Goal: Task Accomplishment & Management: Use online tool/utility

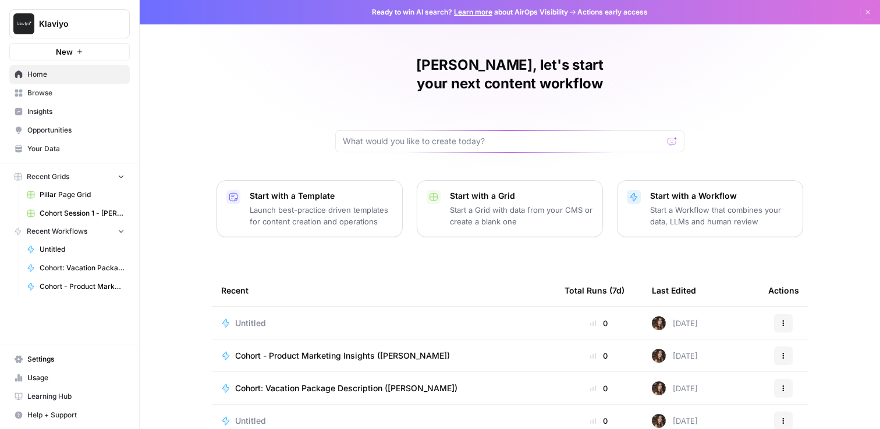
drag, startPoint x: 737, startPoint y: 179, endPoint x: 784, endPoint y: 204, distance: 54.2
click at [737, 190] on p "Start with a Workflow" at bounding box center [721, 196] width 143 height 12
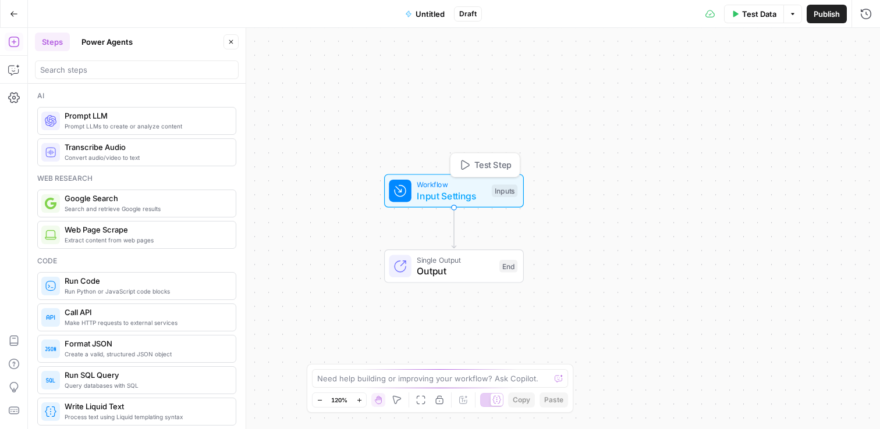
click at [422, 193] on span "Input Settings" at bounding box center [451, 196] width 69 height 14
click at [751, 81] on icon "button" at bounding box center [751, 79] width 7 height 7
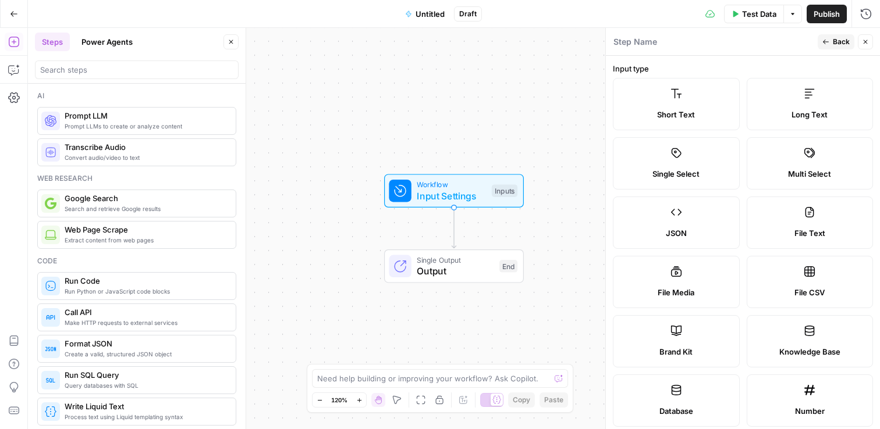
click at [676, 107] on label "Short Text" at bounding box center [676, 104] width 127 height 52
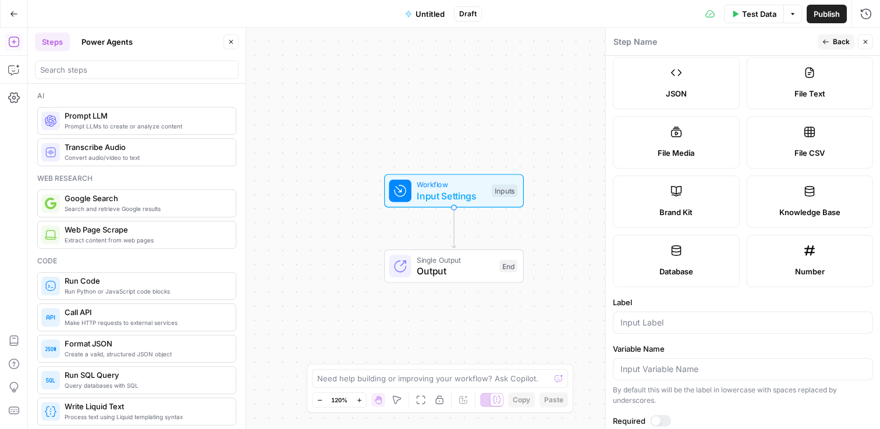
scroll to position [333, 0]
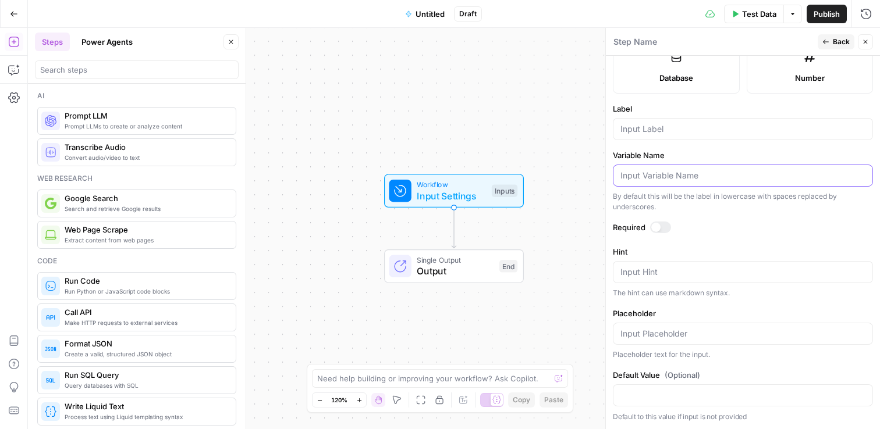
click at [688, 175] on input "Variable Name" at bounding box center [742, 176] width 245 height 12
paste input "[URL][DOMAIN_NAME]"
type input "[URL][DOMAIN_NAME]"
click at [711, 221] on form "Input type Short Text Long Text Single Select Multi Select JSON File Text File …" at bounding box center [743, 243] width 274 height 374
click at [697, 166] on div "[URL][DOMAIN_NAME]" at bounding box center [743, 176] width 260 height 22
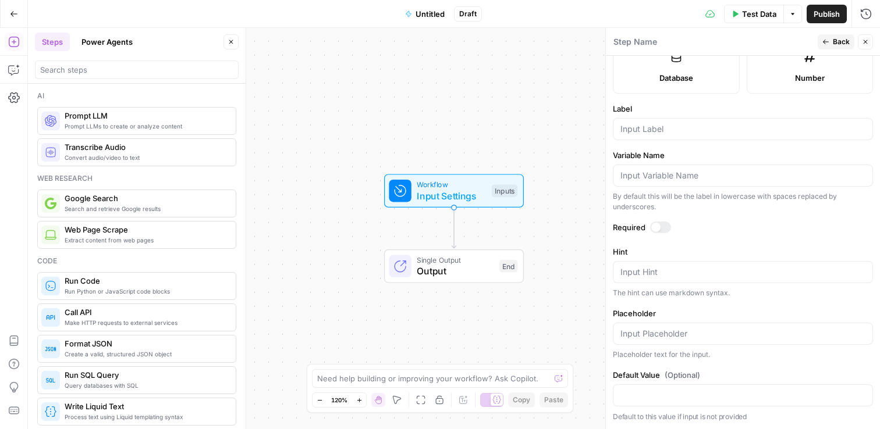
click at [702, 236] on form "Input type Short Text Long Text Single Select Multi Select JSON File Text File …" at bounding box center [743, 243] width 274 height 374
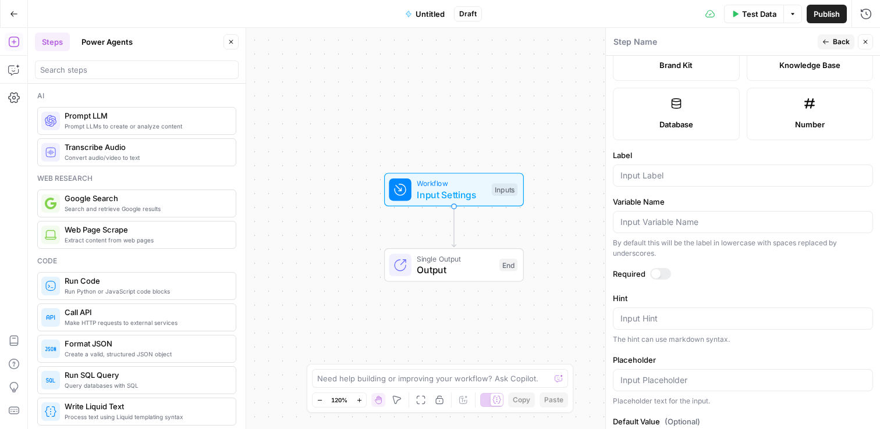
scroll to position [291, 0]
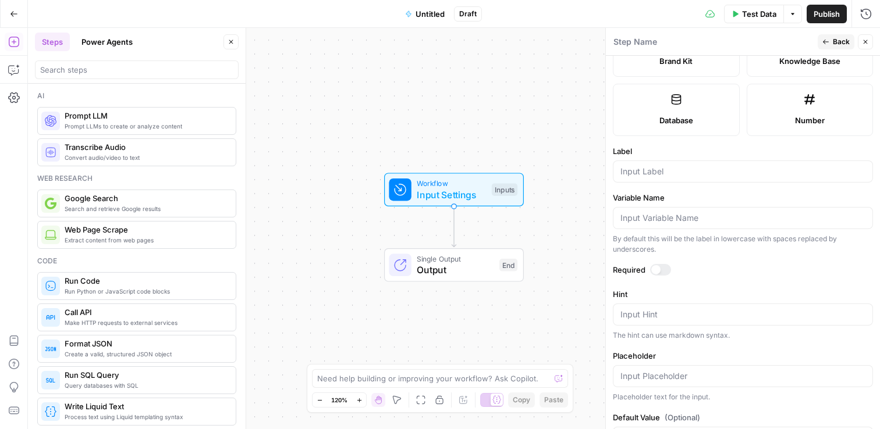
drag, startPoint x: 691, startPoint y: 202, endPoint x: 691, endPoint y: 217, distance: 14.5
click at [691, 202] on label "Variable Name" at bounding box center [743, 198] width 260 height 12
click at [691, 212] on input "Variable Name" at bounding box center [742, 218] width 245 height 12
click at [691, 215] on input "Variable Name" at bounding box center [742, 218] width 245 height 12
type input "base_url"
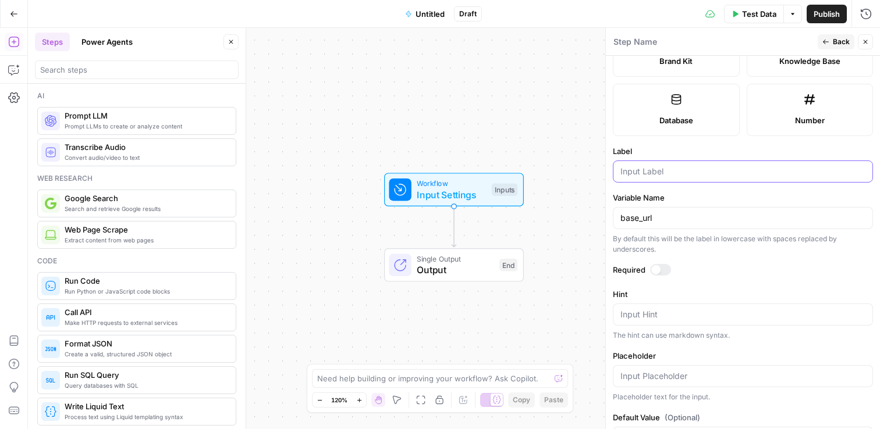
click at [663, 172] on input "Label" at bounding box center [742, 172] width 245 height 12
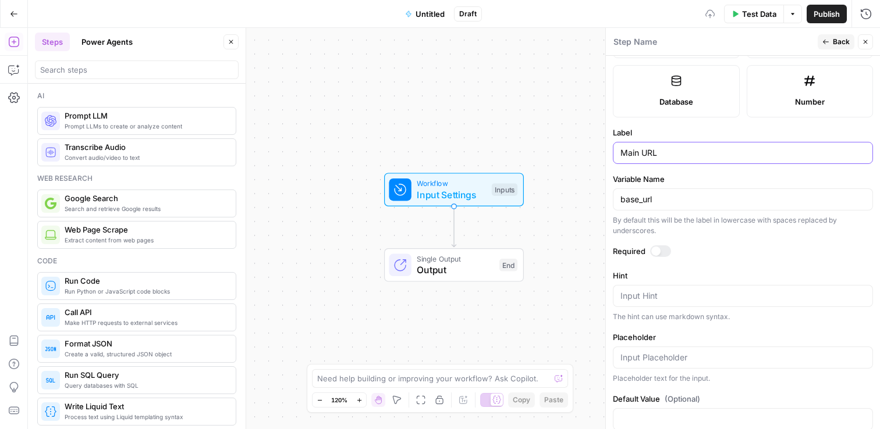
scroll to position [312, 0]
type input "Main URL"
click at [553, 101] on div "Workflow Input Settings Inputs Single Output Output End" at bounding box center [454, 229] width 852 height 402
click at [572, 237] on div "Workflow Input Settings Inputs Single Output Output End" at bounding box center [454, 229] width 852 height 402
click at [829, 38] on button "Back" at bounding box center [836, 41] width 37 height 15
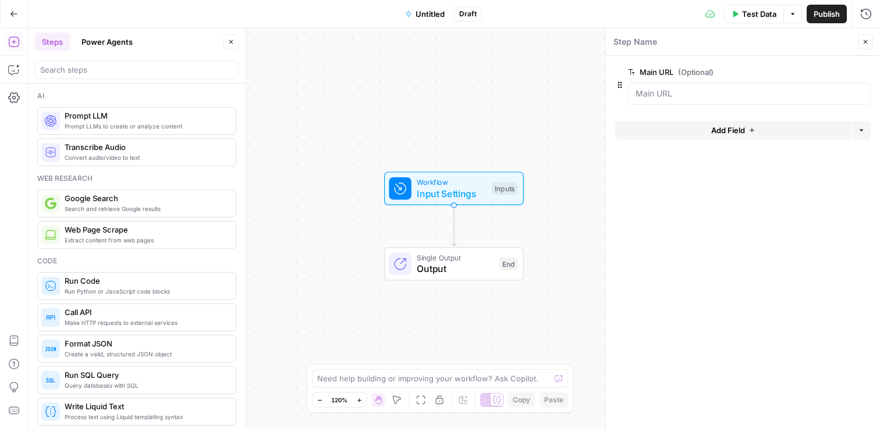
click at [661, 73] on label "Main URL (Optional)" at bounding box center [716, 72] width 177 height 12
click at [661, 88] on URL "Main URL (Optional)" at bounding box center [749, 94] width 228 height 12
click at [830, 72] on span "edit field" at bounding box center [827, 71] width 26 height 9
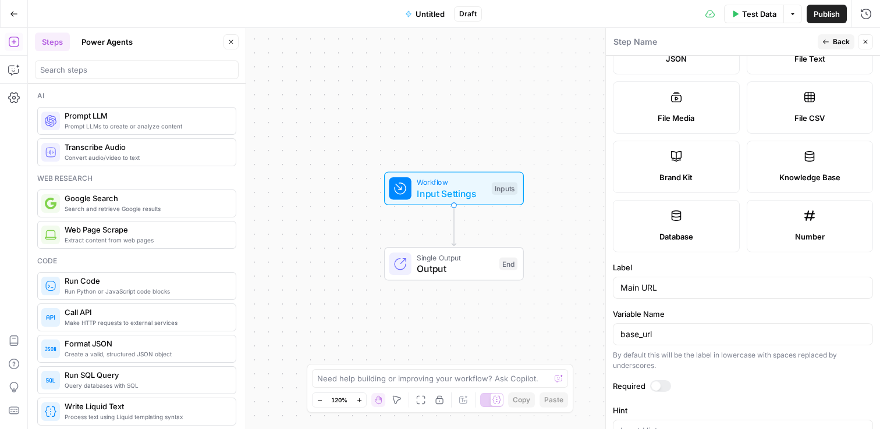
scroll to position [333, 0]
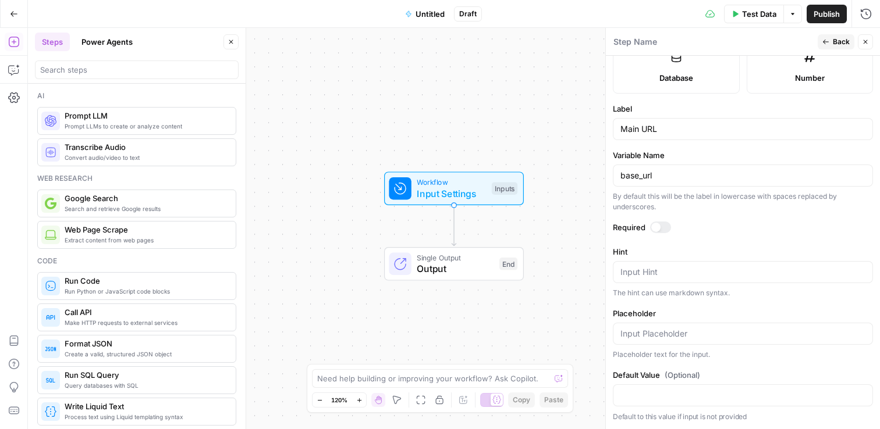
click at [660, 229] on div at bounding box center [660, 228] width 21 height 12
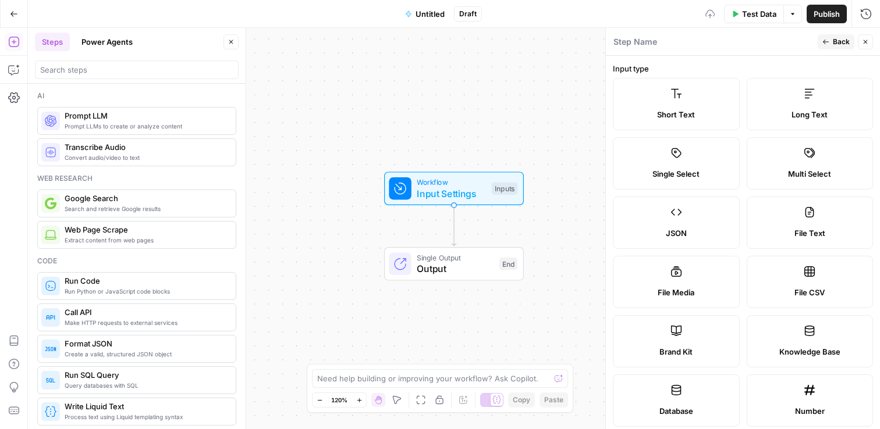
click at [532, 95] on div "Workflow Input Settings Inputs Single Output Output End" at bounding box center [454, 229] width 852 height 402
click at [829, 40] on icon "button" at bounding box center [825, 41] width 7 height 7
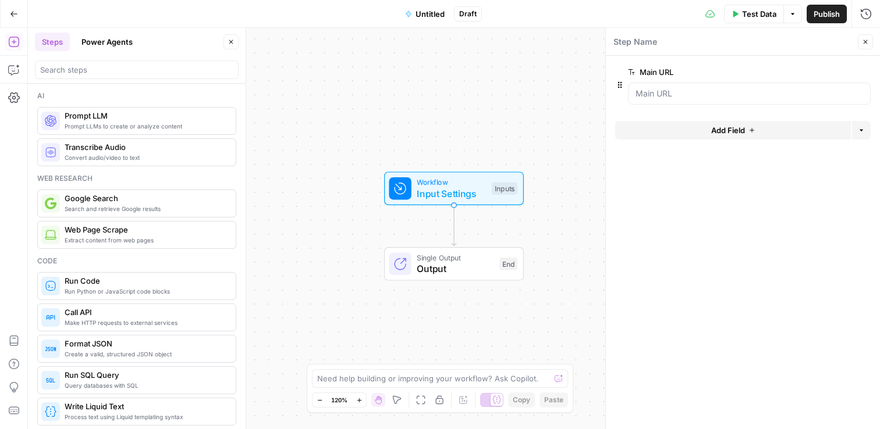
click at [749, 132] on icon "button" at bounding box center [751, 130] width 7 height 7
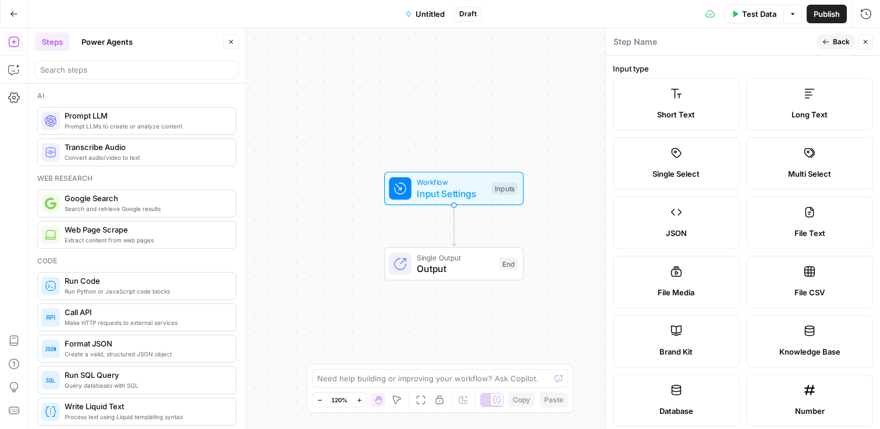
click at [804, 280] on label "File CSV" at bounding box center [810, 282] width 127 height 52
type textarea "Supports .csv file type"
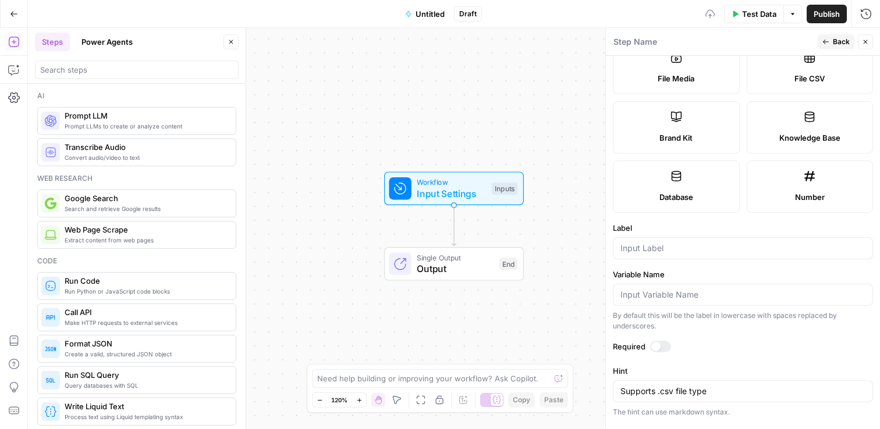
scroll to position [204, 0]
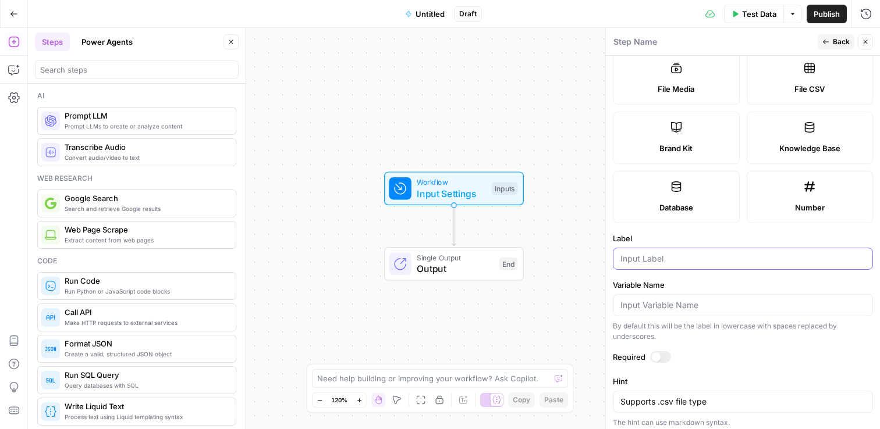
click at [655, 257] on input "Label" at bounding box center [742, 259] width 245 height 12
type input "Master Glossary"
type input "glossary"
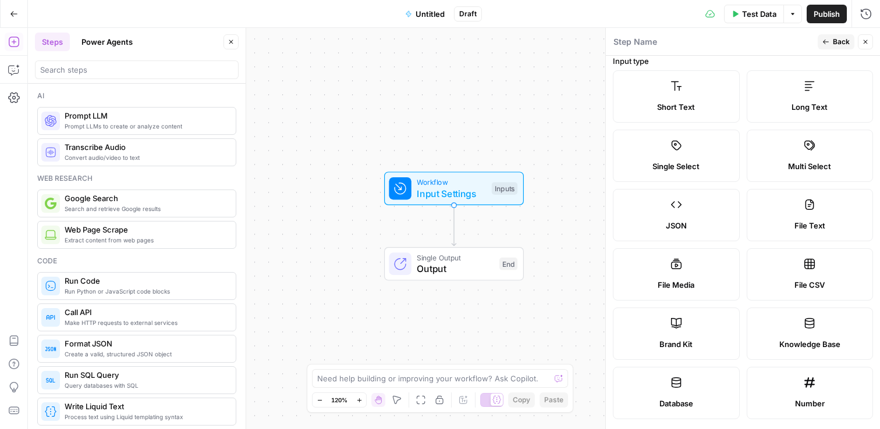
scroll to position [0, 0]
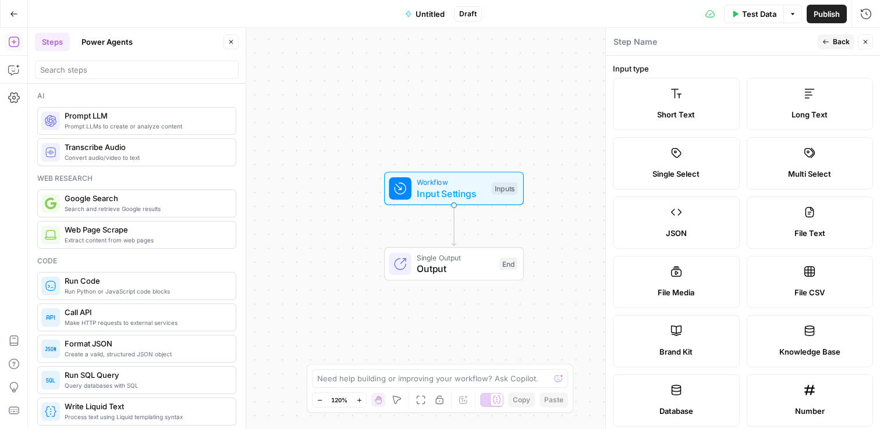
click at [836, 42] on span "Back" at bounding box center [841, 42] width 17 height 10
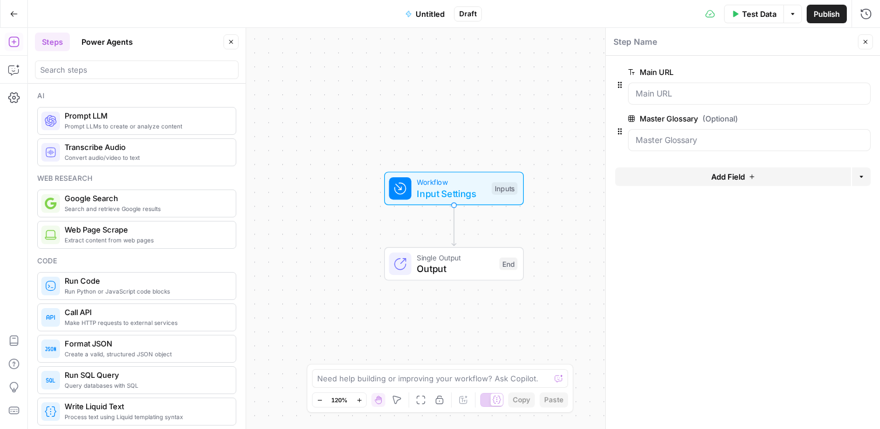
click at [867, 120] on button "Delete group" at bounding box center [864, 119] width 14 height 14
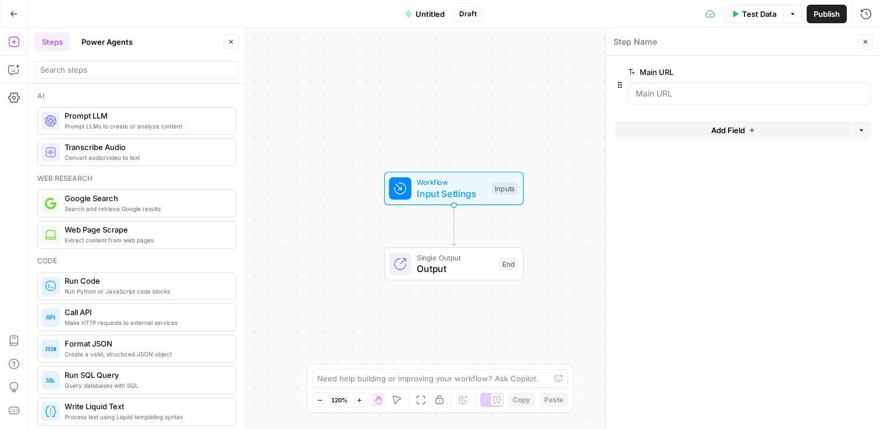
click at [537, 63] on div "Workflow Input Settings Inputs Single Output Output End" at bounding box center [454, 229] width 852 height 402
click at [456, 103] on div "Workflow Input Settings Inputs Single Output Output End" at bounding box center [454, 229] width 852 height 402
click at [744, 134] on span "Add Field" at bounding box center [728, 131] width 34 height 12
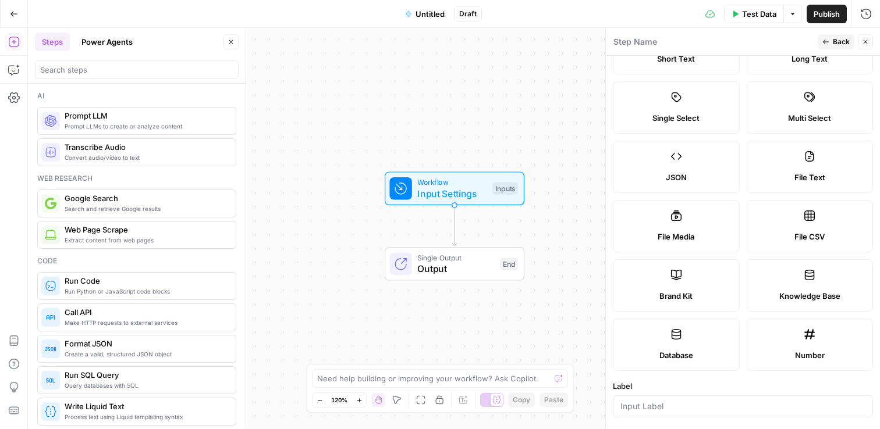
scroll to position [57, 0]
click at [809, 218] on label "File CSV" at bounding box center [810, 225] width 127 height 52
type textarea "Supports .csv file type"
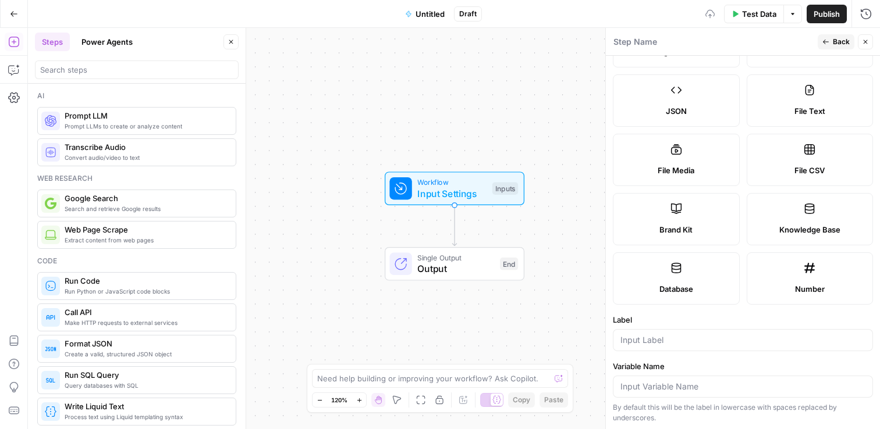
scroll to position [124, 0]
click at [659, 352] on form "Input type Short Text Long Text Single Select Multi Select JSON File Text File …" at bounding box center [743, 243] width 274 height 374
click at [661, 344] on input "Label" at bounding box center [742, 339] width 245 height 12
type input "g"
type input "Glossary"
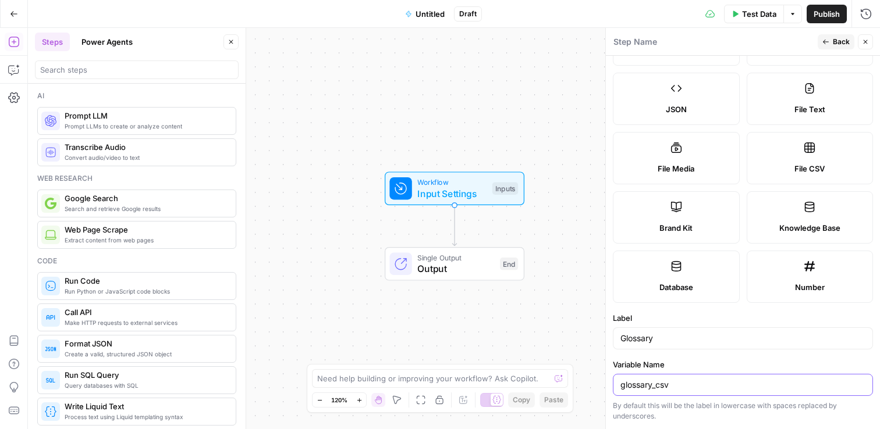
type input "glossary_csv"
click at [478, 143] on div "Workflow Input Settings Inputs Single Output Output End" at bounding box center [454, 229] width 852 height 402
click at [844, 43] on span "Back" at bounding box center [841, 42] width 17 height 10
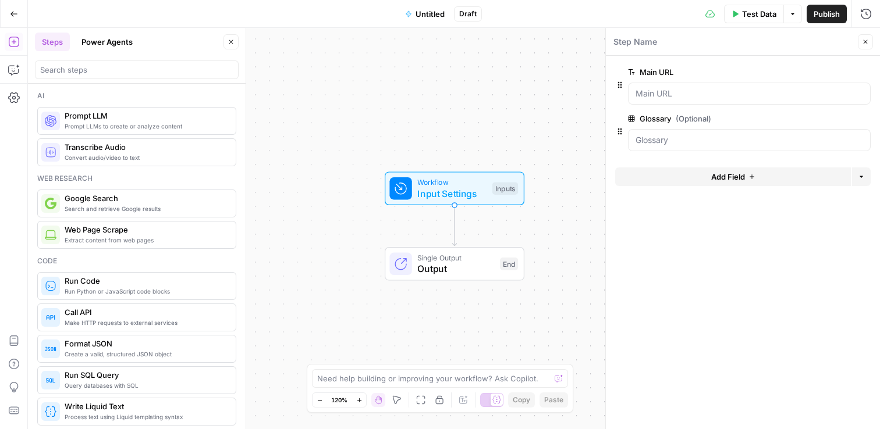
click at [737, 179] on span "Add Field" at bounding box center [728, 177] width 34 height 12
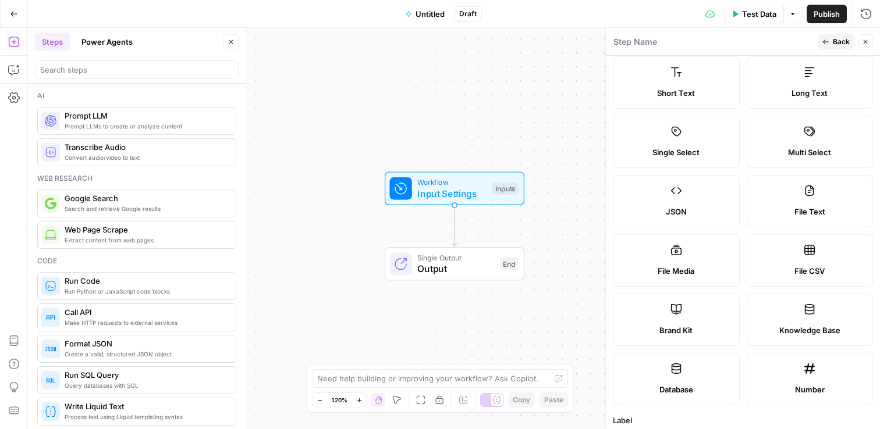
scroll to position [24, 0]
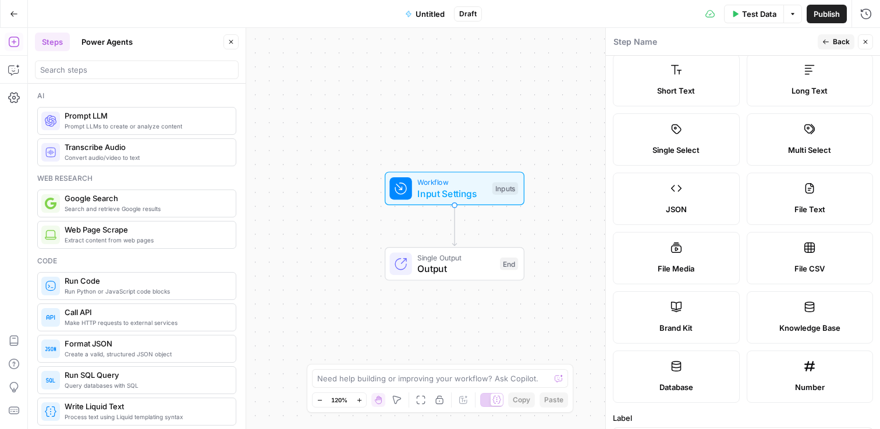
click at [680, 386] on span "Database" at bounding box center [676, 388] width 34 height 12
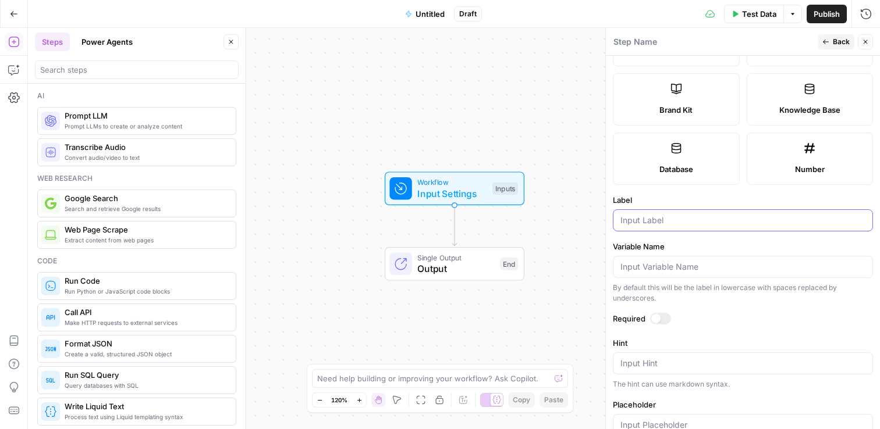
click at [691, 215] on input "Label" at bounding box center [742, 221] width 245 height 12
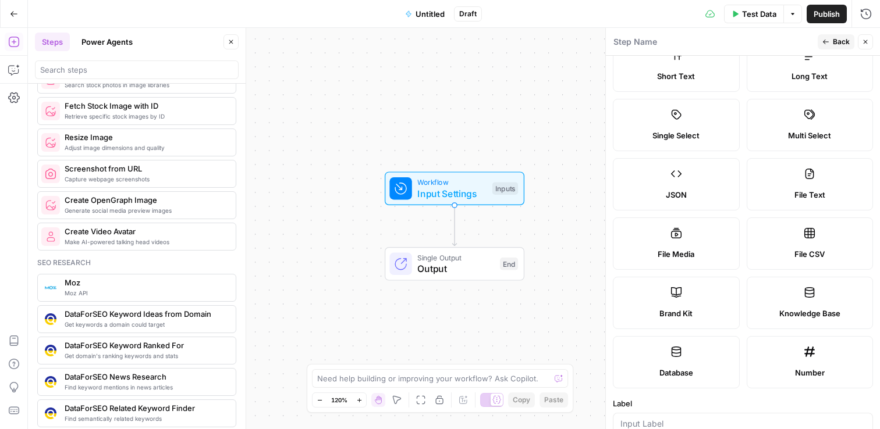
scroll to position [852, 0]
click at [792, 239] on label "File CSV" at bounding box center [810, 244] width 127 height 52
type textarea "Supports .csv file type"
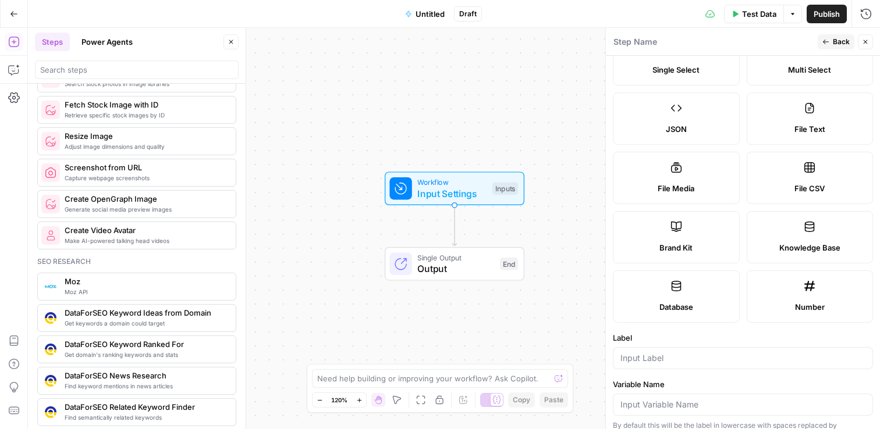
scroll to position [0, 0]
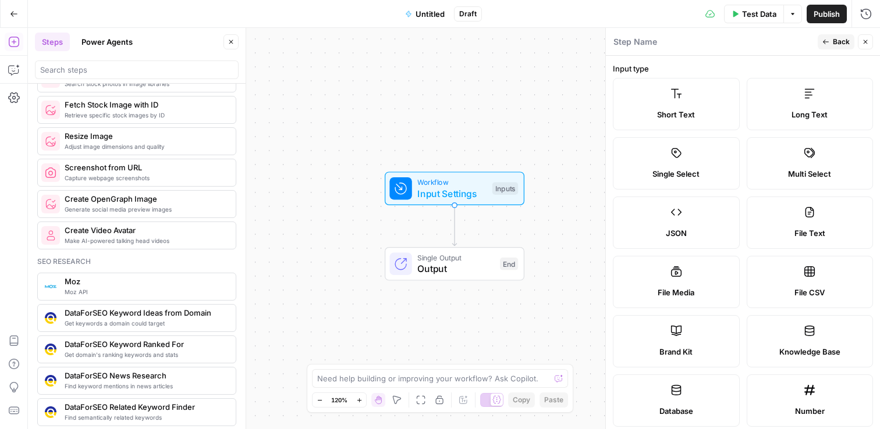
click at [833, 40] on span "Back" at bounding box center [841, 42] width 17 height 10
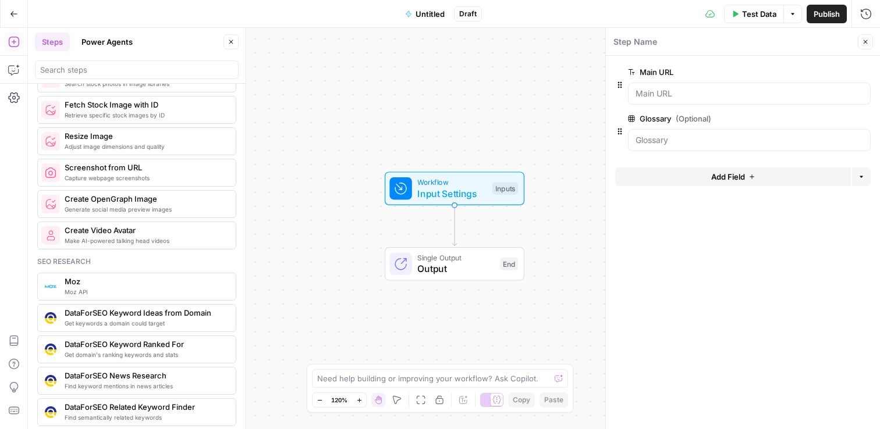
click at [866, 120] on icon "button" at bounding box center [864, 119] width 6 height 6
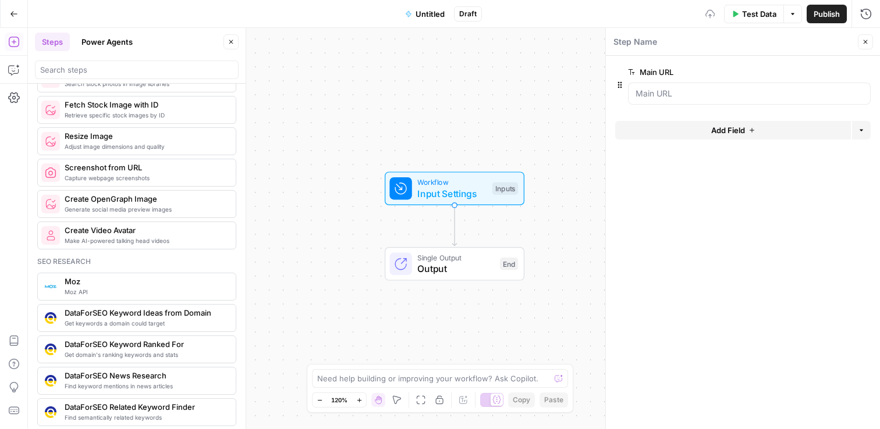
click at [712, 131] on span "Add Field" at bounding box center [728, 131] width 34 height 12
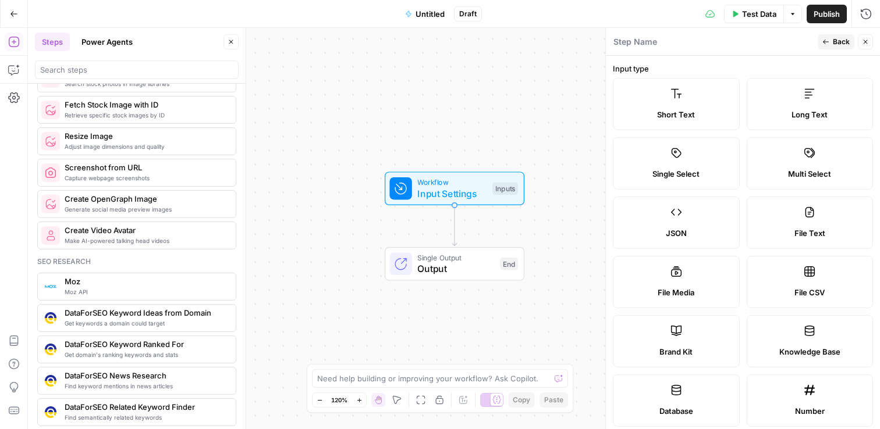
click at [816, 105] on label "Long Text" at bounding box center [810, 104] width 127 height 52
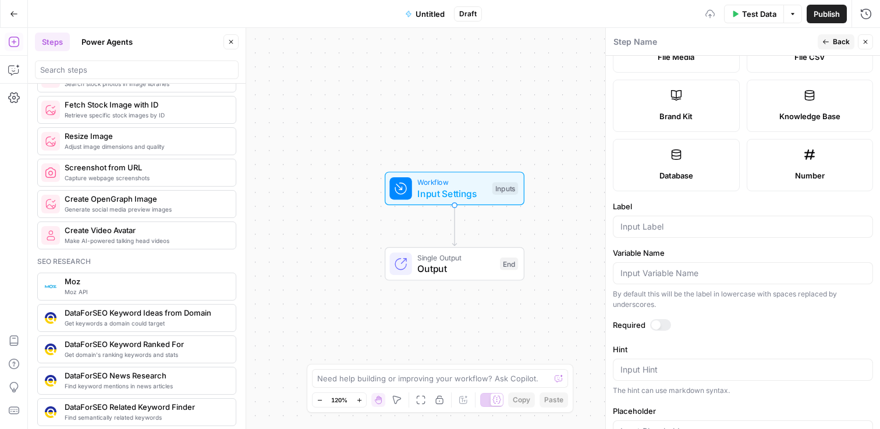
scroll to position [357, 0]
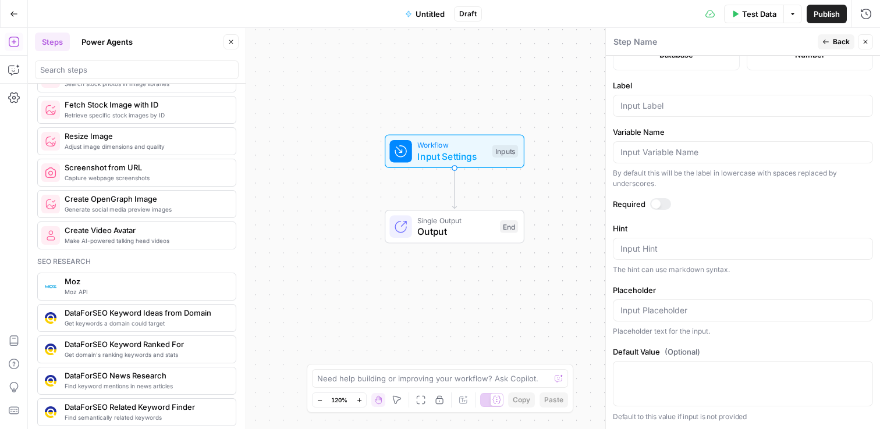
click at [663, 388] on div at bounding box center [743, 383] width 260 height 45
paste textarea "Loremipsum Dolo Si Ametco Adip Elitsed (Doeius Tempor) [in-UT] la-ET Dolo Magna…"
type textarea "Loremipsum Dolo Si Ametco Adip Elitsed (Doeius Tempor) [in-UT] la-ET Dolo Magna…"
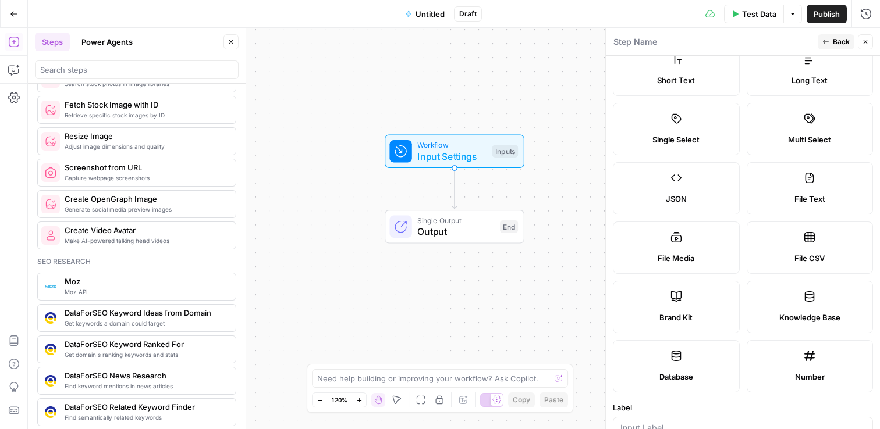
scroll to position [0, 0]
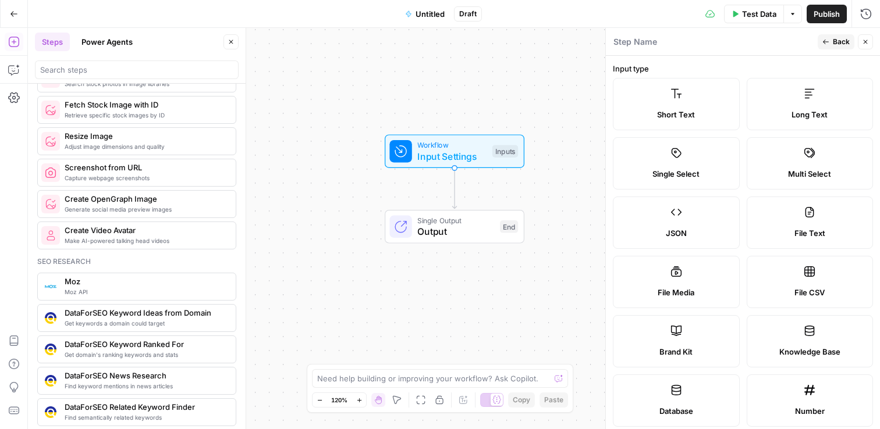
click at [816, 304] on label "File CSV" at bounding box center [810, 282] width 127 height 52
type textarea "Supports .csv file type"
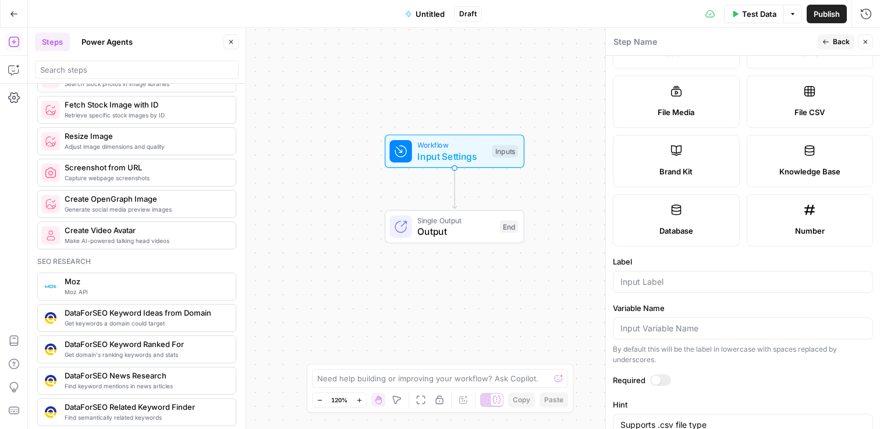
scroll to position [271, 0]
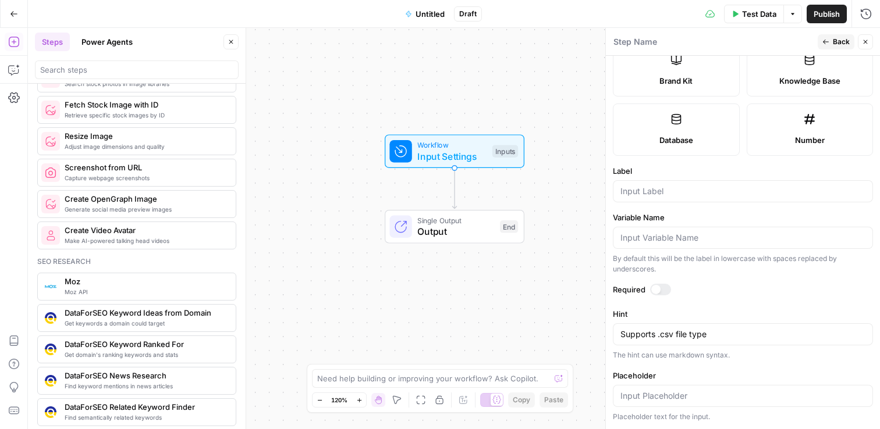
click at [730, 328] on div "Supports .csv file type Supports .csv file type" at bounding box center [743, 335] width 260 height 22
click at [746, 373] on label "Placeholder" at bounding box center [743, 376] width 260 height 12
click at [746, 390] on input "Placeholder" at bounding box center [742, 396] width 245 height 12
click at [677, 191] on input "Label" at bounding box center [742, 192] width 245 height 12
type input "Glossary"
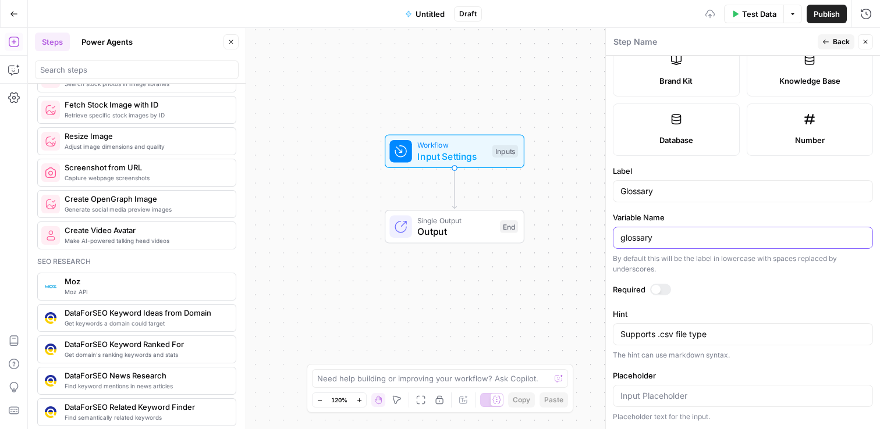
type input "glossary"
click at [709, 193] on input "Glossary" at bounding box center [742, 192] width 245 height 12
click at [841, 42] on span "Back" at bounding box center [841, 42] width 17 height 10
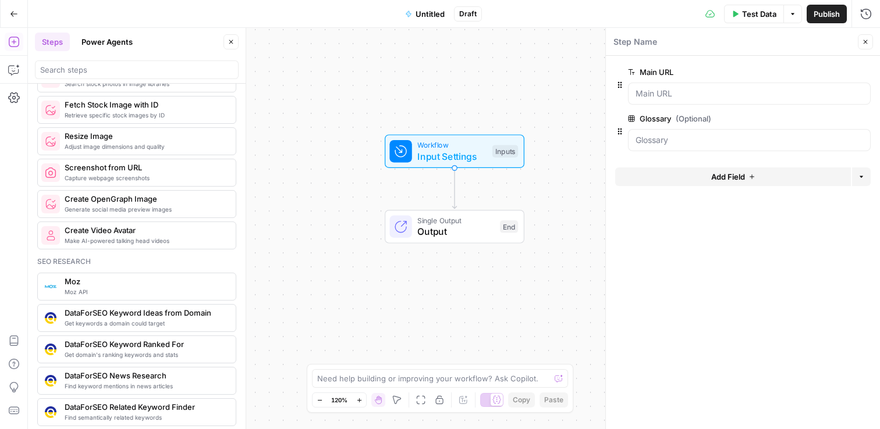
click at [764, 177] on button "Add Field" at bounding box center [733, 177] width 236 height 19
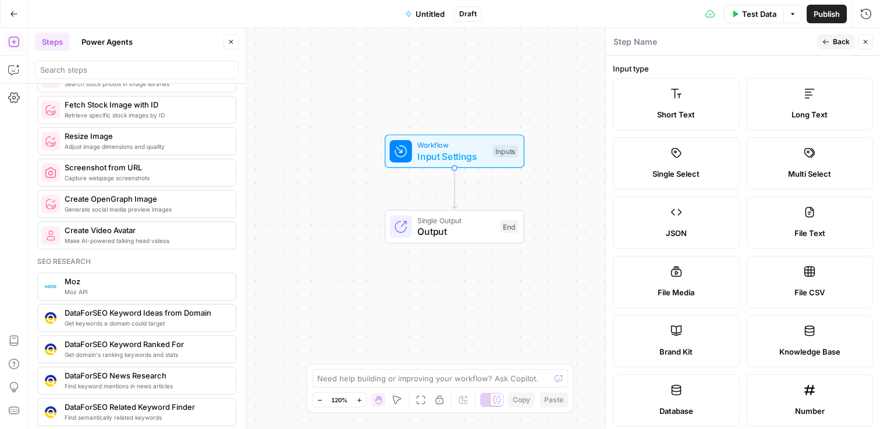
click at [821, 112] on div "Long Text" at bounding box center [809, 115] width 107 height 12
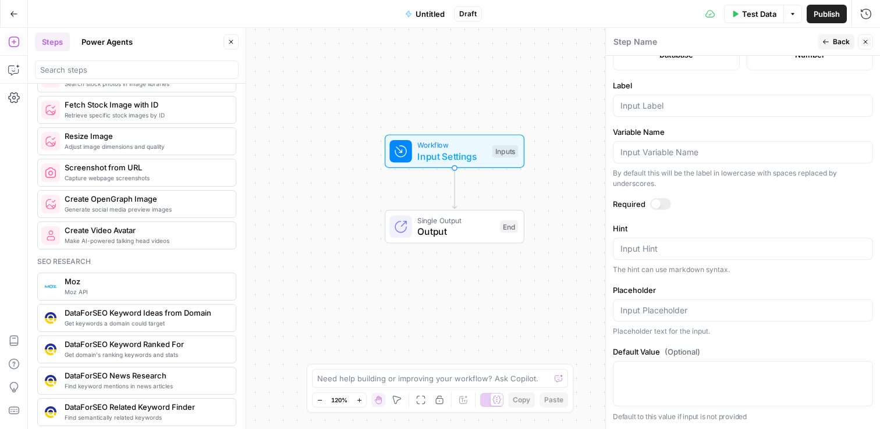
click at [663, 99] on div at bounding box center [743, 106] width 260 height 22
type input "S"
type input "ES Style guide"
type input "style_guide"
click at [678, 375] on textarea "Default Value (Optional)" at bounding box center [742, 373] width 245 height 12
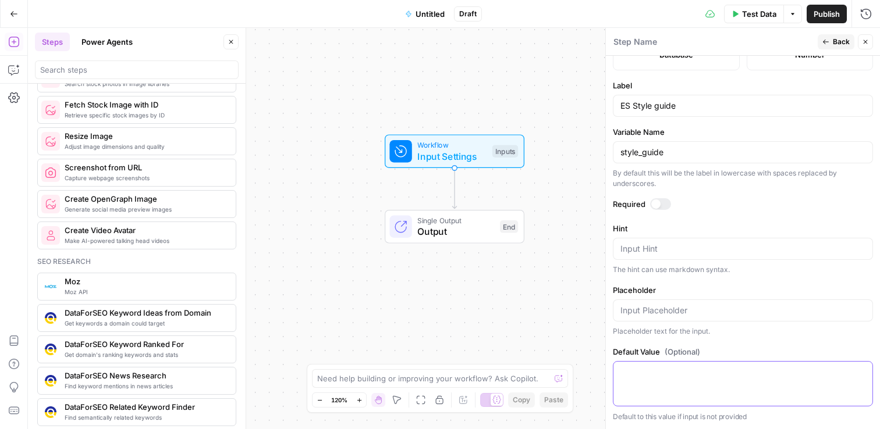
paste textarea "Style Guidelines for Klaviyo Translations Language: Spanish ([GEOGRAPHIC_DATA])…"
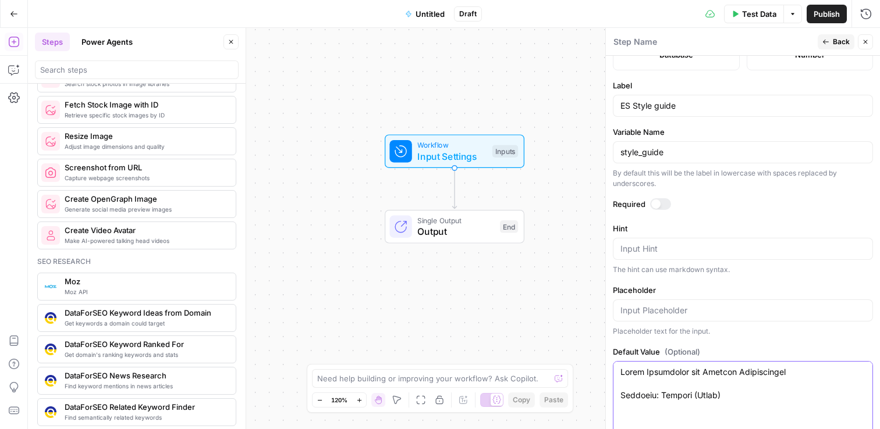
scroll to position [531, 0]
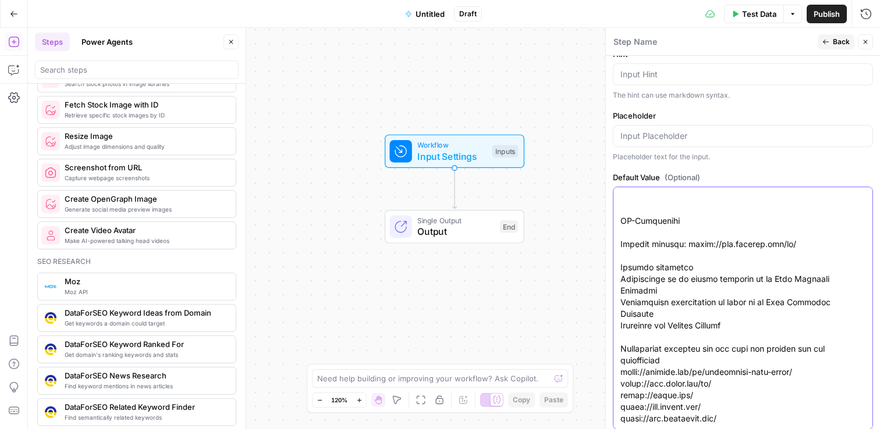
type textarea "Style Guidelines for Klaviyo Translations Language: Spanish ([GEOGRAPHIC_DATA])…"
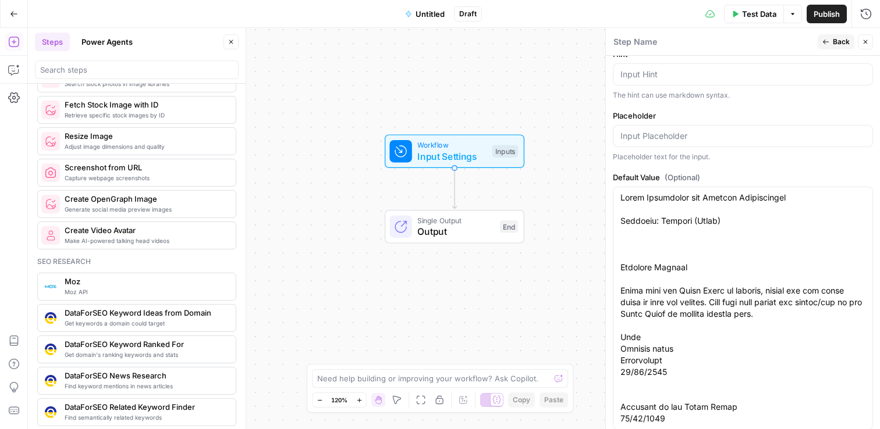
click at [841, 44] on span "Back" at bounding box center [841, 42] width 17 height 10
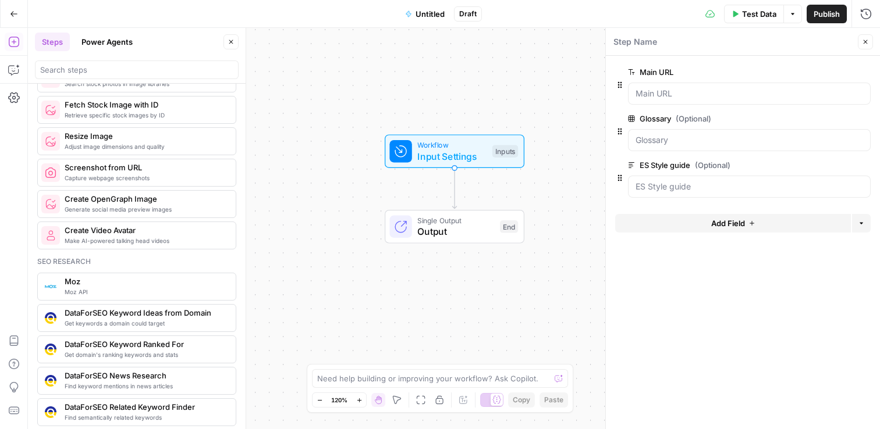
click at [542, 108] on div "Workflow Input Settings Inputs Single Output Output End" at bounding box center [454, 229] width 852 height 402
click at [674, 140] on input "Glossary (Optional)" at bounding box center [749, 140] width 228 height 12
click at [839, 122] on span "edit field" at bounding box center [827, 118] width 26 height 9
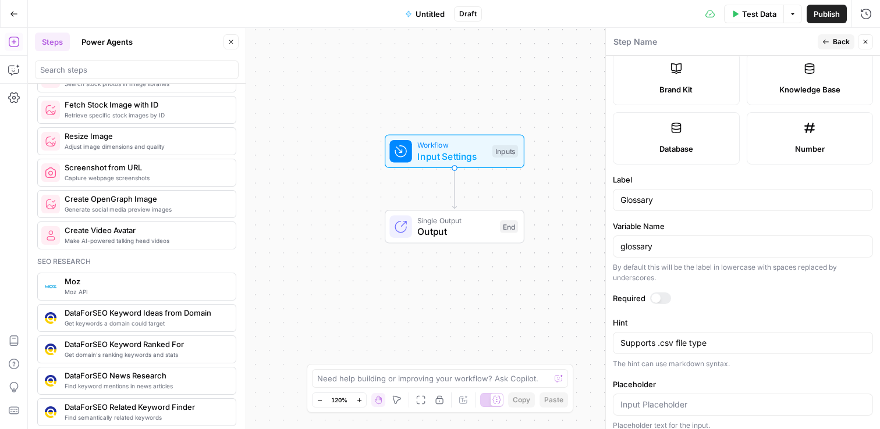
scroll to position [271, 0]
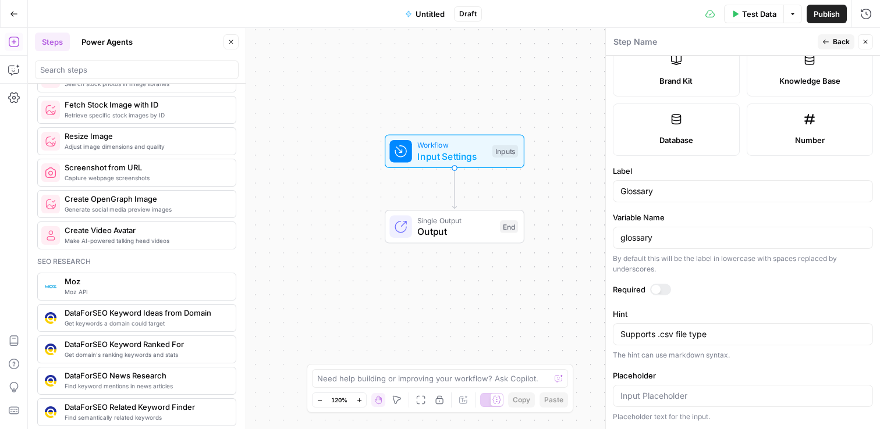
click at [333, 191] on div "Workflow Input Settings Inputs Single Output Output End" at bounding box center [454, 229] width 852 height 402
click at [321, 194] on div "Workflow Input Settings Inputs Single Output Output End" at bounding box center [454, 229] width 852 height 402
click at [531, 69] on div "Workflow Input Settings Inputs Single Output Output End" at bounding box center [454, 229] width 852 height 402
click at [838, 42] on span "Back" at bounding box center [841, 42] width 17 height 10
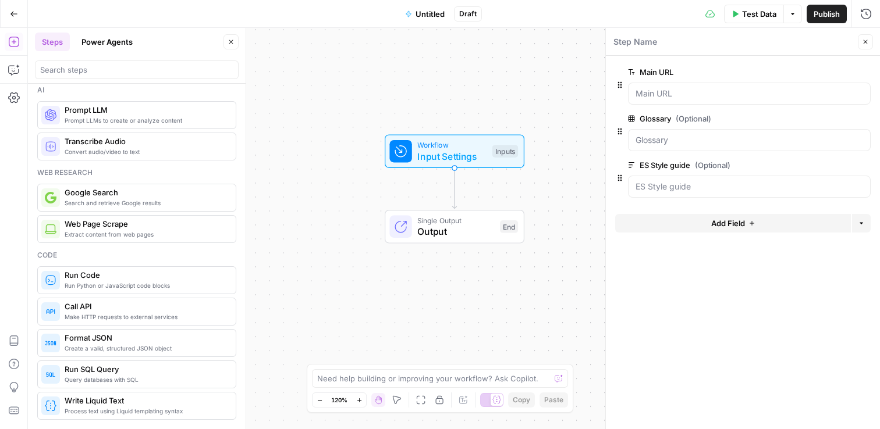
scroll to position [0, 0]
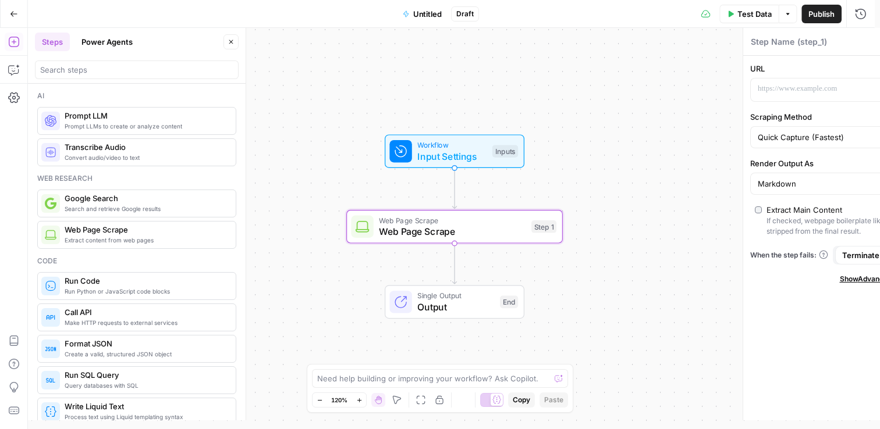
type textarea "Web Page Scrape"
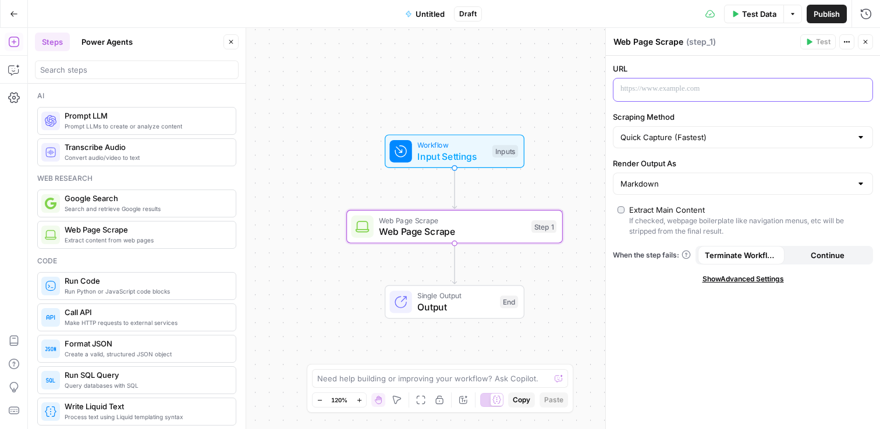
click at [688, 87] on p at bounding box center [733, 89] width 226 height 12
click at [719, 140] on input "Scraping Method" at bounding box center [735, 138] width 231 height 12
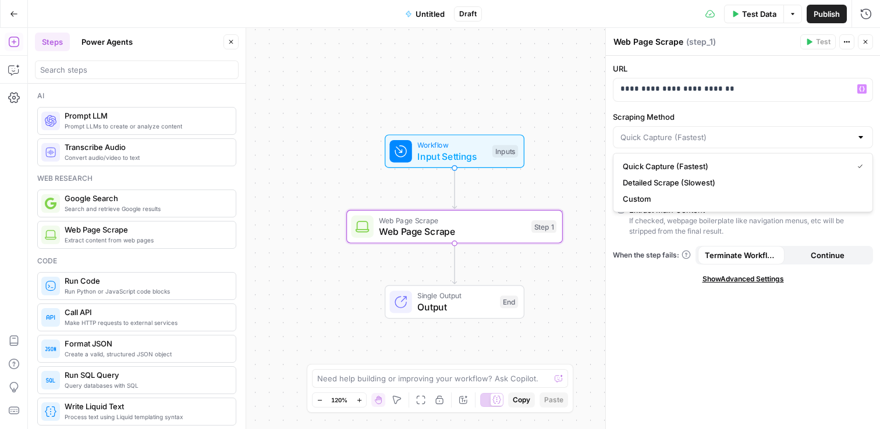
click at [644, 356] on div "**********" at bounding box center [743, 243] width 274 height 374
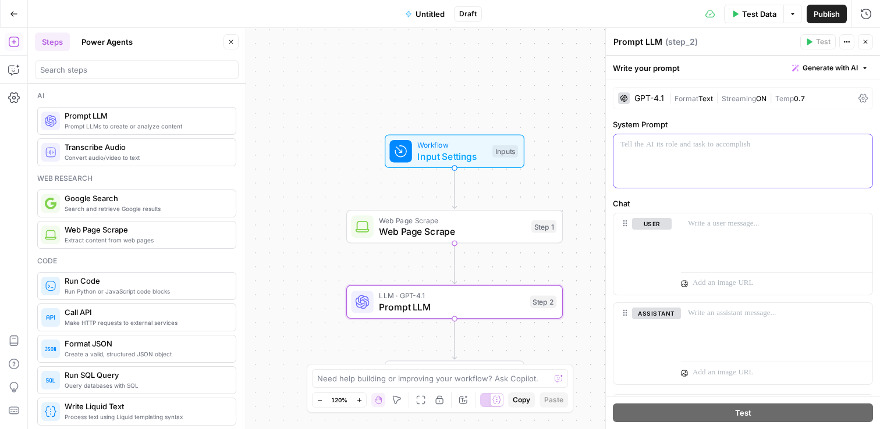
click at [672, 148] on p at bounding box center [742, 145] width 245 height 12
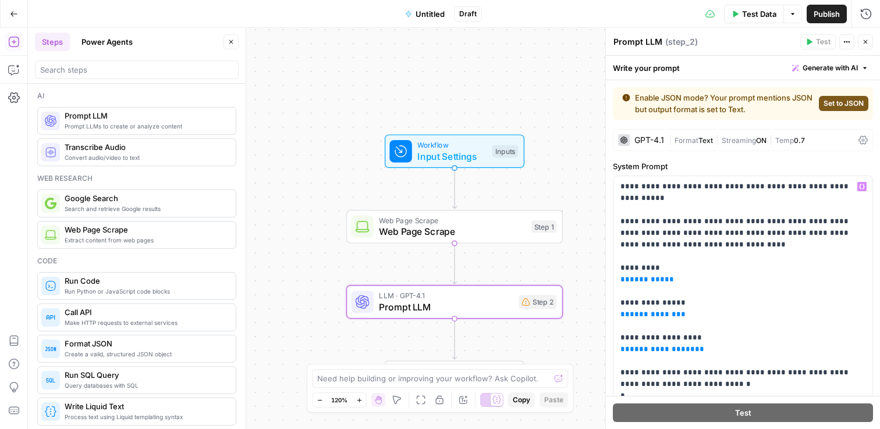
click at [839, 106] on span "Set to JSON" at bounding box center [843, 103] width 40 height 10
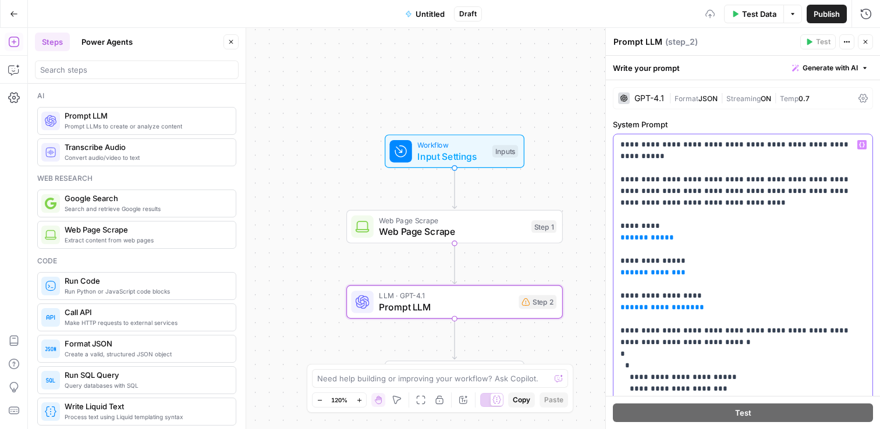
click at [648, 234] on span "********" at bounding box center [647, 238] width 35 height 8
click at [638, 234] on span "********" at bounding box center [647, 238] width 35 height 8
click at [646, 269] on span "**********" at bounding box center [653, 273] width 47 height 8
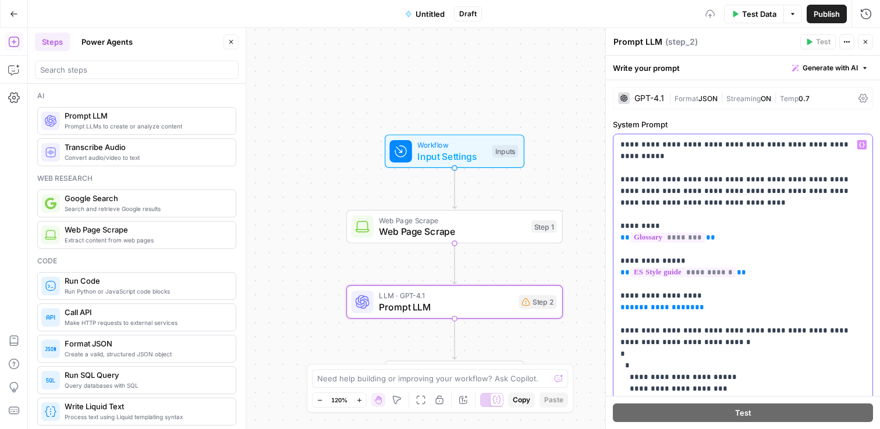
click at [634, 304] on span "**********" at bounding box center [662, 308] width 65 height 8
click at [631, 304] on span "***" at bounding box center [637, 308] width 14 height 8
click at [859, 147] on icon "button" at bounding box center [862, 145] width 6 height 5
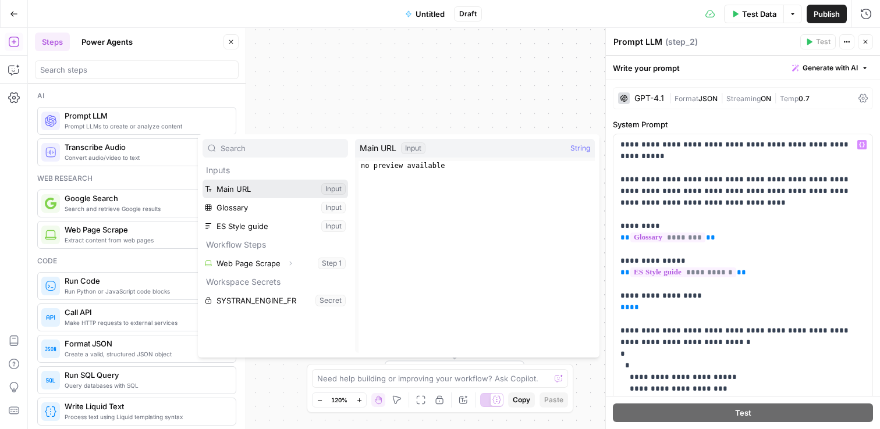
click at [245, 189] on button "Select variable Main URL" at bounding box center [274, 189] width 145 height 19
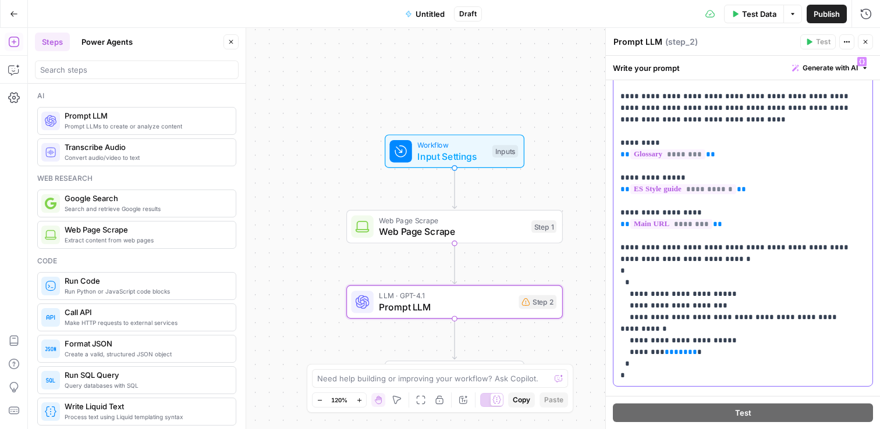
scroll to position [87, 0]
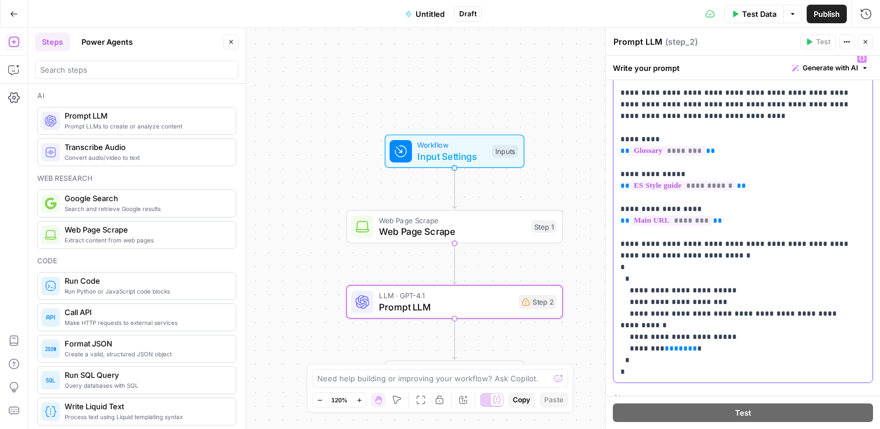
click at [733, 346] on p "**********" at bounding box center [738, 215] width 236 height 326
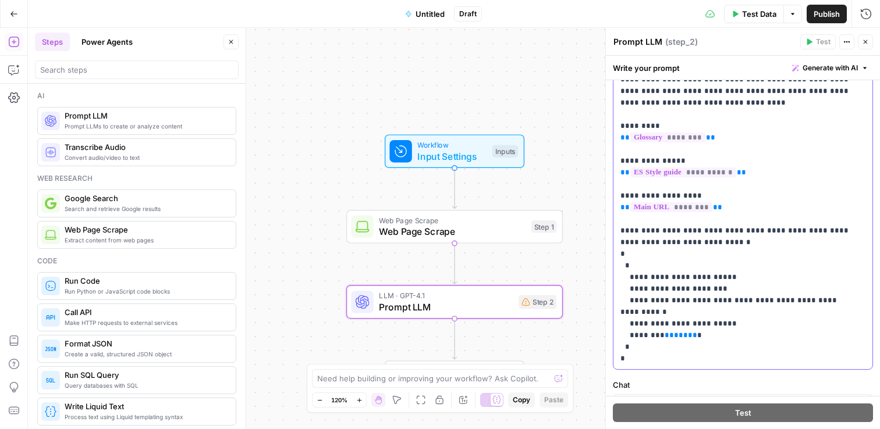
click at [674, 332] on span "***" at bounding box center [681, 336] width 14 height 8
click at [658, 202] on span "********" at bounding box center [671, 207] width 82 height 10
click at [674, 332] on span "***" at bounding box center [681, 336] width 14 height 8
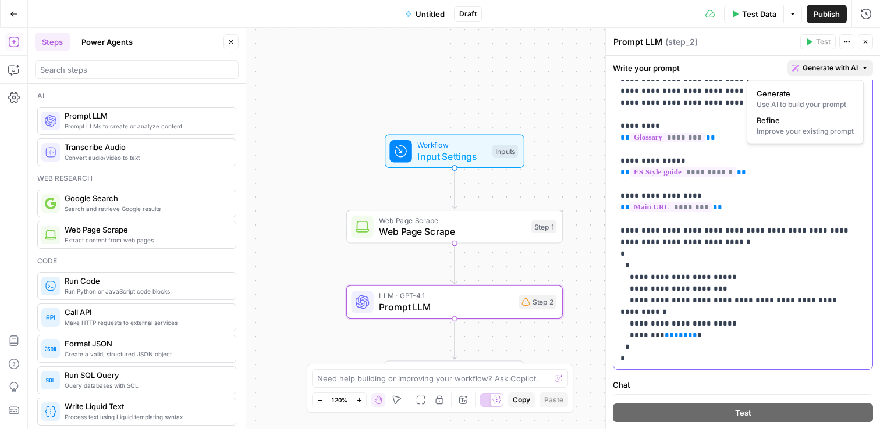
click at [829, 70] on span "Generate with AI" at bounding box center [829, 68] width 55 height 10
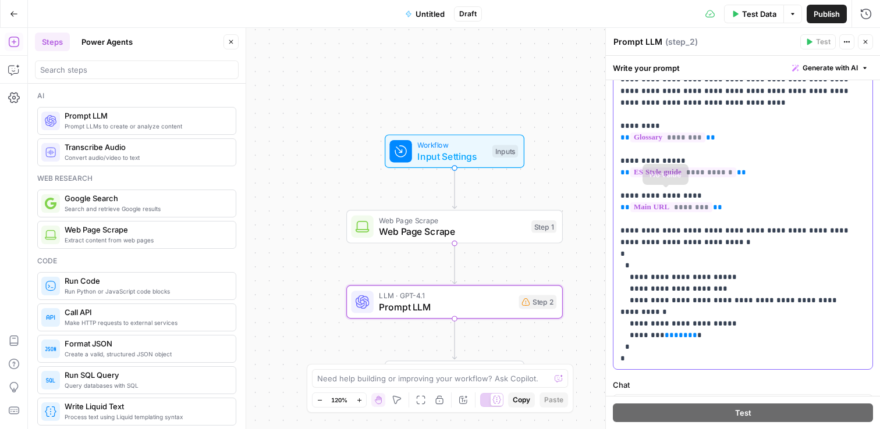
click at [662, 203] on p "**********" at bounding box center [738, 202] width 236 height 326
click at [704, 202] on span "********" at bounding box center [671, 207] width 82 height 10
drag, startPoint x: 737, startPoint y: 195, endPoint x: 660, endPoint y: 277, distance: 112.0
click at [613, 195] on div "**********" at bounding box center [742, 201] width 259 height 335
copy p "** ******** **"
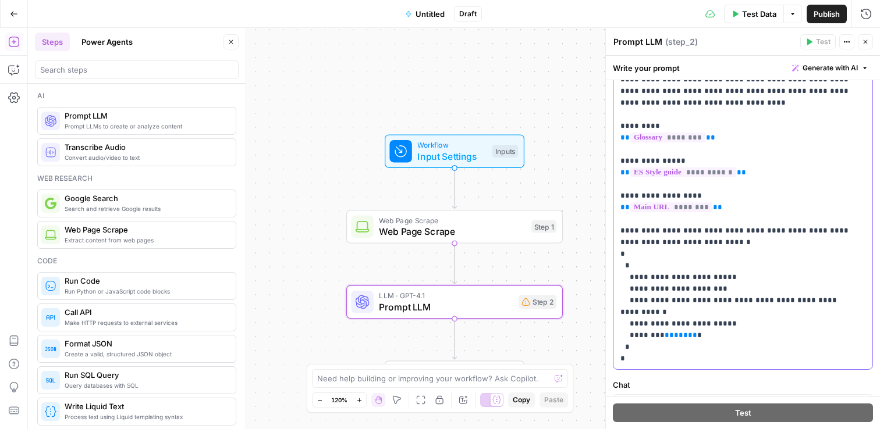
click at [688, 332] on span "**" at bounding box center [692, 336] width 9 height 8
click at [674, 332] on span "***" at bounding box center [681, 336] width 14 height 8
click at [596, 294] on div "Workflow Input Settings Inputs Web Page Scrape Web Page Scrape Step 1 LLM · GPT…" at bounding box center [454, 229] width 852 height 402
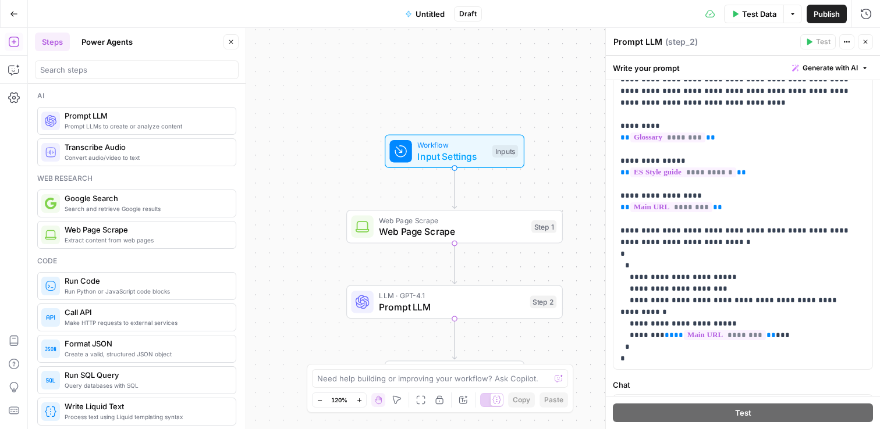
click at [583, 293] on div "Workflow Input Settings Inputs Web Page Scrape Web Page Scrape Step 1 LLM · GPT…" at bounding box center [454, 229] width 852 height 402
click at [822, 329] on p "**********" at bounding box center [738, 202] width 236 height 326
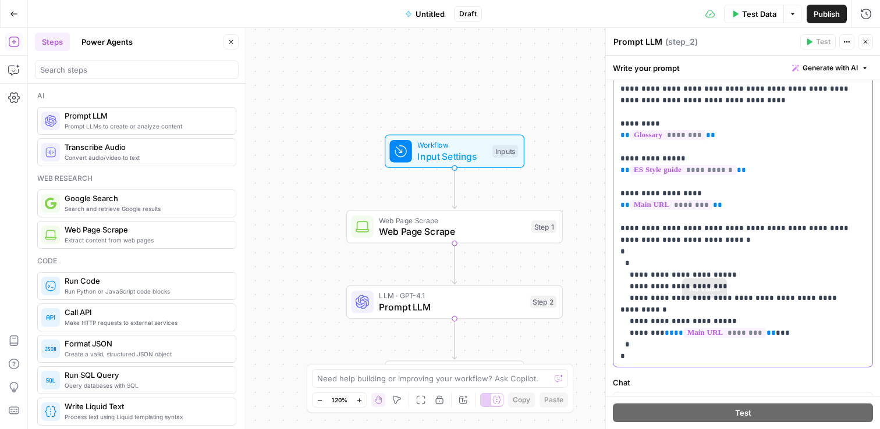
click at [665, 329] on span "**" at bounding box center [669, 333] width 9 height 8
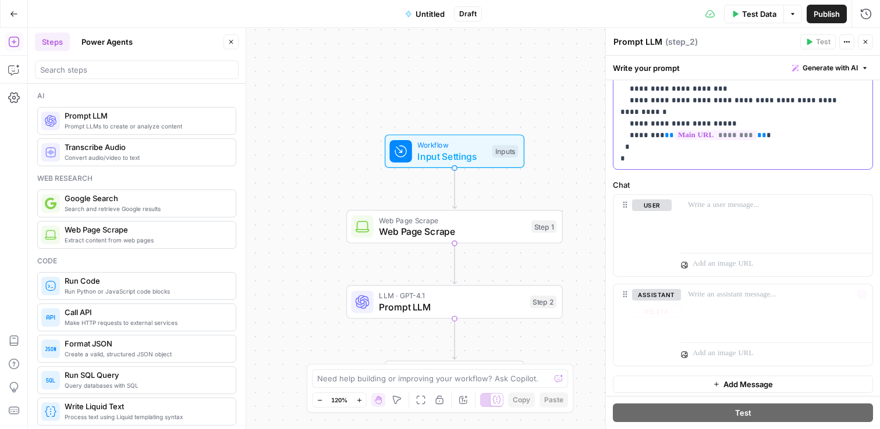
scroll to position [304, 0]
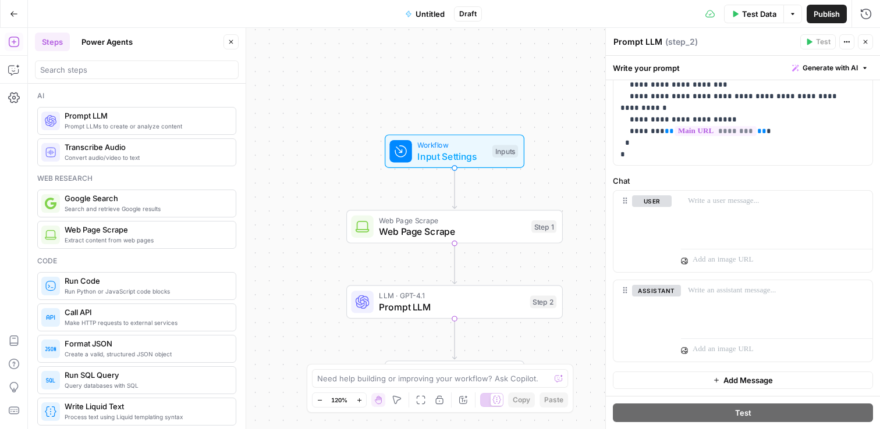
click at [722, 177] on label "Chat" at bounding box center [743, 181] width 260 height 12
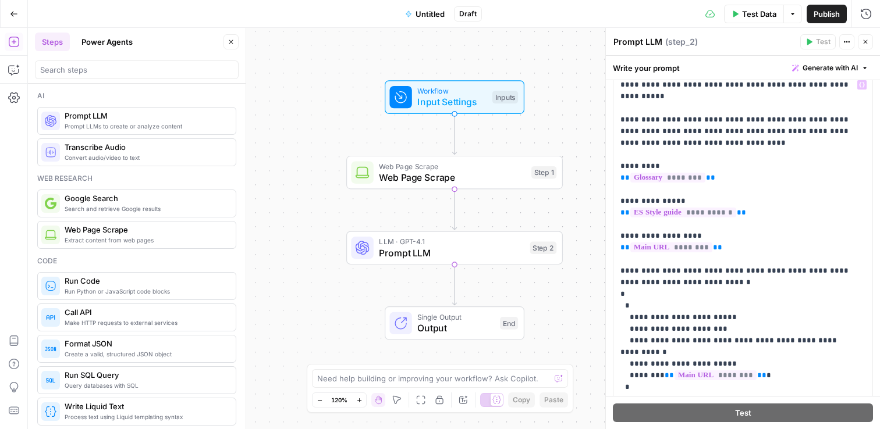
scroll to position [0, 0]
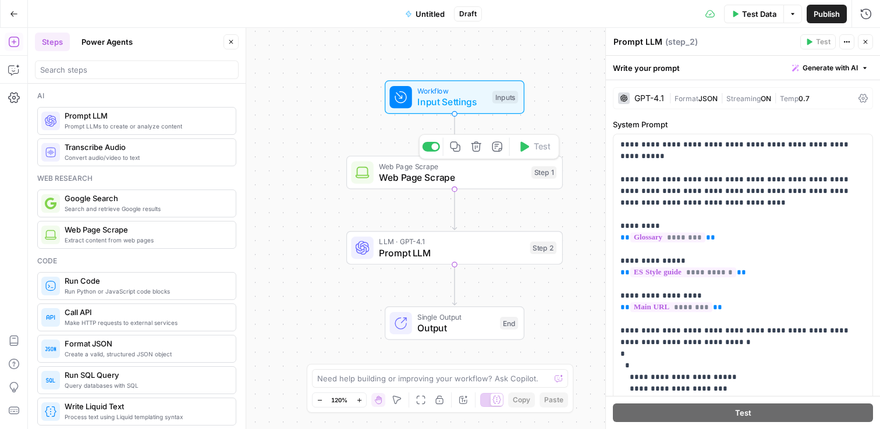
click at [460, 179] on span "Web Page Scrape" at bounding box center [452, 177] width 147 height 14
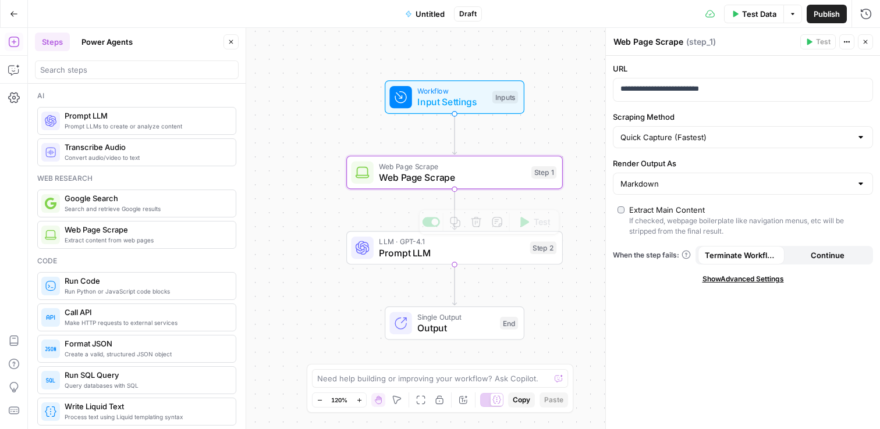
click at [394, 251] on span "Prompt LLM" at bounding box center [451, 253] width 145 height 14
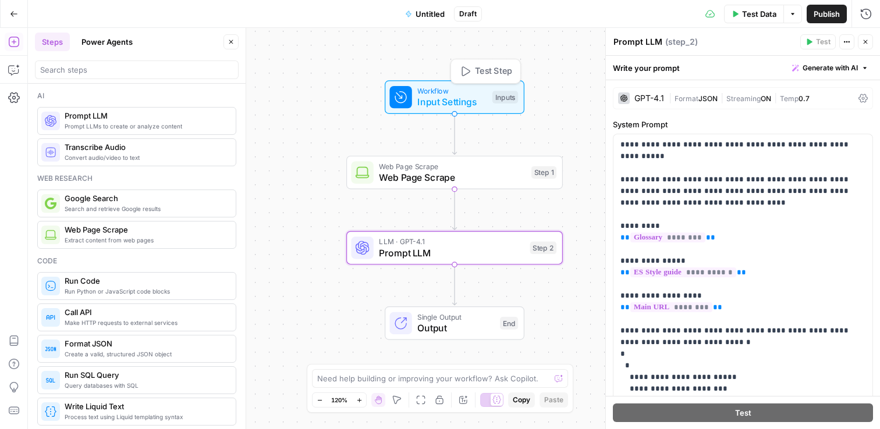
click at [432, 91] on span "Workflow" at bounding box center [451, 91] width 69 height 11
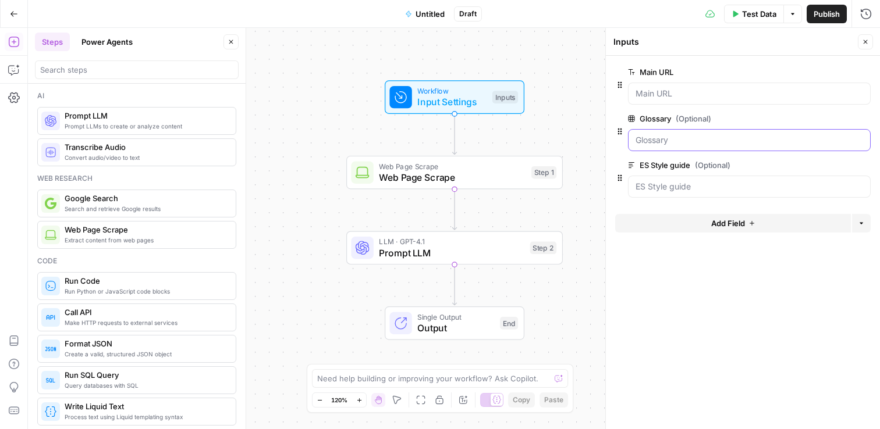
click at [679, 145] on input "Glossary (Optional)" at bounding box center [749, 140] width 228 height 12
click at [841, 118] on button "edit field" at bounding box center [831, 119] width 45 height 14
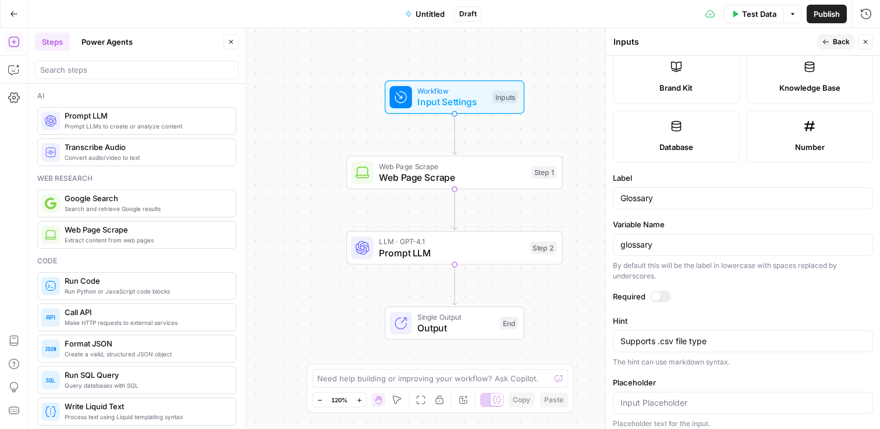
scroll to position [271, 0]
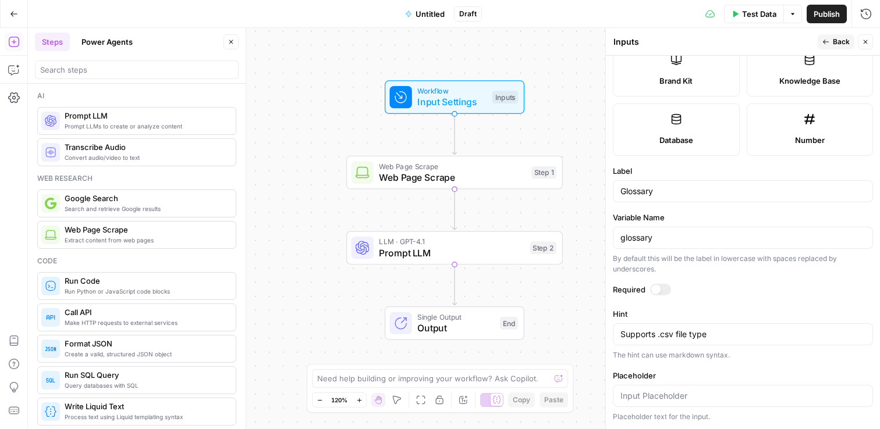
click at [745, 324] on div "Supports .csv file type Supports .csv file type" at bounding box center [743, 335] width 260 height 22
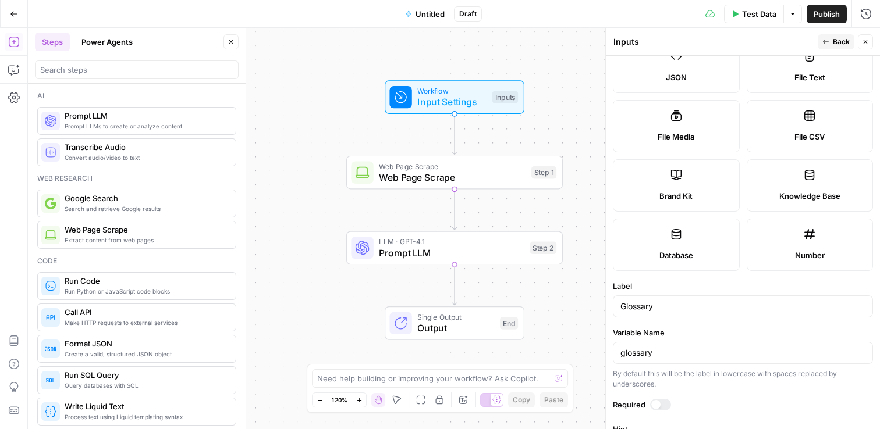
scroll to position [153, 0]
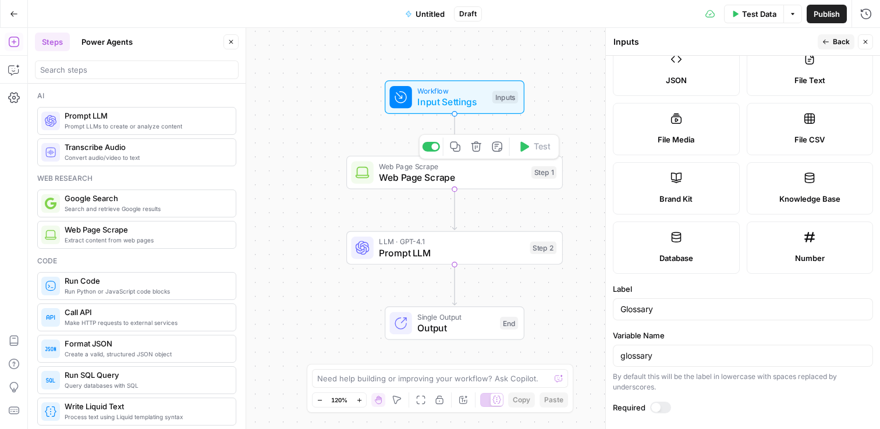
click at [475, 180] on span "Web Page Scrape" at bounding box center [452, 177] width 147 height 14
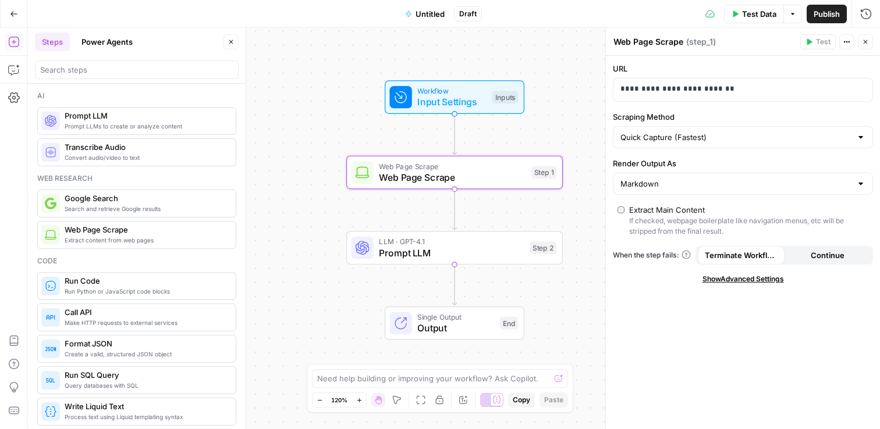
click at [846, 252] on button "Continue" at bounding box center [827, 255] width 87 height 19
click at [745, 251] on span "Terminate Workflow" at bounding box center [741, 256] width 73 height 12
click at [476, 253] on span "Prompt LLM" at bounding box center [451, 253] width 145 height 14
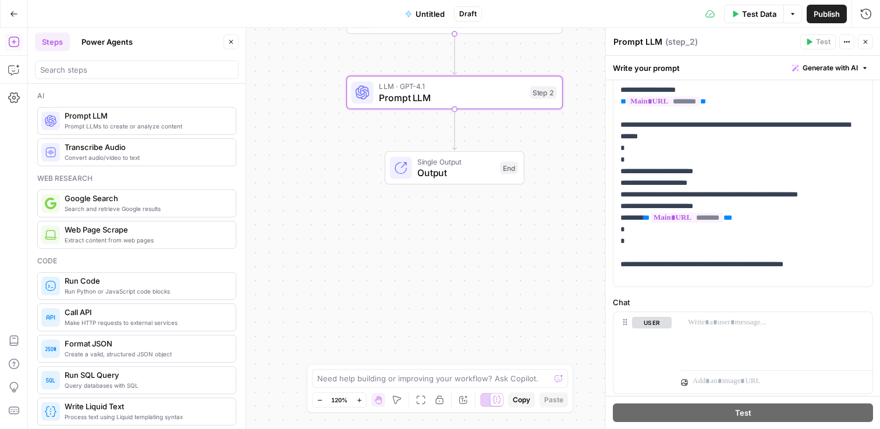
scroll to position [0, 0]
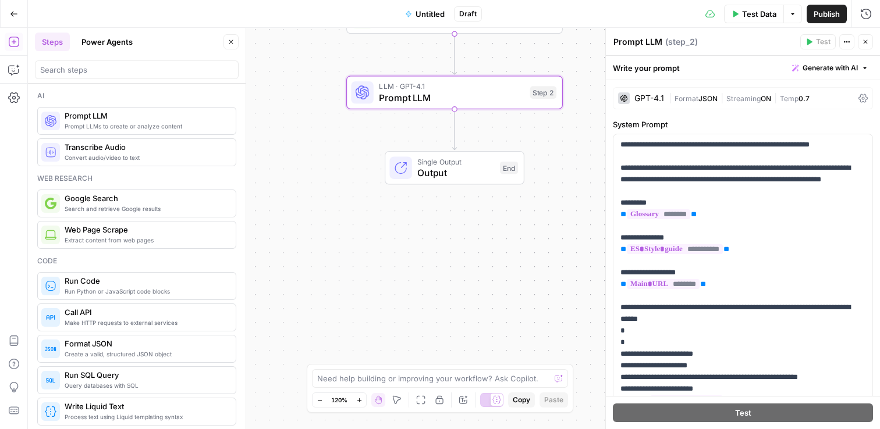
click at [822, 67] on span "Generate with AI" at bounding box center [829, 68] width 55 height 10
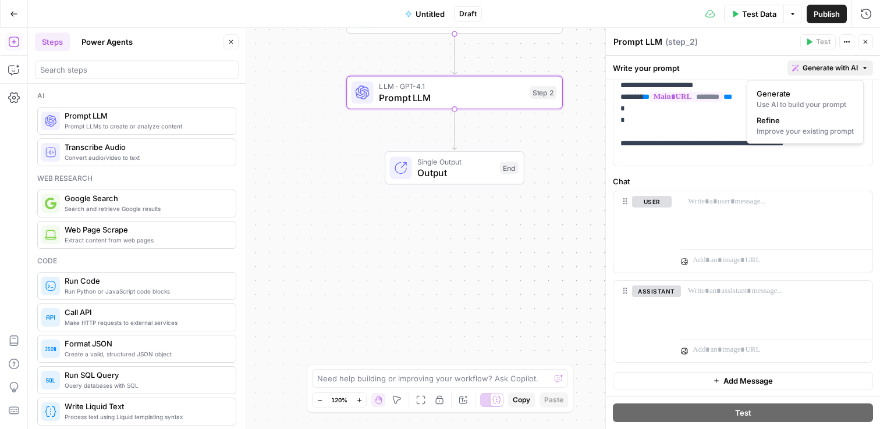
scroll to position [304, 0]
click at [393, 385] on div "Need help building or improving your workflow? Ask Copilot." at bounding box center [440, 378] width 256 height 19
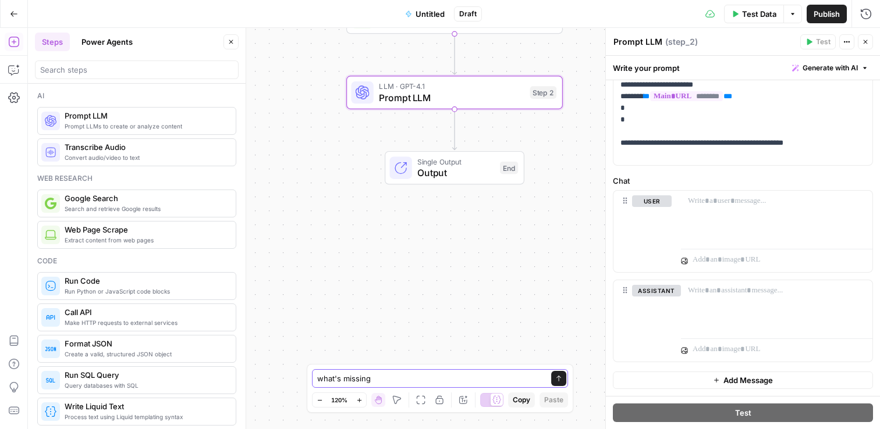
type textarea "what's missing?"
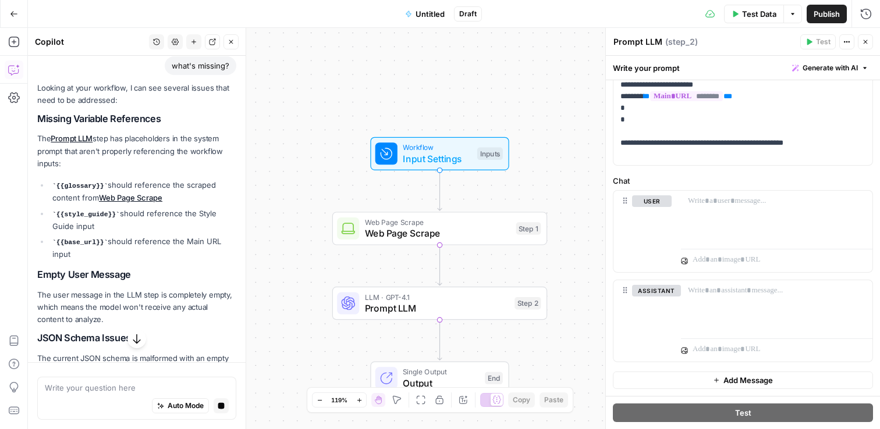
scroll to position [84, 0]
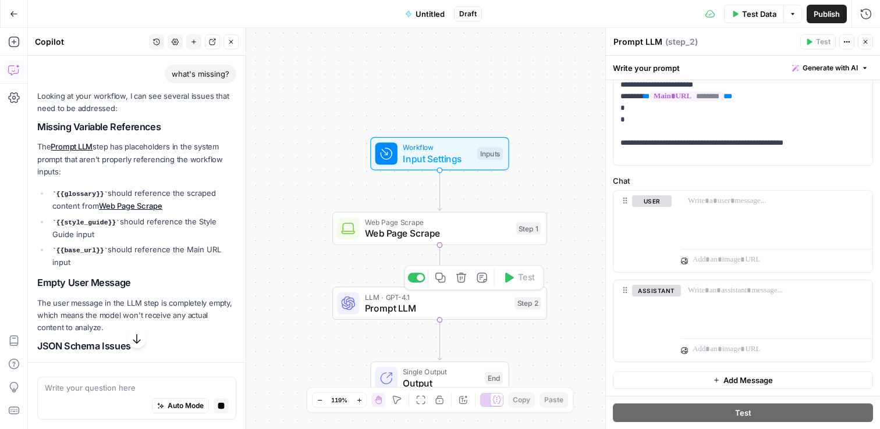
click at [357, 299] on div at bounding box center [348, 304] width 22 height 22
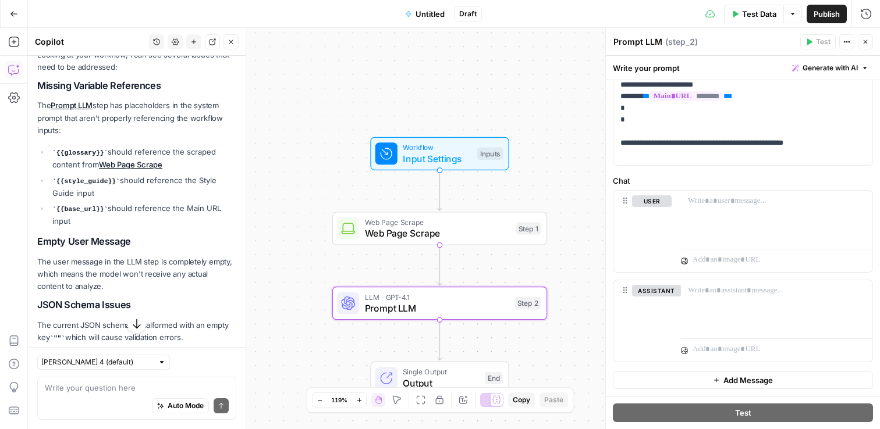
scroll to position [152, 0]
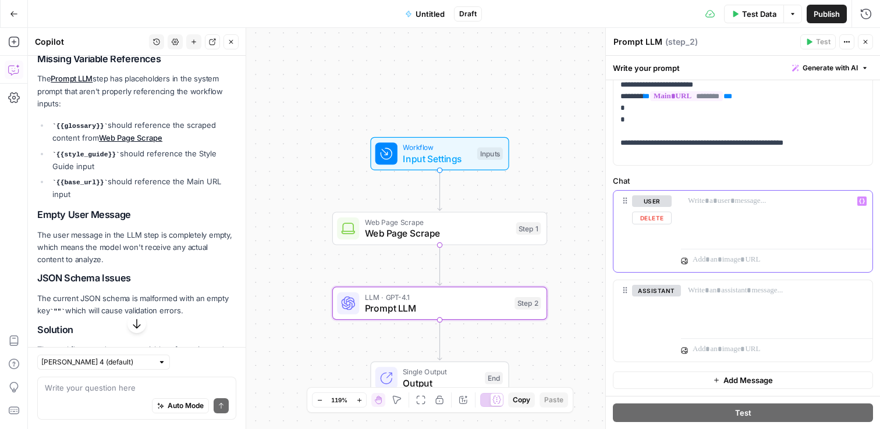
click at [748, 214] on div at bounding box center [776, 218] width 191 height 54
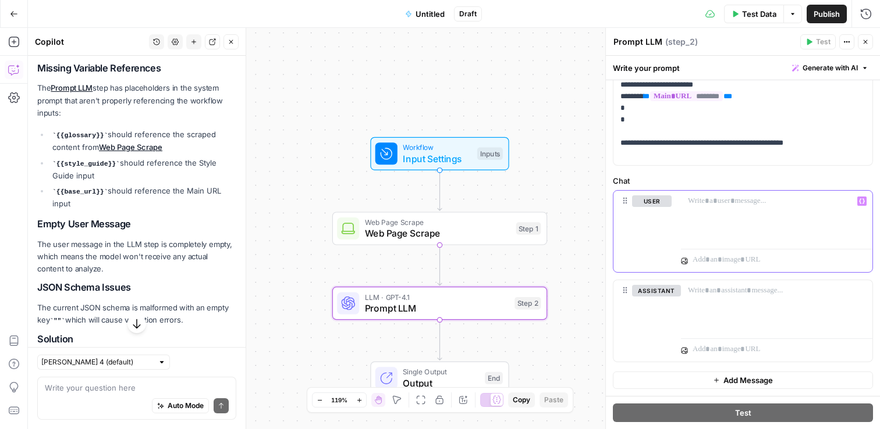
scroll to position [0, 0]
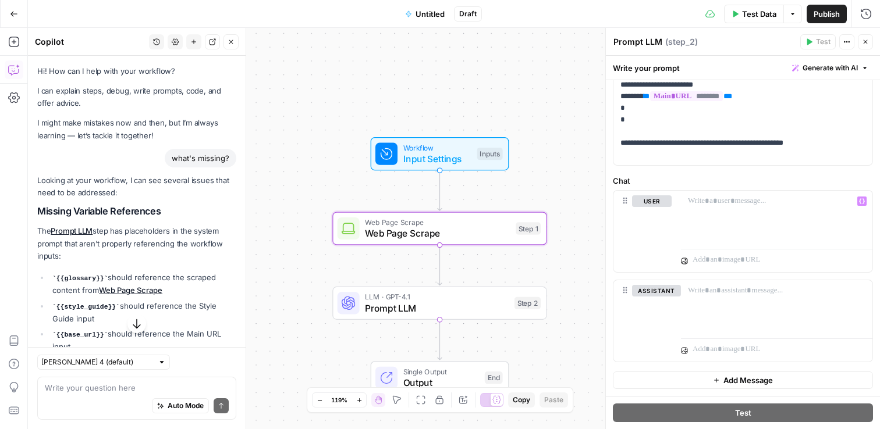
click at [144, 288] on link "Web Page Scrape" at bounding box center [130, 290] width 63 height 9
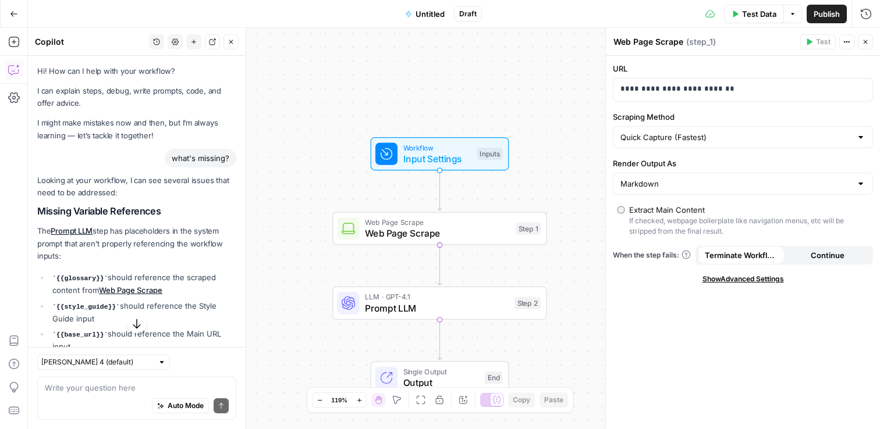
click at [868, 43] on icon "button" at bounding box center [865, 41] width 7 height 7
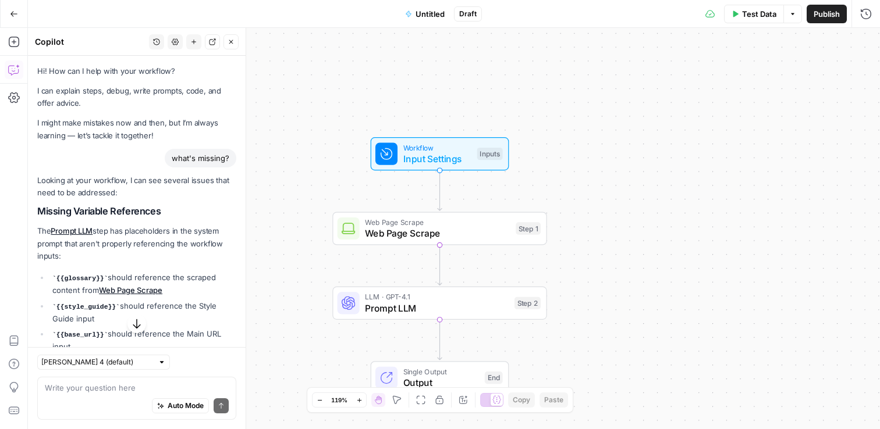
click at [451, 152] on span "Input Settings" at bounding box center [437, 159] width 69 height 14
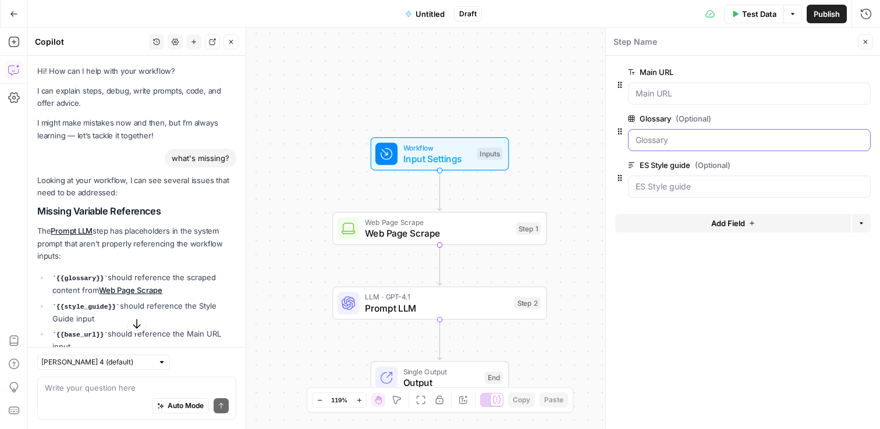
click at [669, 142] on input "Glossary (Optional)" at bounding box center [749, 140] width 228 height 12
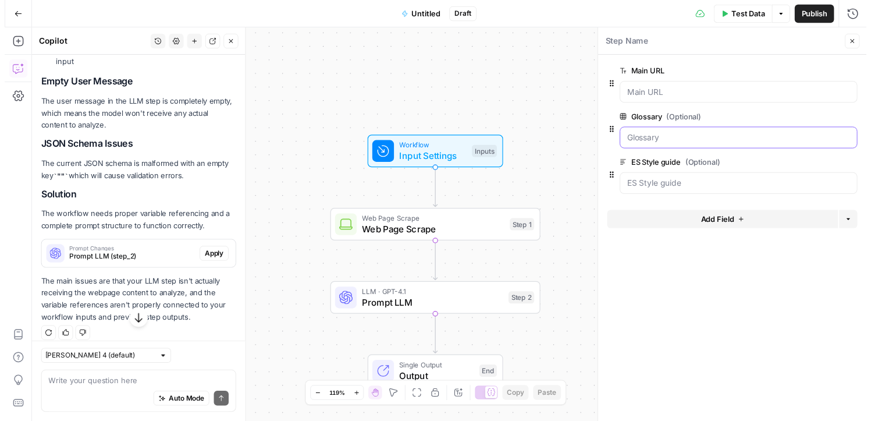
scroll to position [292, 0]
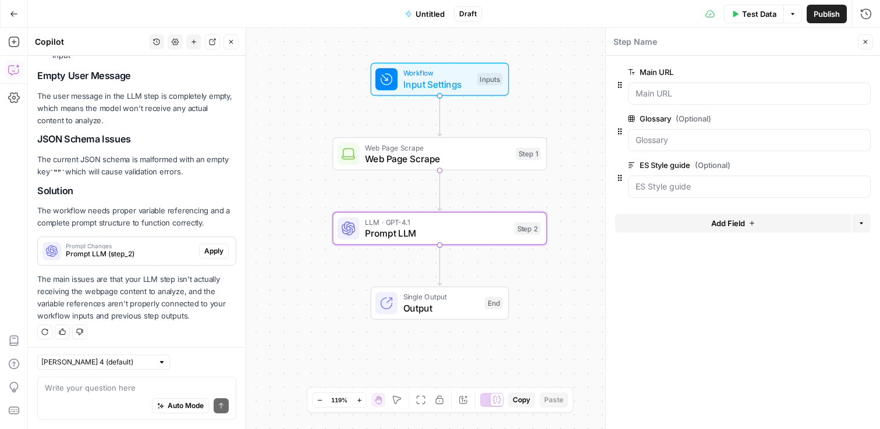
click at [204, 249] on span "Apply" at bounding box center [213, 251] width 19 height 10
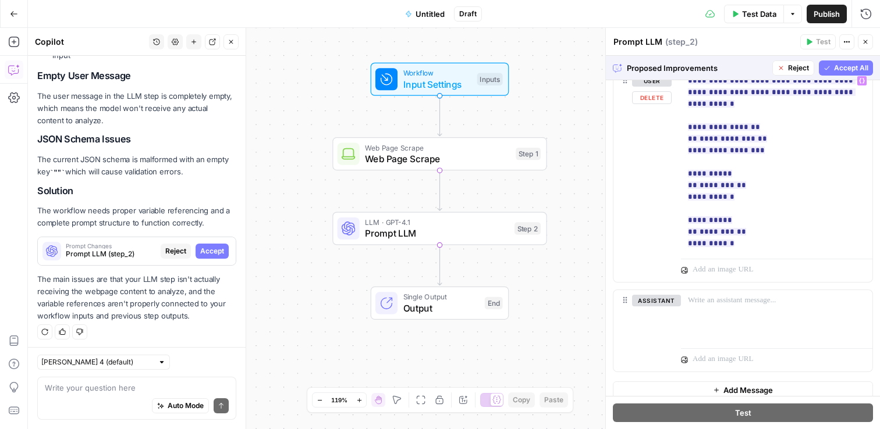
scroll to position [522, 0]
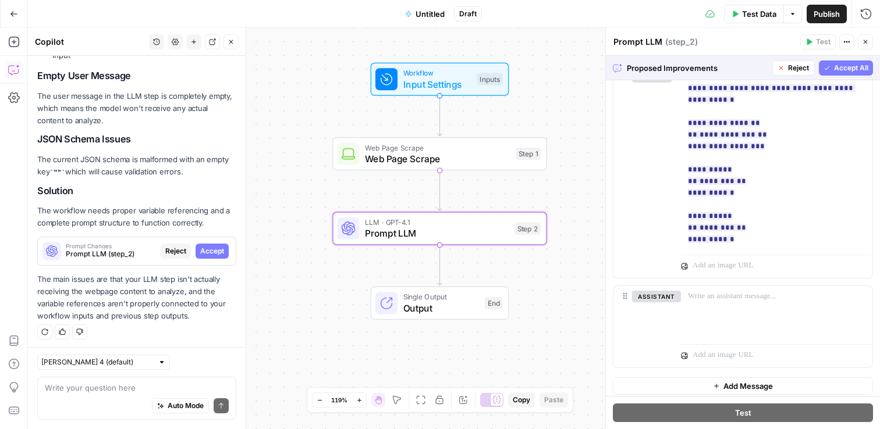
click at [201, 249] on span "Accept" at bounding box center [212, 251] width 24 height 10
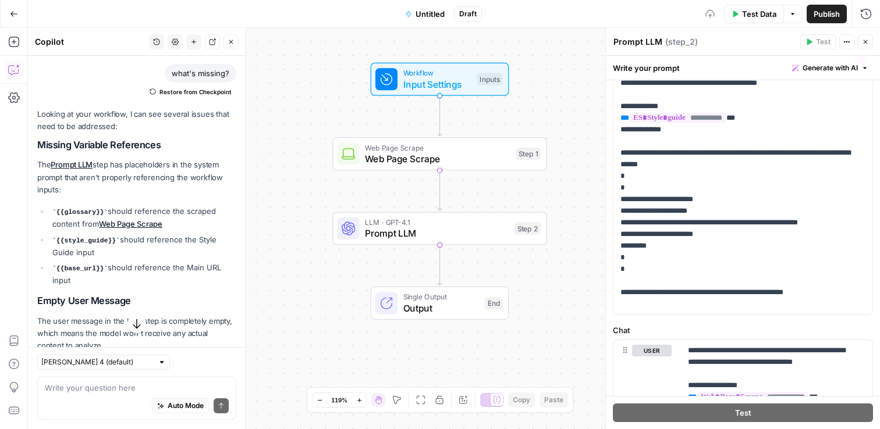
scroll to position [0, 0]
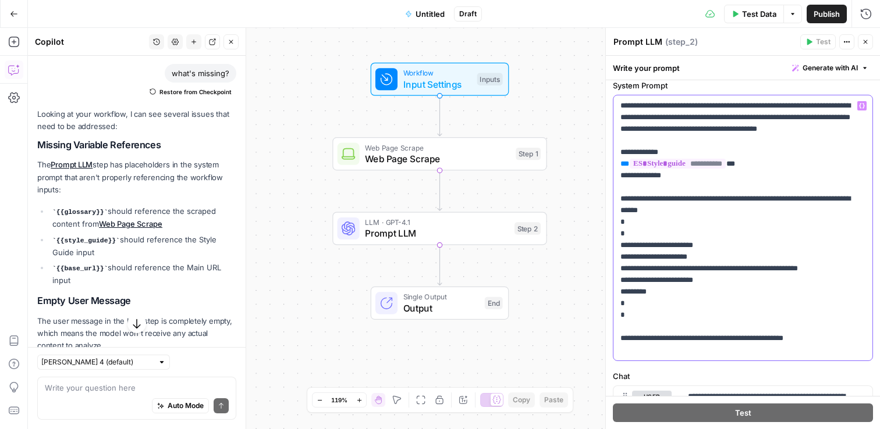
click at [708, 251] on p "**********" at bounding box center [738, 228] width 236 height 256
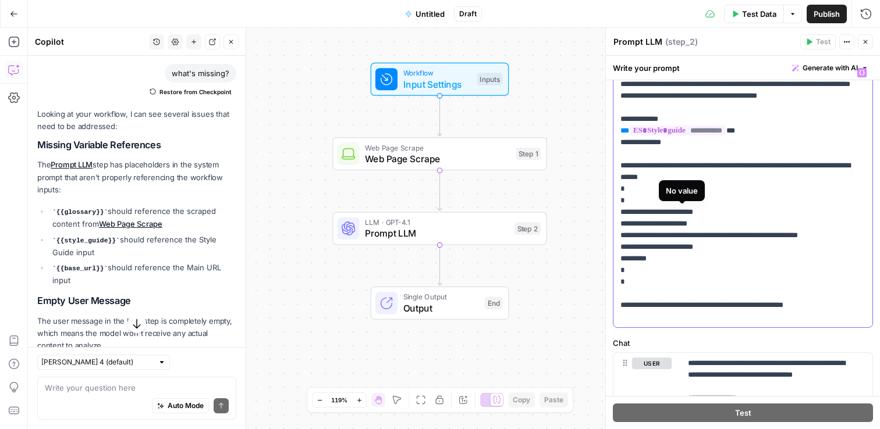
scroll to position [225, 0]
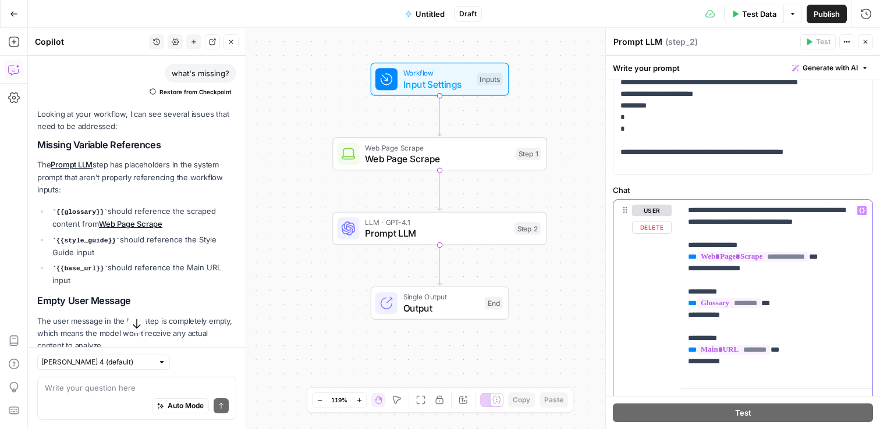
click at [852, 329] on p "**********" at bounding box center [772, 292] width 169 height 175
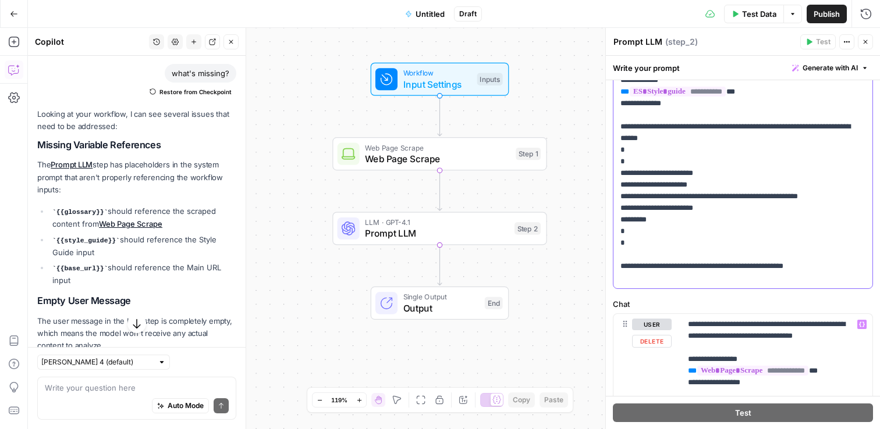
click at [738, 212] on p "**********" at bounding box center [738, 156] width 236 height 256
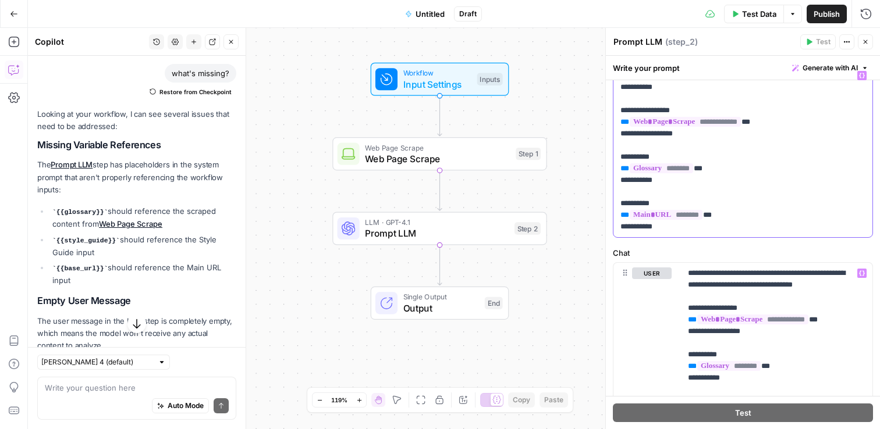
scroll to position [153, 0]
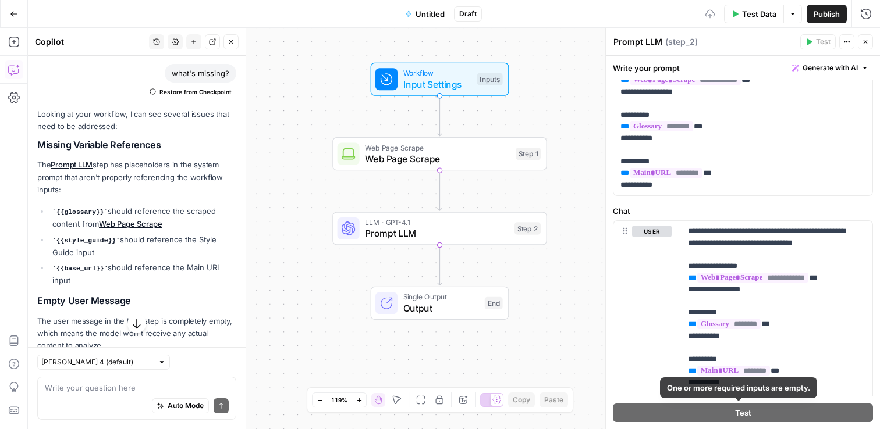
click at [143, 278] on li "{{base_url}} should reference the Main URL input" at bounding box center [142, 274] width 187 height 24
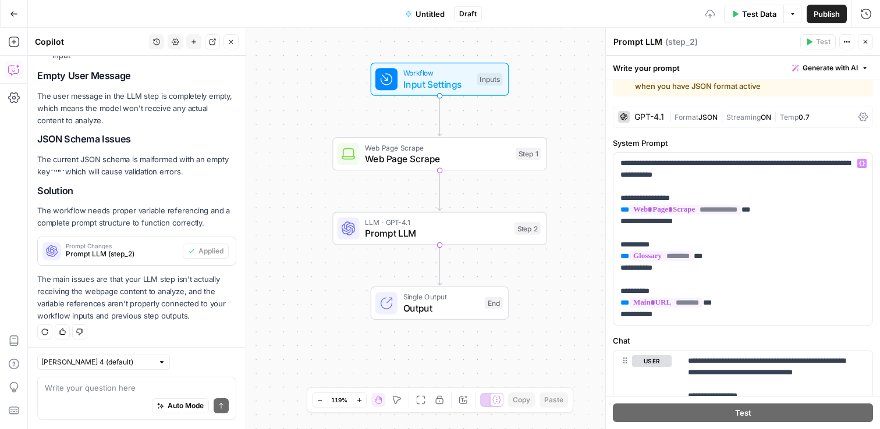
scroll to position [51, 0]
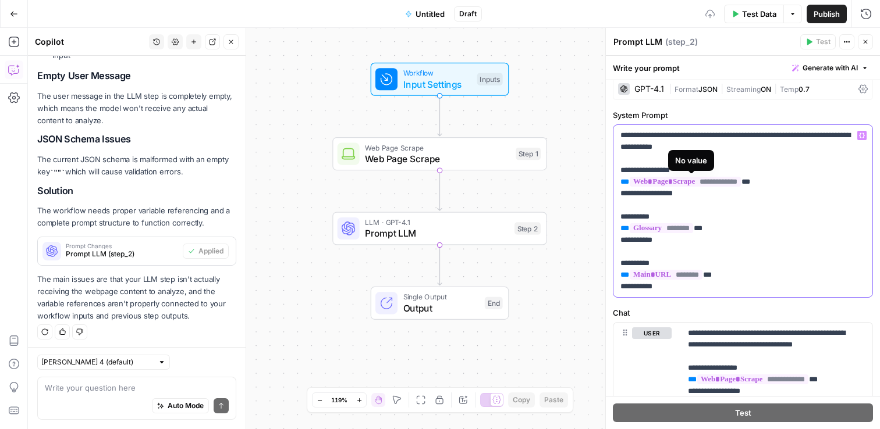
click at [701, 182] on span "**********" at bounding box center [685, 182] width 111 height 10
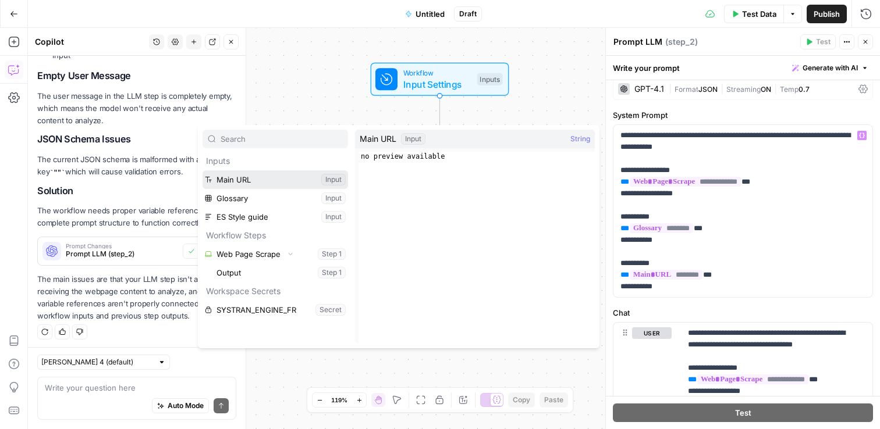
click at [250, 183] on button "Select variable Main URL" at bounding box center [274, 179] width 145 height 19
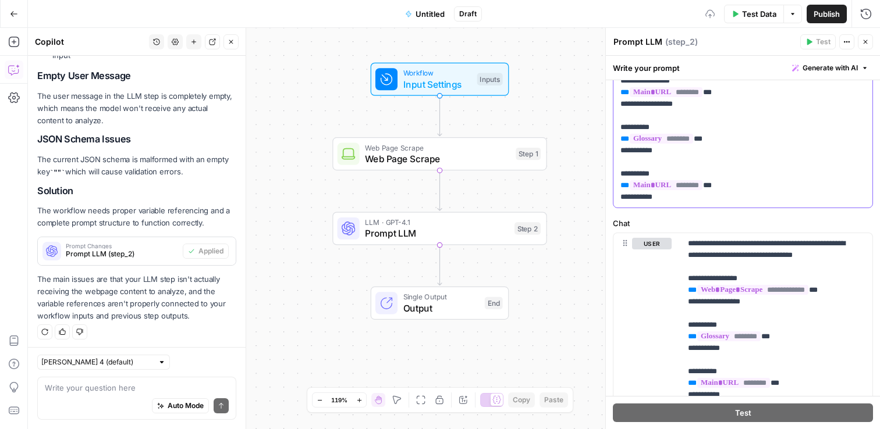
scroll to position [144, 0]
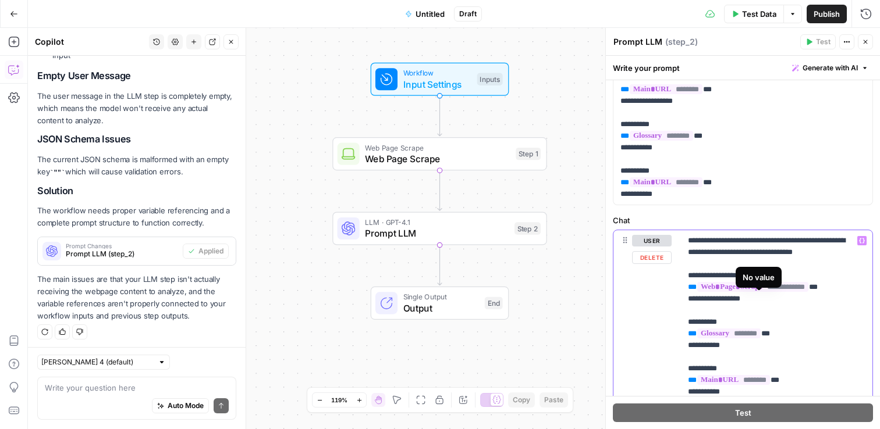
click at [754, 292] on span "**********" at bounding box center [752, 287] width 111 height 10
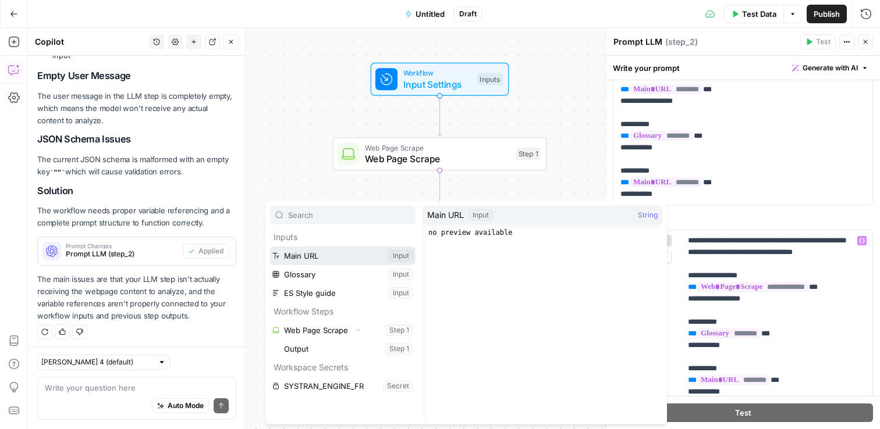
click at [323, 258] on button "Select variable Main URL" at bounding box center [342, 256] width 145 height 19
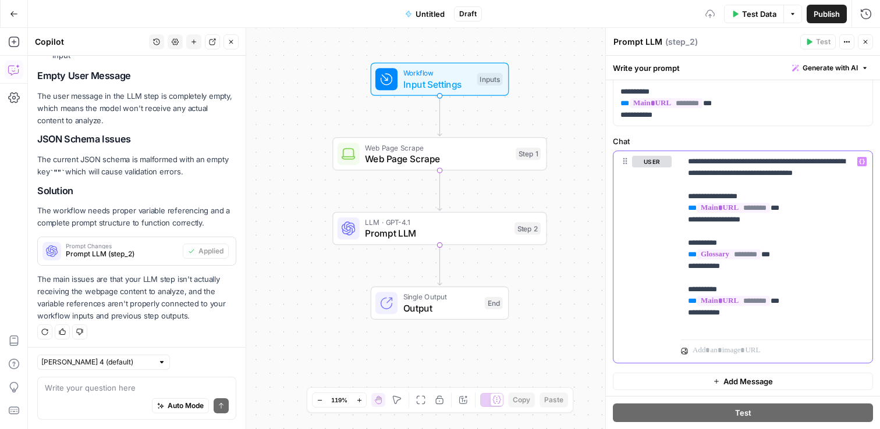
scroll to position [224, 0]
click at [752, 131] on div "**********" at bounding box center [743, 126] width 274 height 540
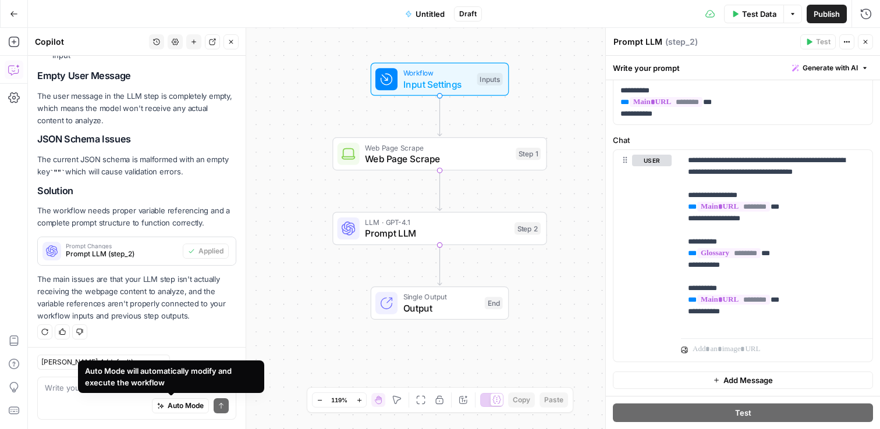
click at [132, 389] on div "Auto Mode will automatically modify and execute the workflow" at bounding box center [171, 377] width 186 height 33
click at [44, 389] on div "Write your question here Auto Mode Send" at bounding box center [136, 398] width 199 height 43
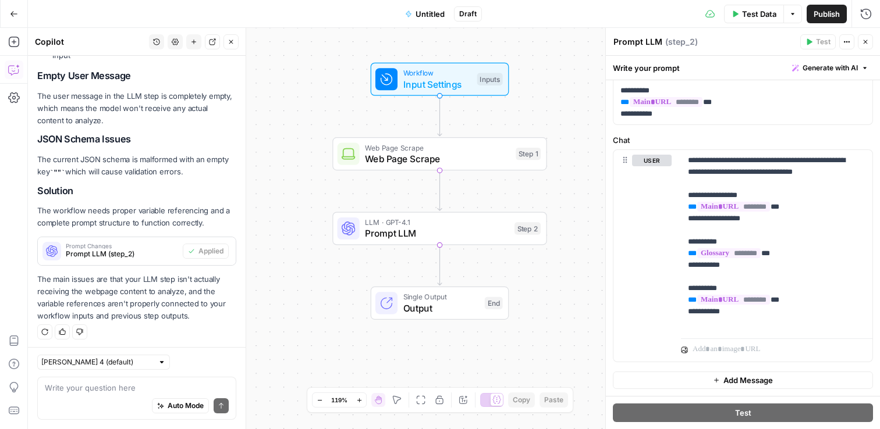
click at [66, 395] on div "Auto Mode Send" at bounding box center [137, 407] width 184 height 26
type textarea "its not working"
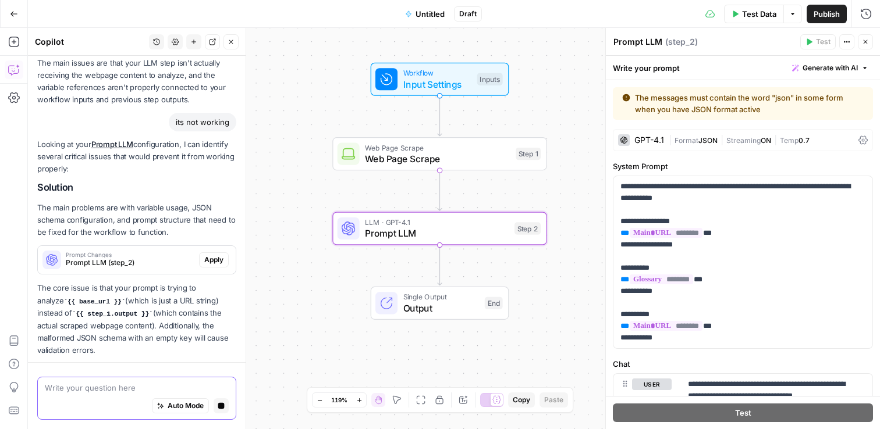
scroll to position [560, 0]
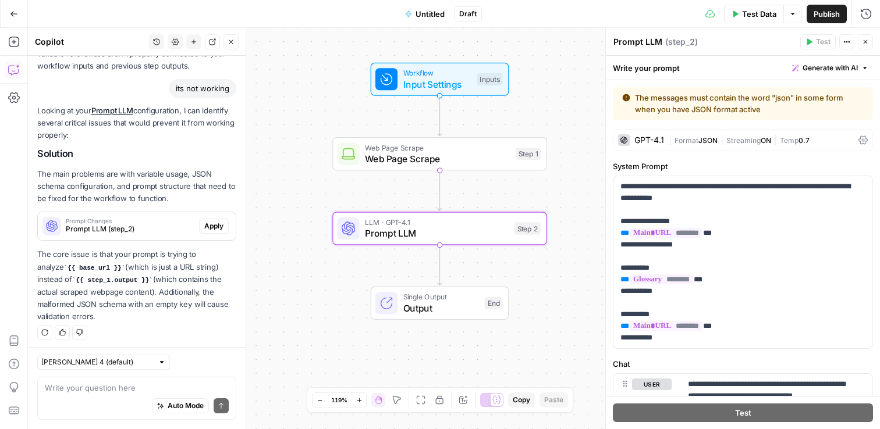
click at [206, 226] on span "Apply" at bounding box center [213, 226] width 19 height 10
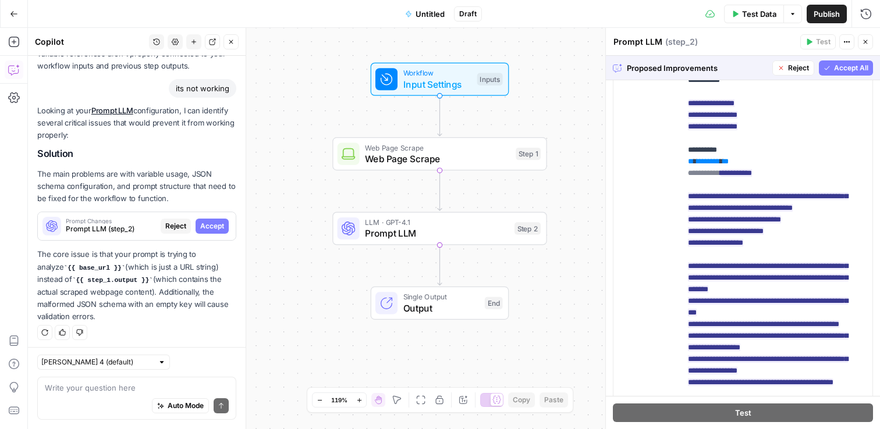
scroll to position [568, 0]
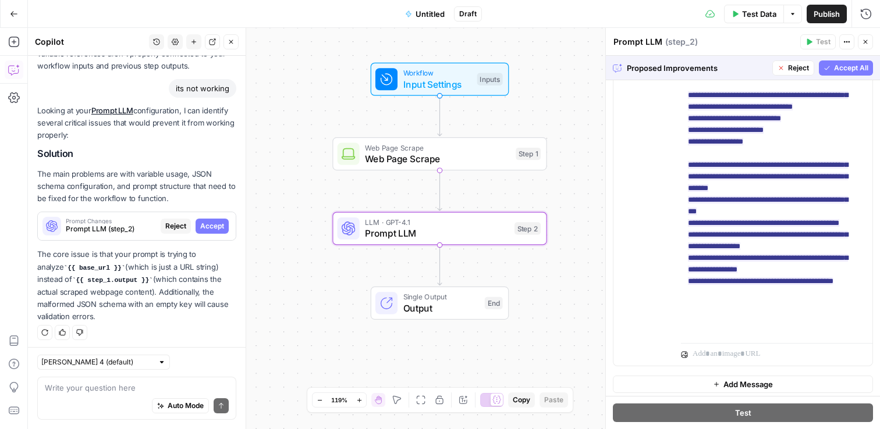
click at [201, 227] on span "Accept" at bounding box center [212, 226] width 24 height 10
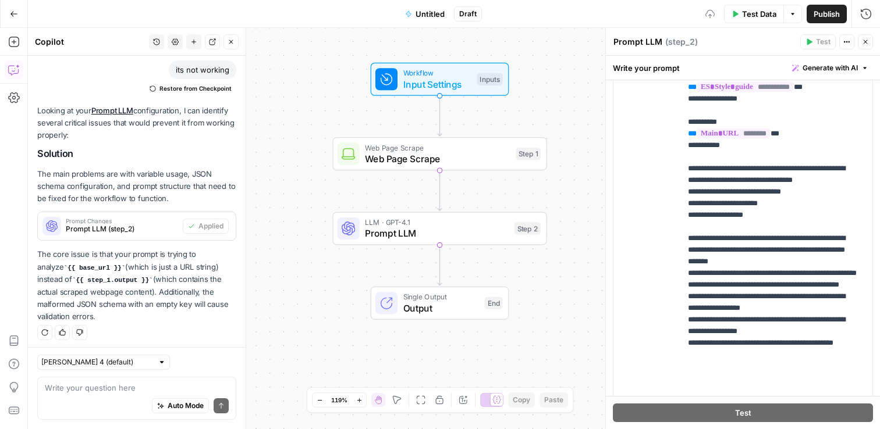
scroll to position [368, 0]
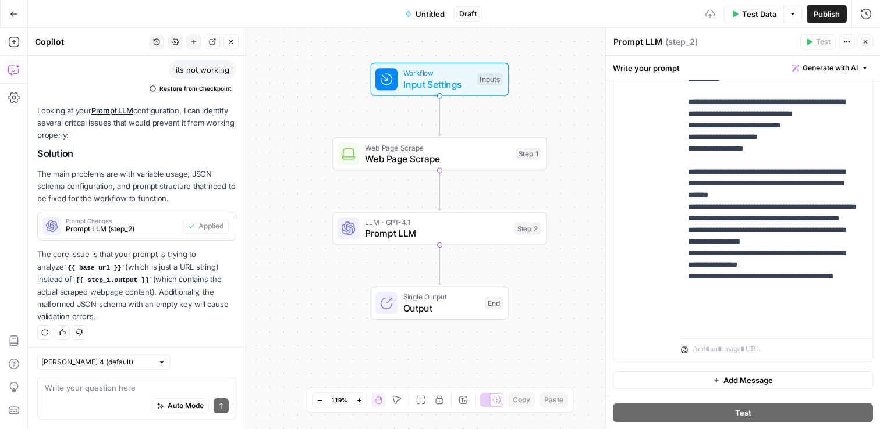
click at [92, 381] on div "Write your question here Auto Mode Send" at bounding box center [136, 398] width 199 height 43
type textarea "I still can't test!"
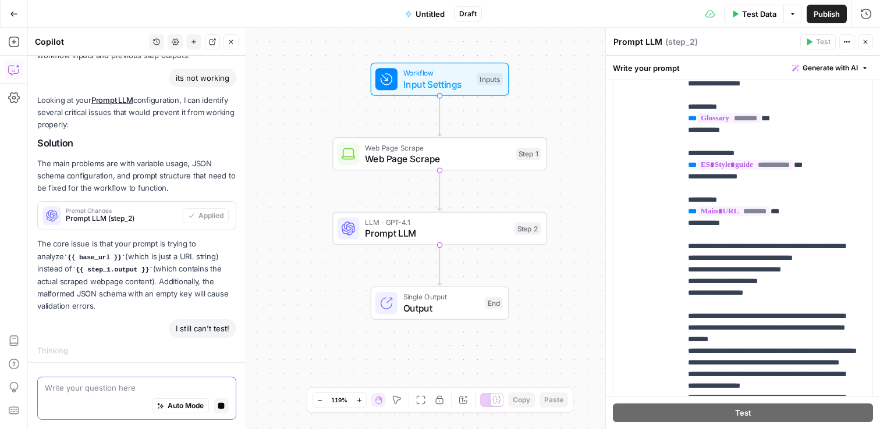
scroll to position [233, 0]
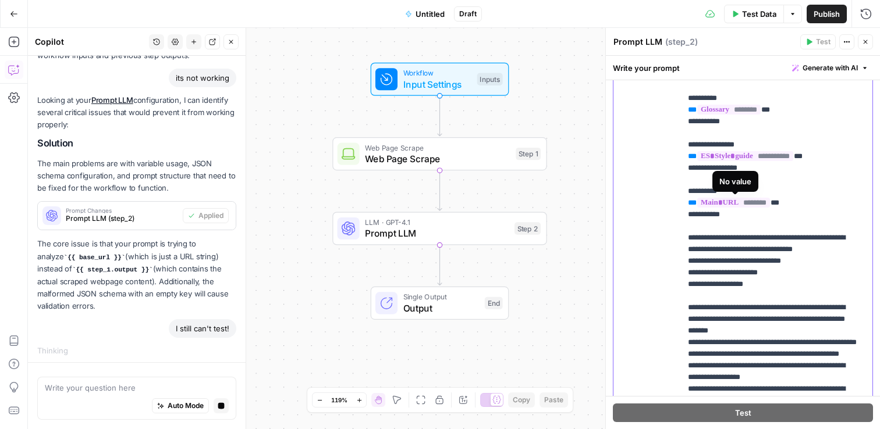
click at [742, 202] on span "********" at bounding box center [733, 203] width 73 height 10
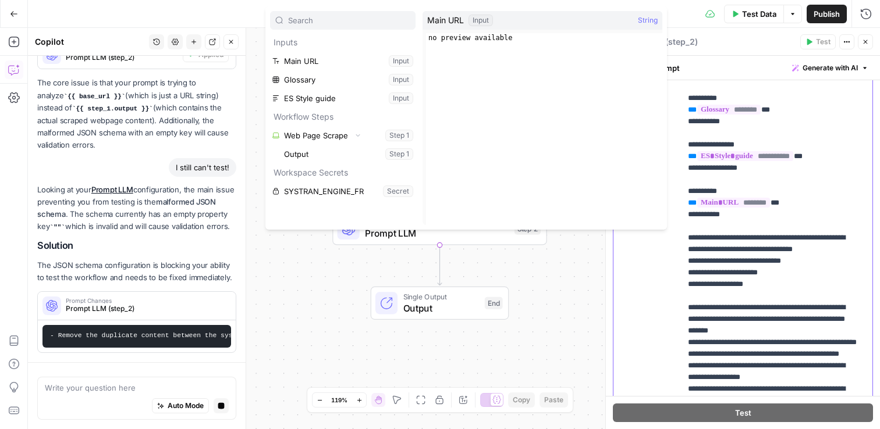
click at [804, 251] on p "**********" at bounding box center [772, 238] width 169 height 454
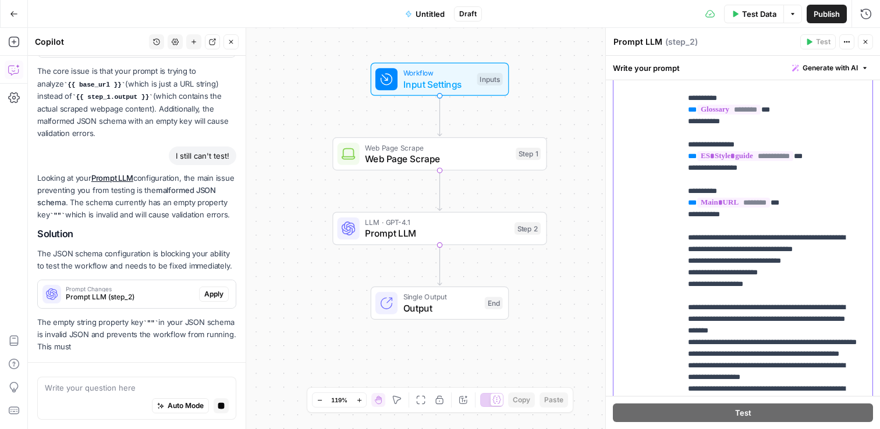
scroll to position [758, 0]
click at [204, 289] on span "Apply" at bounding box center [213, 294] width 19 height 10
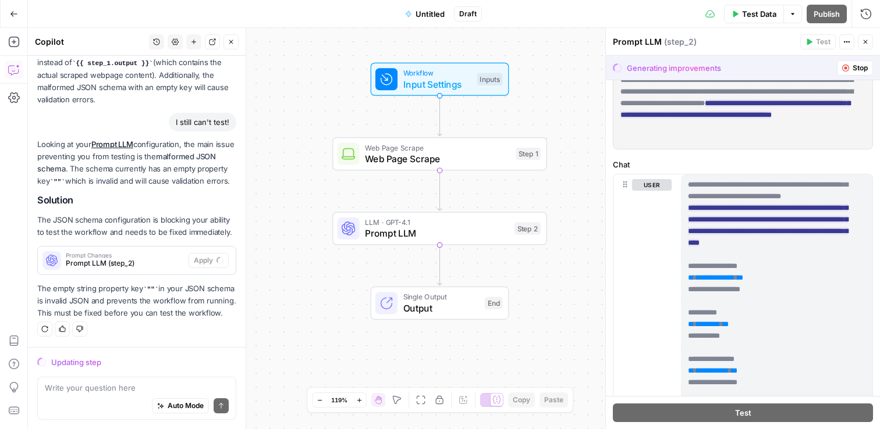
scroll to position [97, 0]
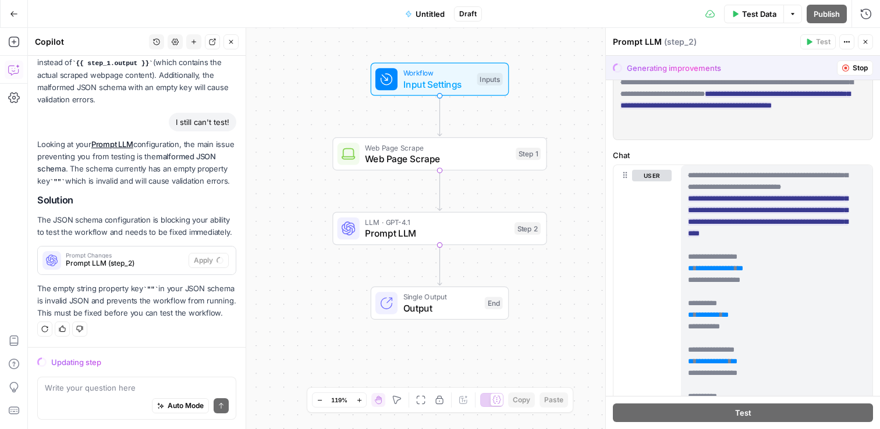
click at [711, 271] on span "**********" at bounding box center [716, 269] width 38 height 8
click at [768, 274] on p "**********" at bounding box center [768, 426] width 160 height 512
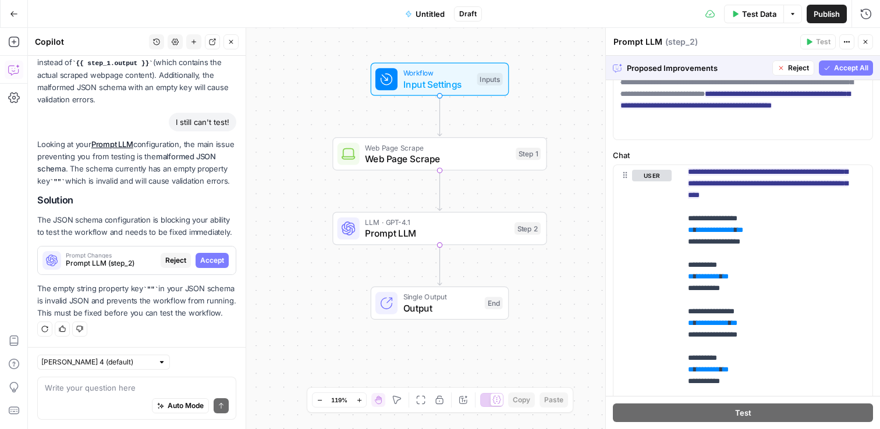
scroll to position [47, 0]
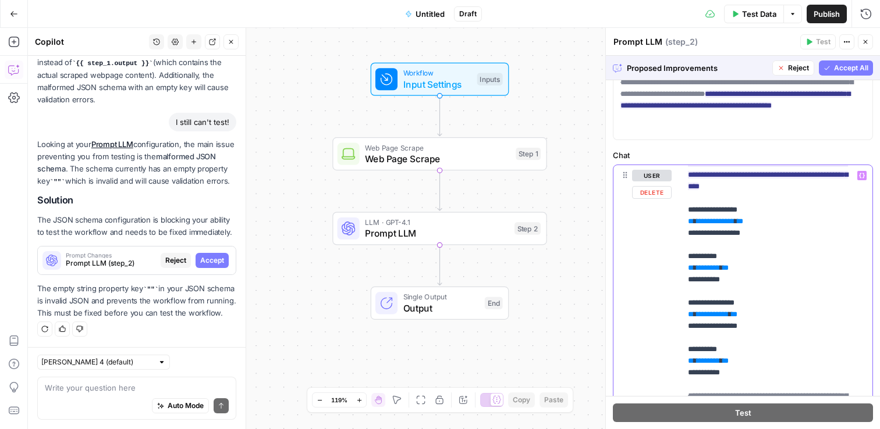
click at [712, 265] on span "********" at bounding box center [708, 268] width 23 height 8
click at [859, 173] on icon "button" at bounding box center [862, 176] width 6 height 6
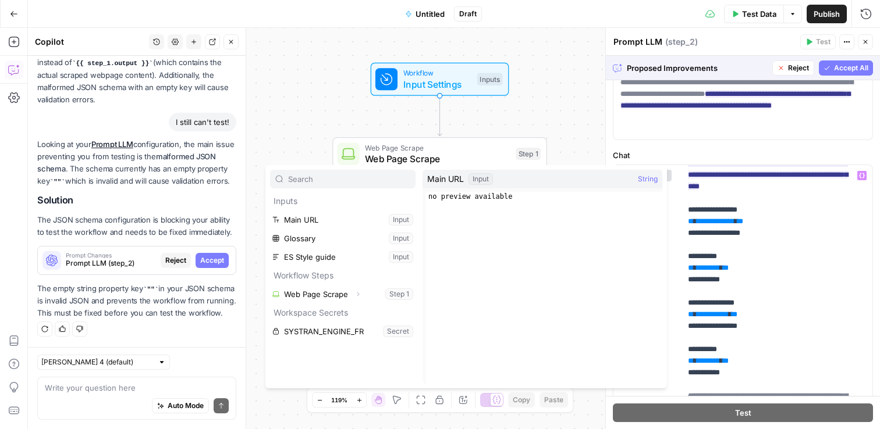
click at [549, 112] on div "Workflow Input Settings Inputs Web Page Scrape Web Page Scrape Step 1 LLM · GPT…" at bounding box center [454, 229] width 852 height 402
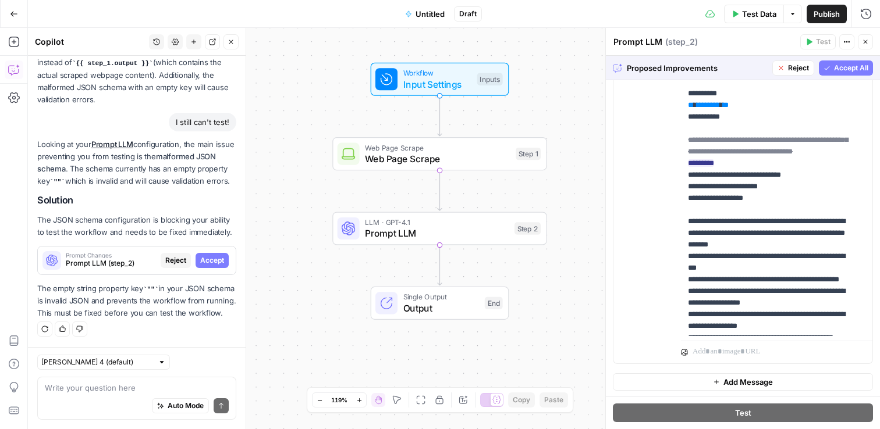
scroll to position [400, 0]
click at [777, 66] on icon "button" at bounding box center [780, 68] width 7 height 7
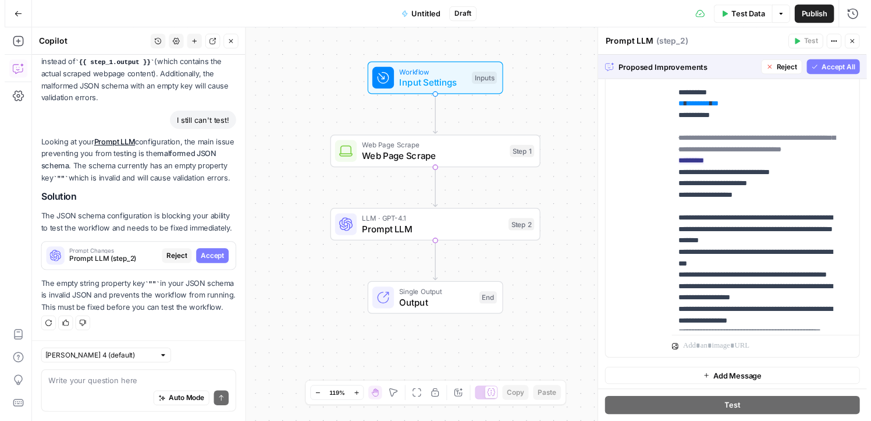
scroll to position [0, 0]
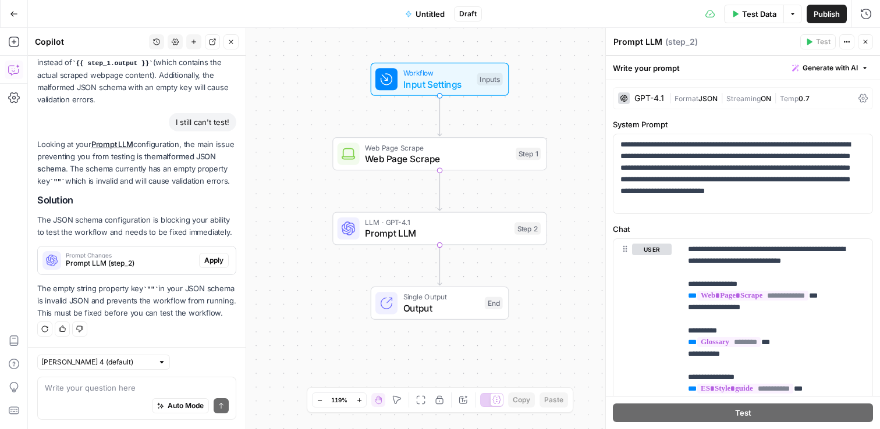
click at [435, 168] on div "Web Page Scrape Web Page Scrape Step 1 Copy step Delete step Add Note Test" at bounding box center [439, 153] width 214 height 33
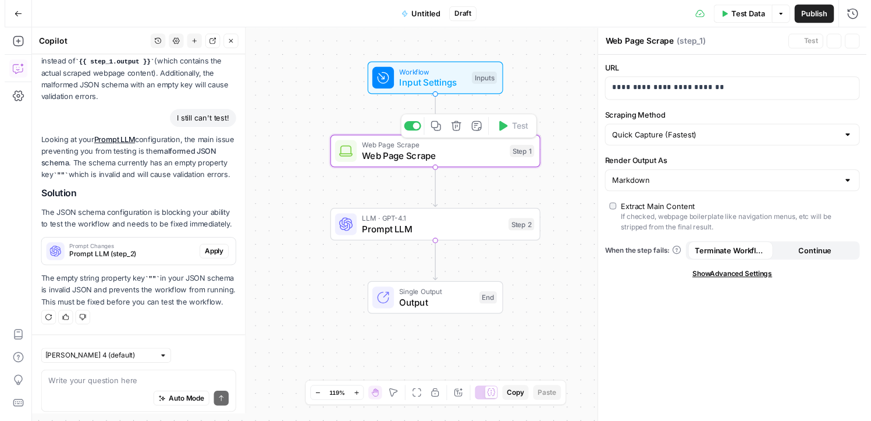
scroll to position [829, 0]
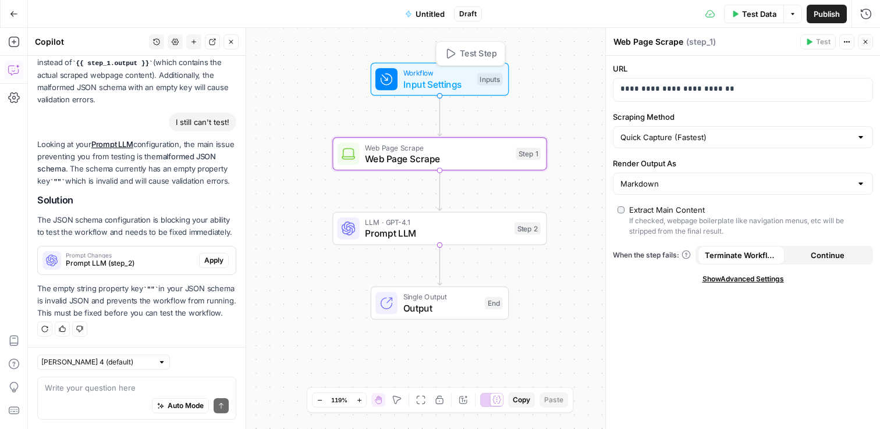
click at [429, 93] on div "Workflow Input Settings Inputs Test Step" at bounding box center [440, 79] width 138 height 33
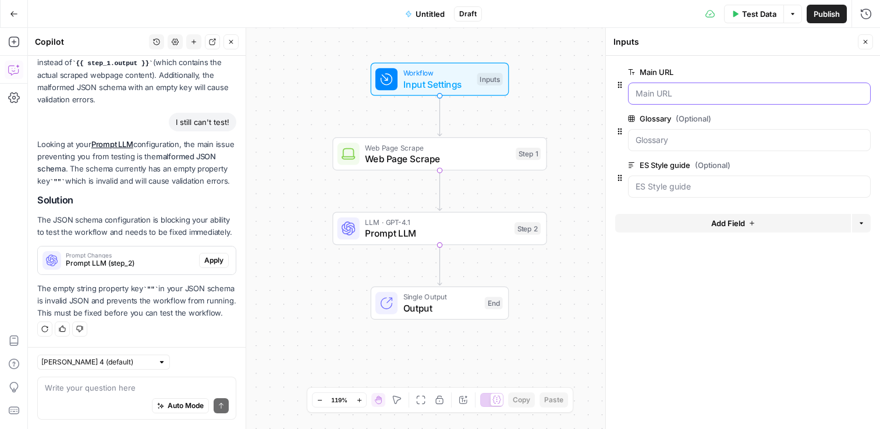
click at [723, 95] on URL "Main URL" at bounding box center [749, 94] width 228 height 12
click at [774, 132] on div at bounding box center [749, 140] width 243 height 22
click at [815, 183] on guide "ES Style guide (Optional)" at bounding box center [749, 187] width 228 height 12
click at [832, 164] on span "edit field" at bounding box center [827, 165] width 26 height 9
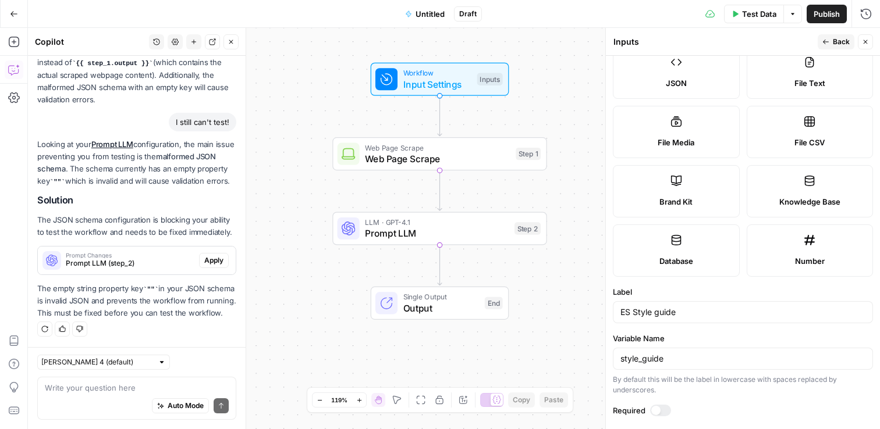
scroll to position [0, 0]
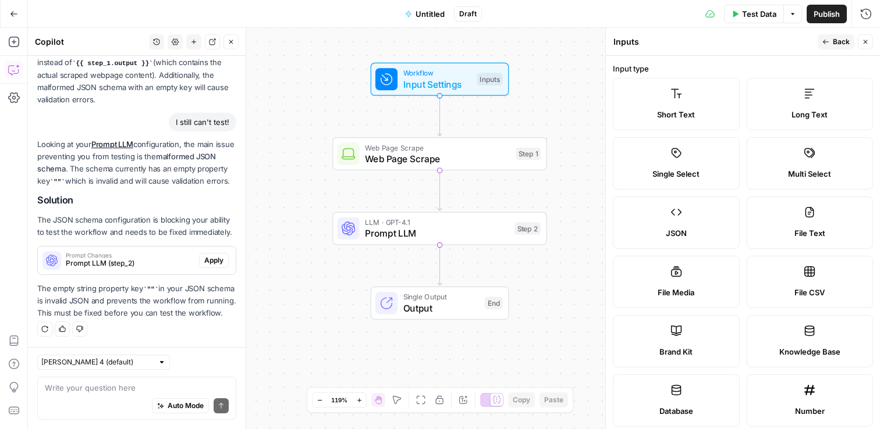
click at [804, 283] on label "File CSV" at bounding box center [810, 282] width 127 height 52
type textarea "Supports .csv file type"
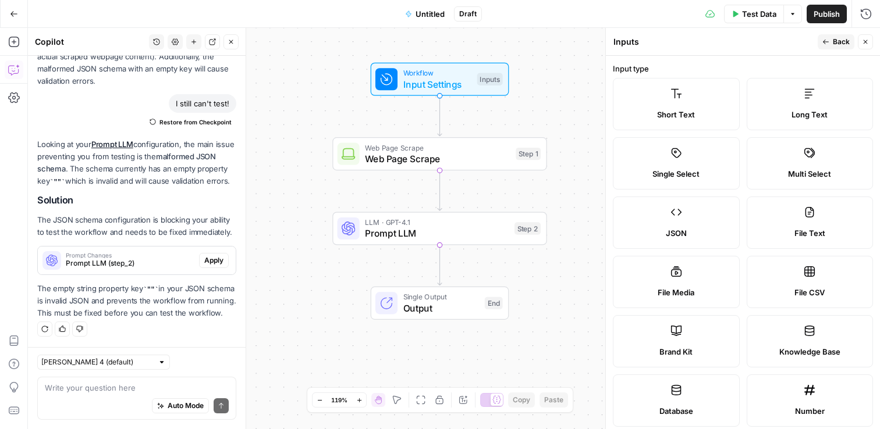
click at [839, 44] on span "Back" at bounding box center [841, 42] width 17 height 10
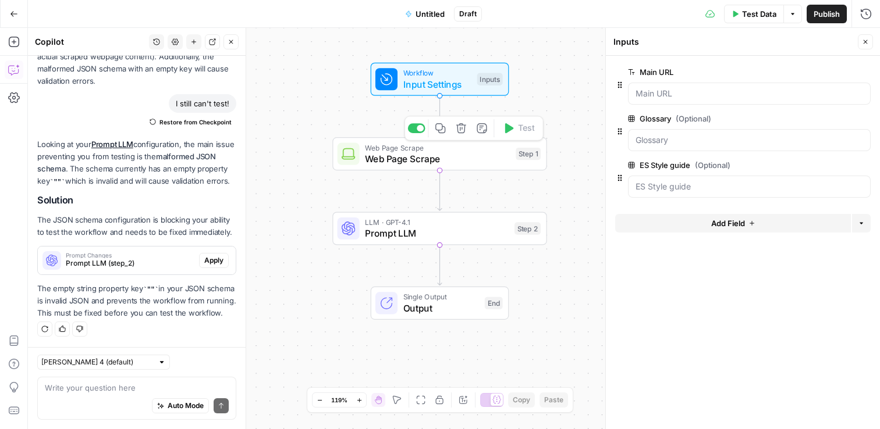
click at [373, 169] on div "Web Page Scrape Web Page Scrape Step 1 Copy step Delete step Add Note Test" at bounding box center [439, 153] width 214 height 33
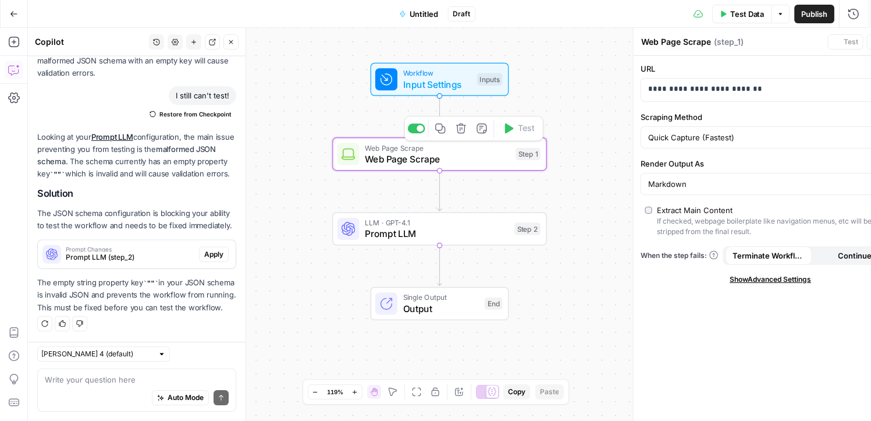
scroll to position [848, 0]
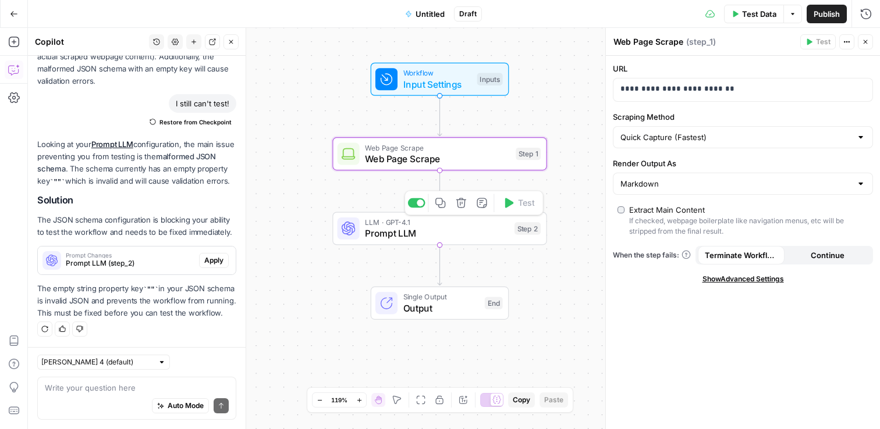
click at [367, 230] on span "Prompt LLM" at bounding box center [437, 233] width 144 height 14
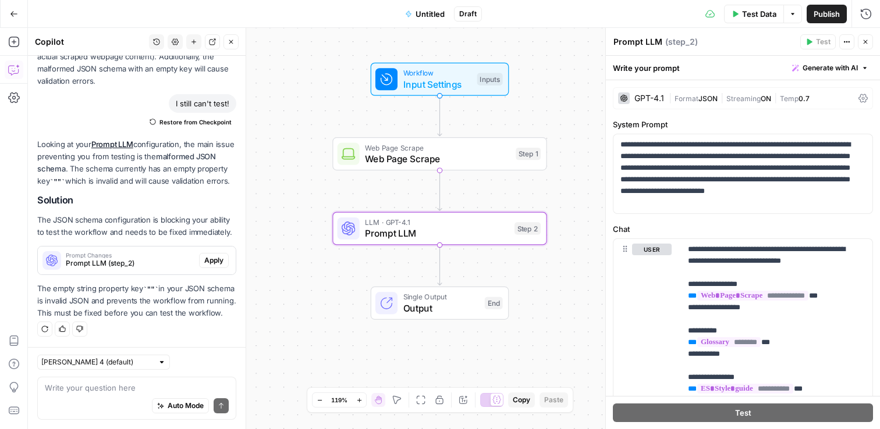
click at [493, 396] on icon at bounding box center [496, 400] width 9 height 9
click at [489, 401] on icon at bounding box center [486, 400] width 9 height 9
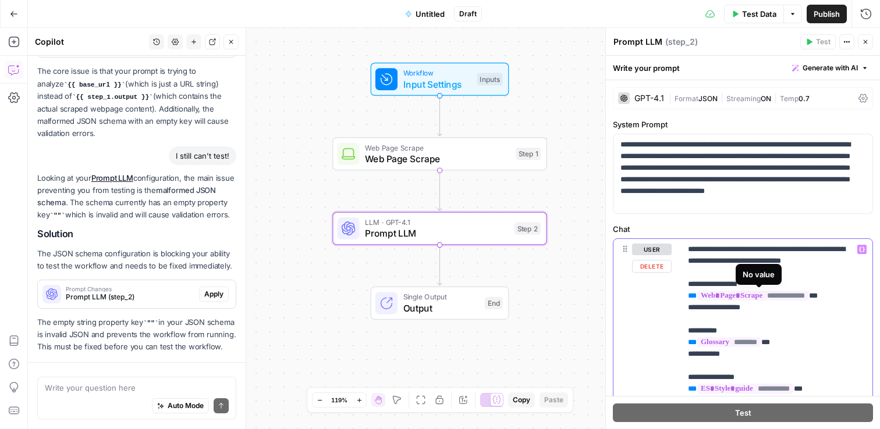
click at [725, 299] on span "**********" at bounding box center [752, 296] width 111 height 10
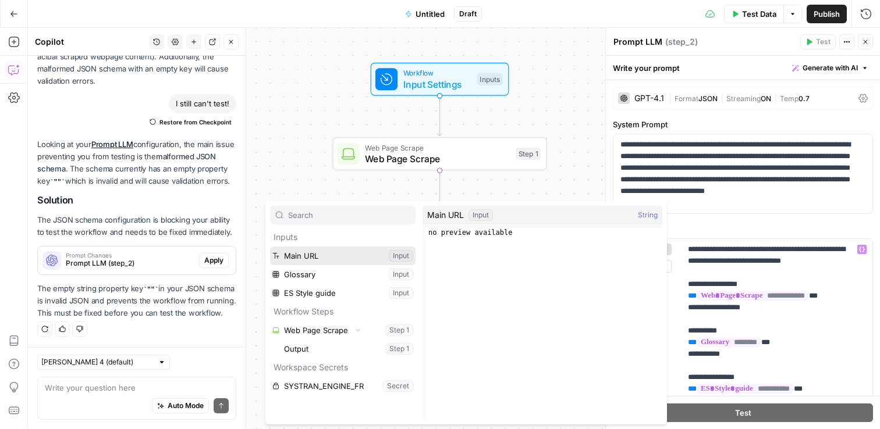
click at [321, 256] on button "Select variable Main URL" at bounding box center [342, 256] width 145 height 19
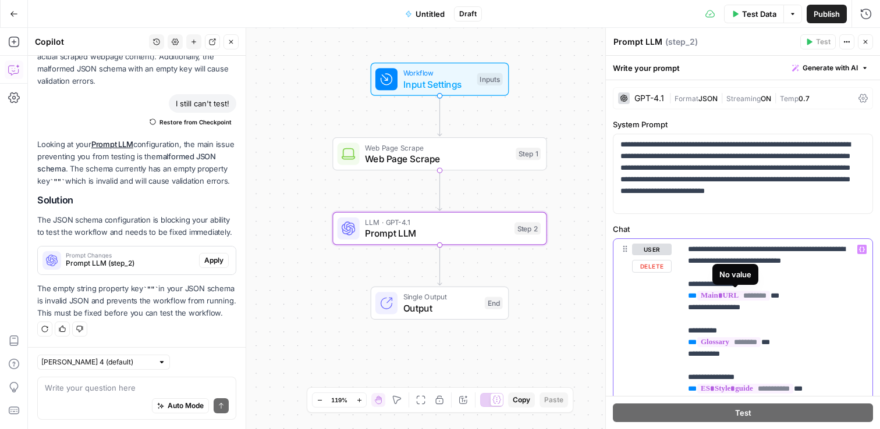
click at [758, 294] on span "********" at bounding box center [733, 296] width 73 height 10
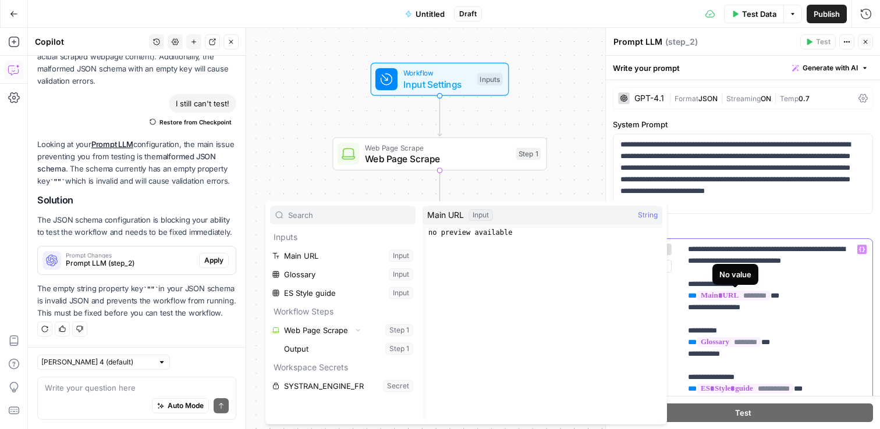
click at [749, 296] on span "********" at bounding box center [733, 296] width 73 height 10
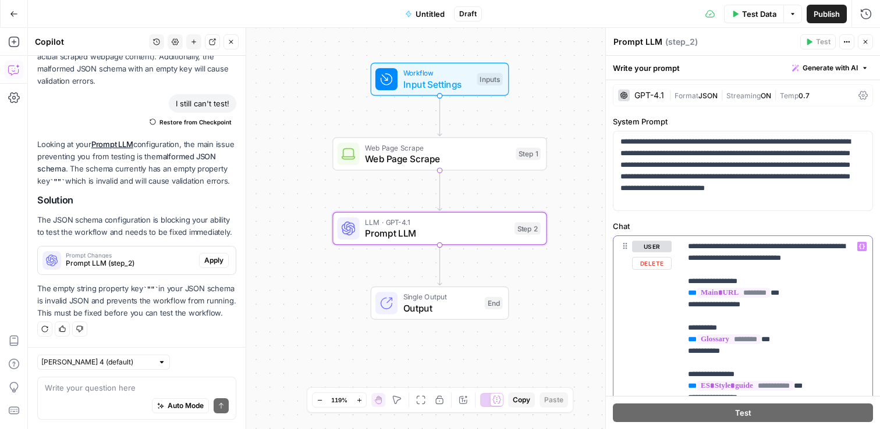
scroll to position [0, 0]
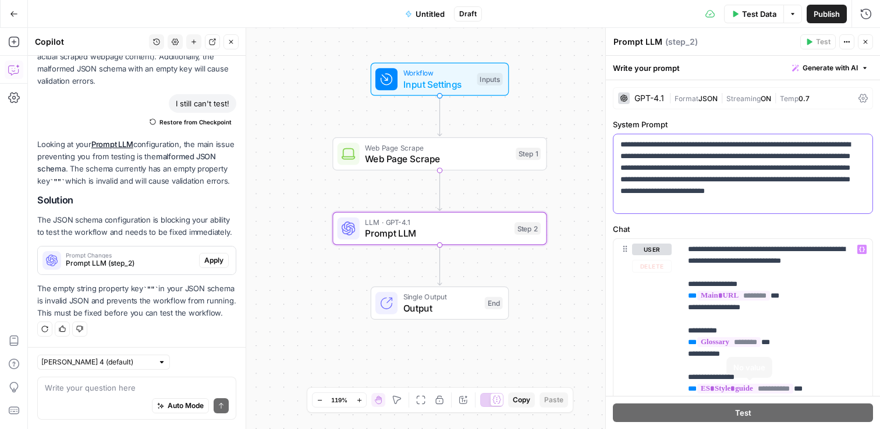
click at [718, 144] on p "**********" at bounding box center [738, 174] width 236 height 70
click at [830, 56] on div "Write your prompt Generate with AI" at bounding box center [743, 68] width 274 height 24
click at [832, 67] on span "Generate with AI" at bounding box center [829, 68] width 55 height 10
click at [813, 96] on span "Generate" at bounding box center [802, 94] width 93 height 12
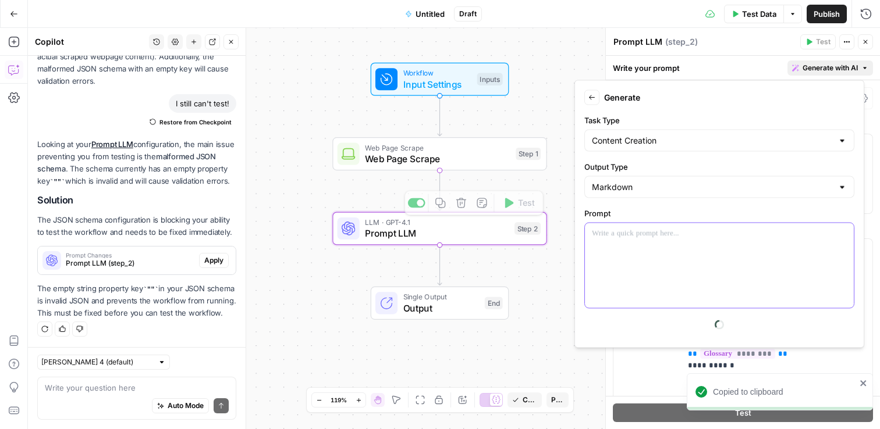
click at [786, 253] on div at bounding box center [719, 265] width 269 height 85
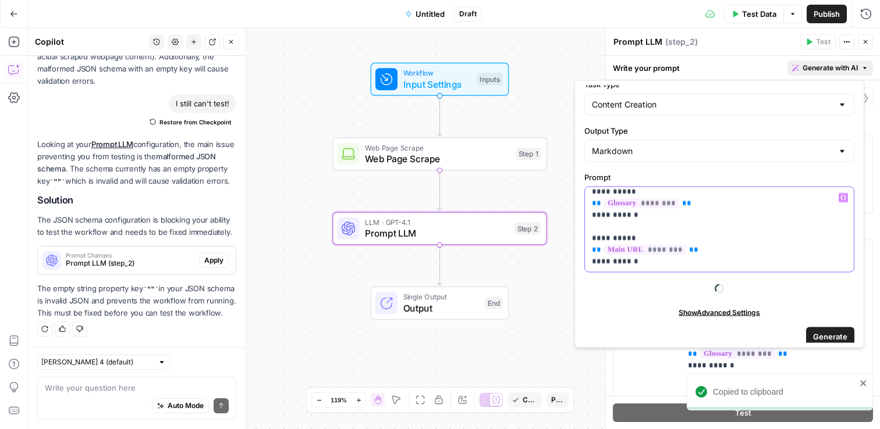
scroll to position [44, 0]
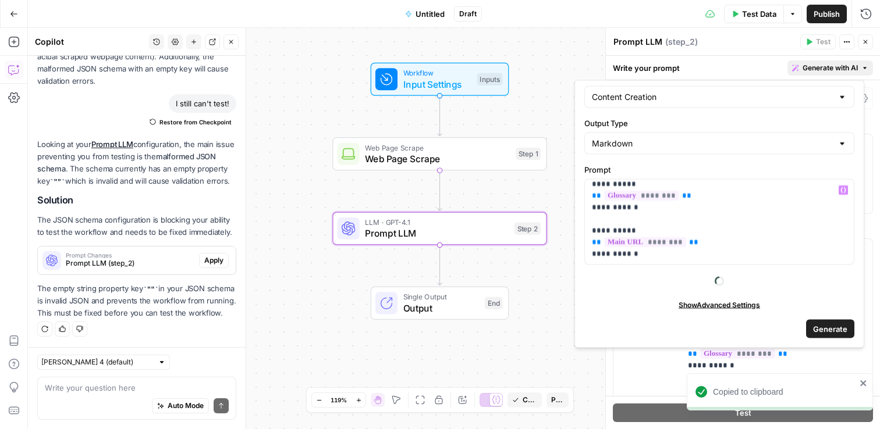
click at [833, 328] on span "Generate" at bounding box center [830, 329] width 34 height 12
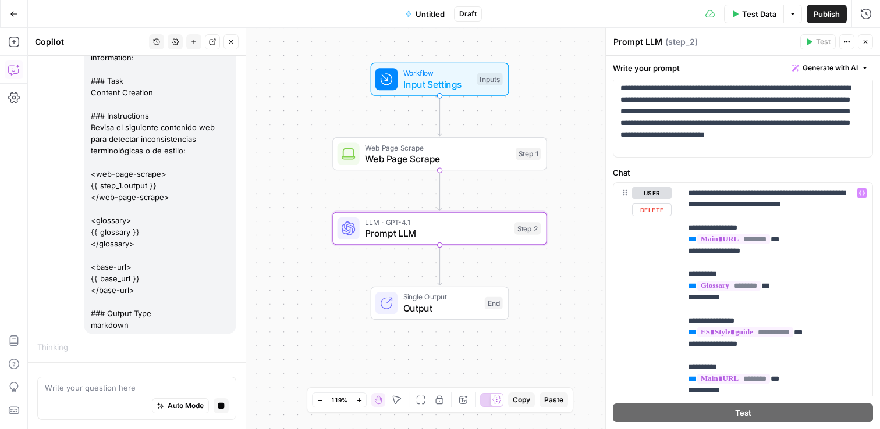
scroll to position [0, 0]
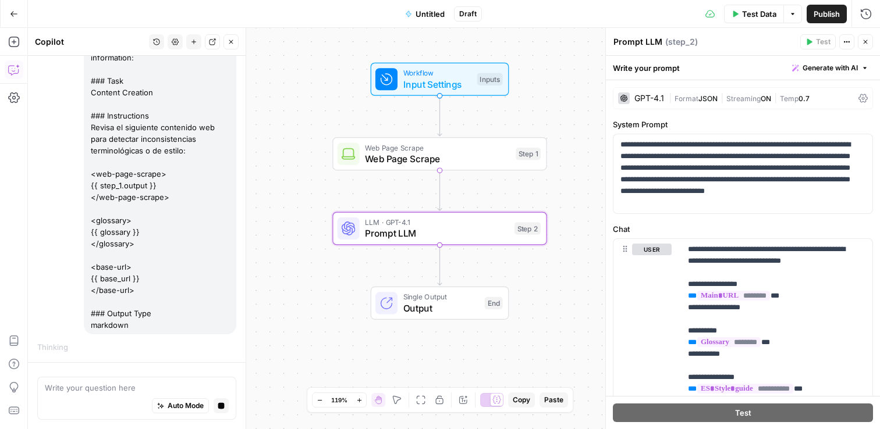
click at [840, 73] on button "Generate with AI" at bounding box center [830, 68] width 86 height 15
click at [806, 100] on div "Use AI to build your prompt" at bounding box center [804, 105] width 97 height 10
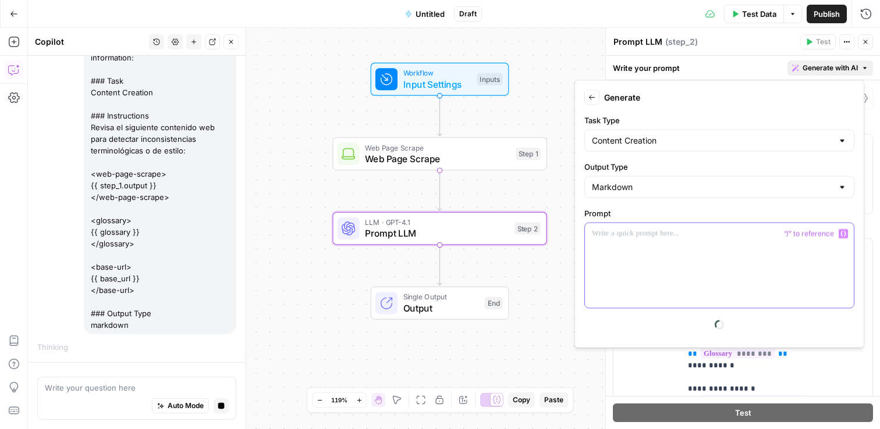
click at [671, 255] on div at bounding box center [719, 265] width 269 height 85
click at [840, 234] on icon "button" at bounding box center [843, 234] width 6 height 6
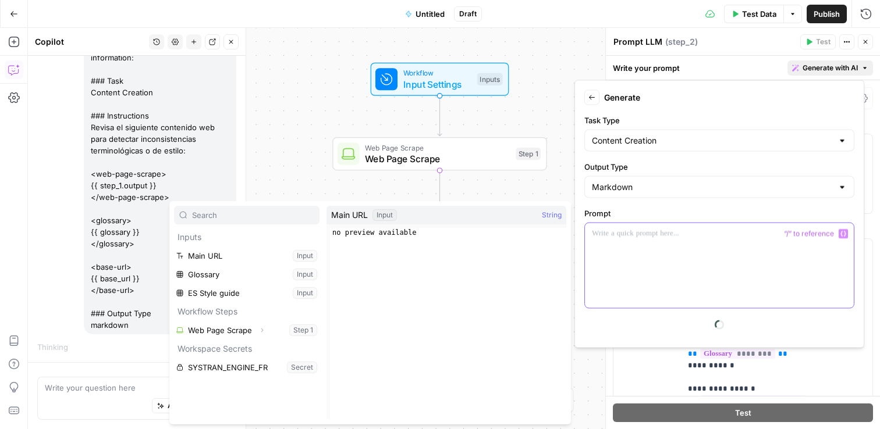
click at [764, 253] on div at bounding box center [719, 265] width 269 height 85
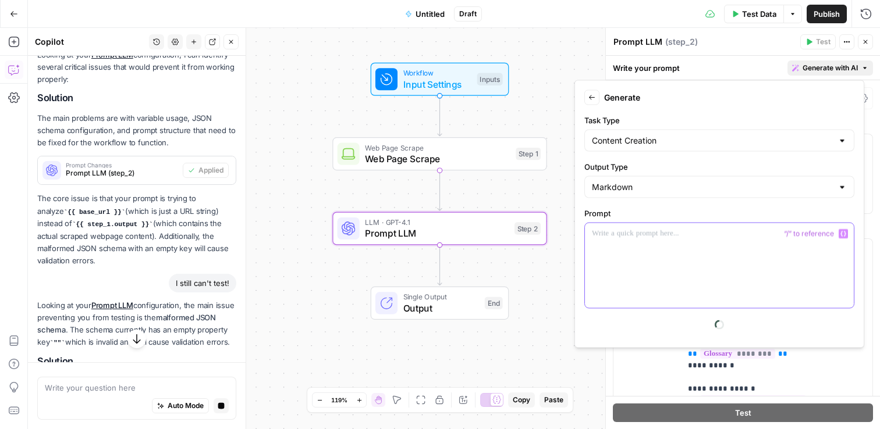
scroll to position [595, 0]
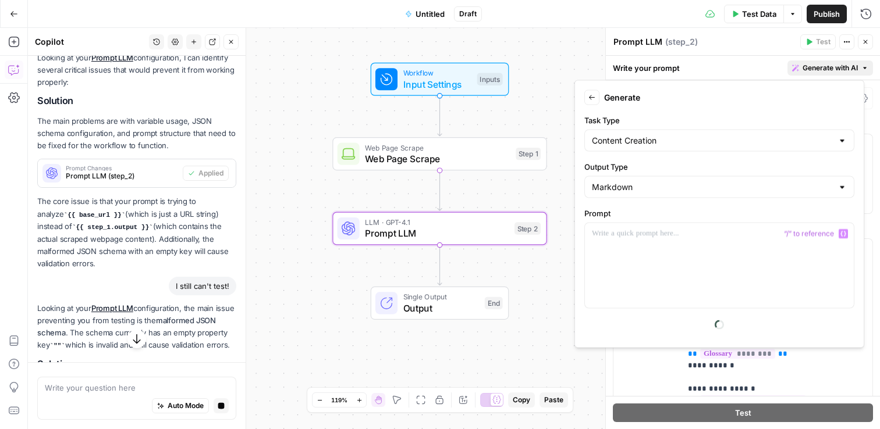
click at [748, 23] on div "Test Data Options Publish Run History" at bounding box center [681, 13] width 398 height 27
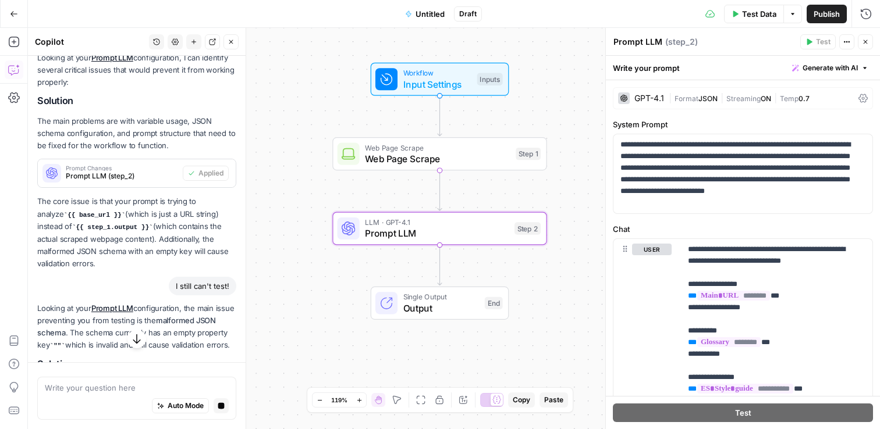
click at [752, 19] on span "Test Data" at bounding box center [759, 14] width 34 height 12
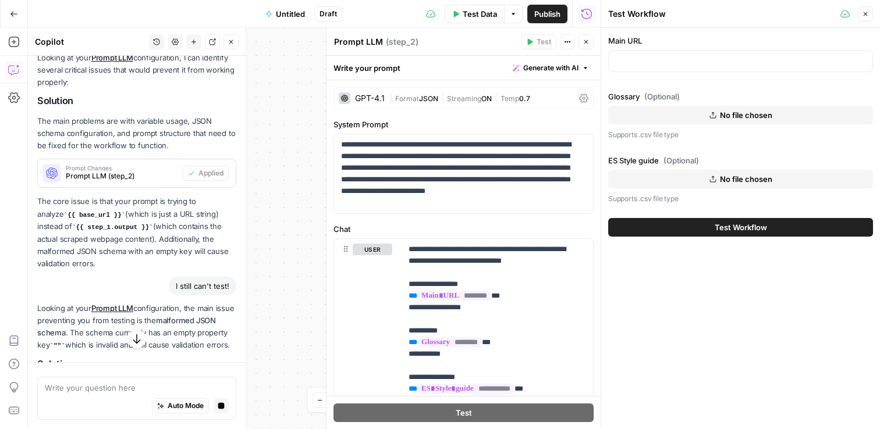
click at [731, 119] on span "No file chosen" at bounding box center [746, 115] width 52 height 12
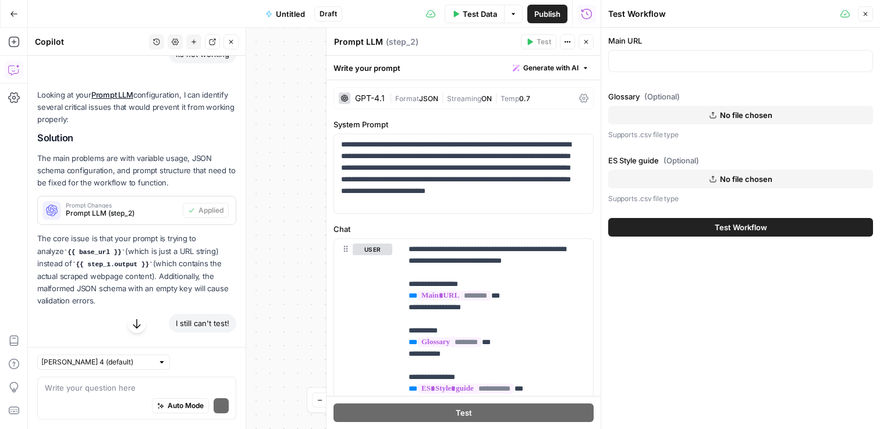
scroll to position [632, 0]
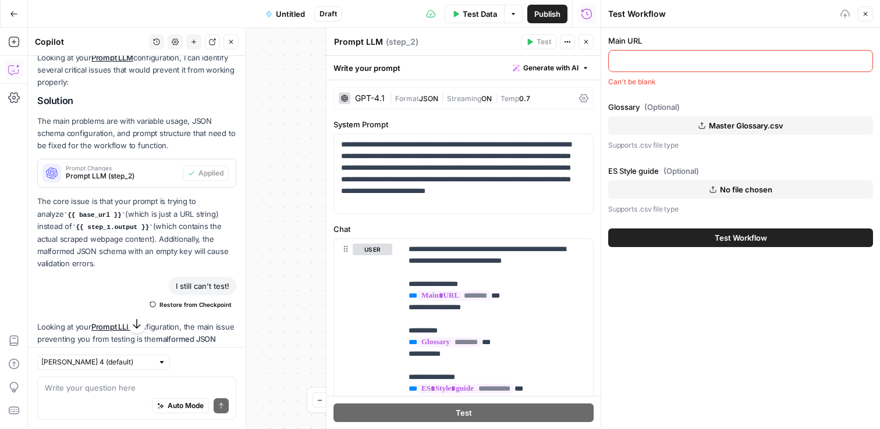
click at [676, 62] on input "Main URL" at bounding box center [741, 61] width 250 height 12
paste input "[URL][DOMAIN_NAME]"
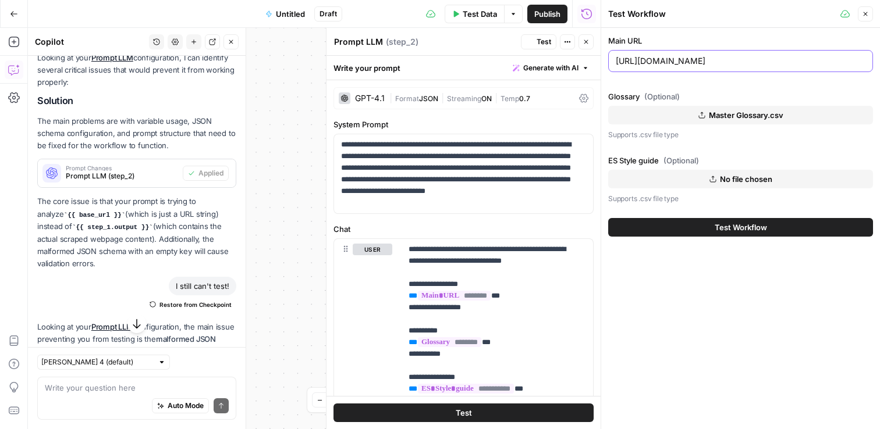
type input "[URL][DOMAIN_NAME]"
click at [735, 179] on span "No file chosen" at bounding box center [746, 179] width 52 height 12
click at [761, 177] on span "No file chosen" at bounding box center [746, 179] width 52 height 12
drag, startPoint x: 693, startPoint y: 240, endPoint x: 701, endPoint y: 230, distance: 12.8
click at [694, 240] on div "Test Workflow" at bounding box center [740, 227] width 265 height 33
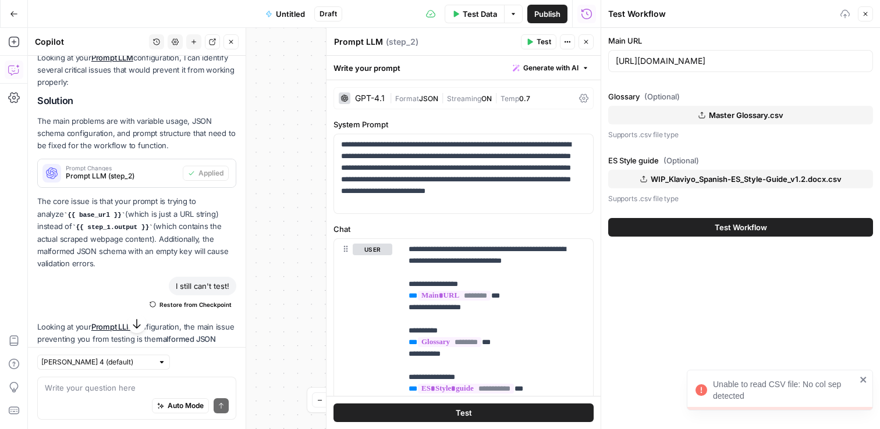
click at [701, 229] on button "Test Workflow" at bounding box center [740, 227] width 265 height 19
click at [744, 384] on div "Unable to read CSV file: No col sep detected" at bounding box center [784, 390] width 143 height 23
click at [715, 216] on div "Test Workflow" at bounding box center [740, 227] width 265 height 33
click at [712, 226] on button "Test Workflow" at bounding box center [740, 227] width 265 height 19
click at [718, 233] on button "Test Workflow" at bounding box center [740, 227] width 265 height 19
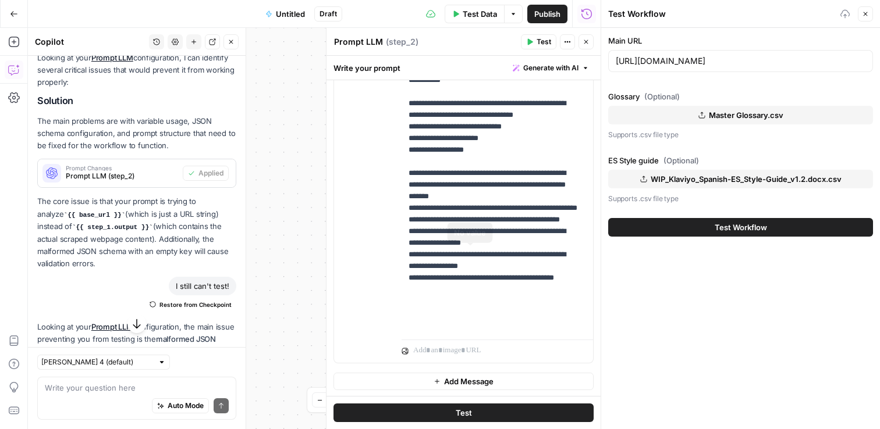
scroll to position [368, 0]
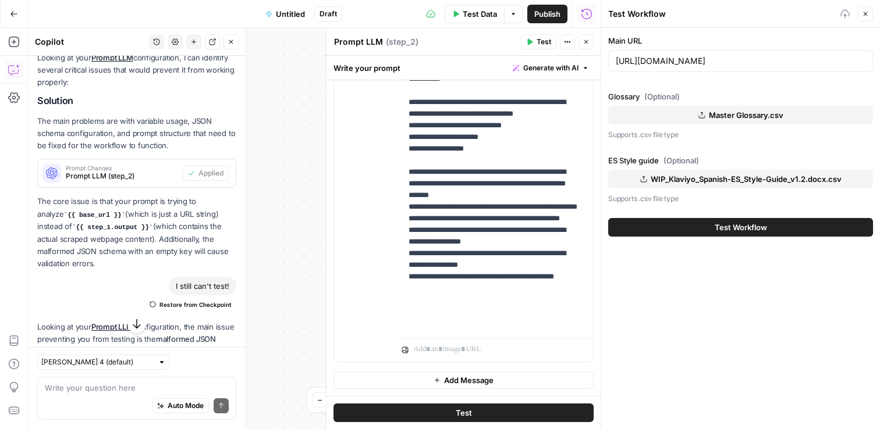
click at [528, 46] on button "Test" at bounding box center [538, 41] width 35 height 15
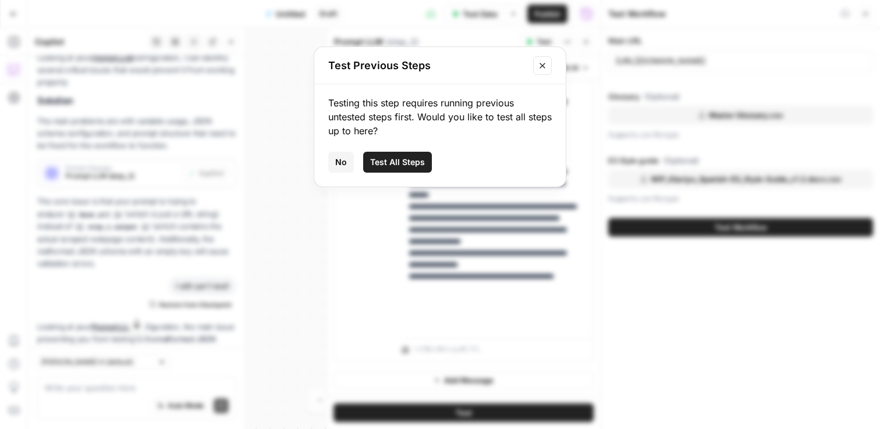
click at [388, 163] on span "Test All Steps" at bounding box center [397, 163] width 55 height 12
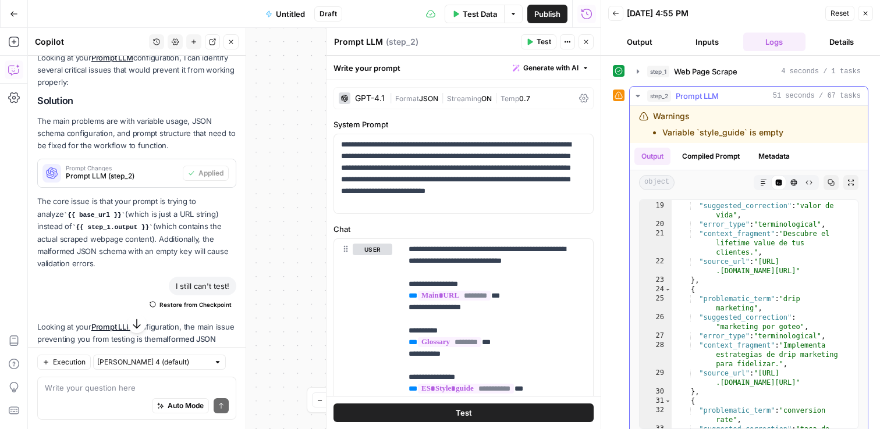
click at [681, 133] on li "Variable `style_guide` is empty" at bounding box center [722, 133] width 121 height 12
click at [699, 41] on button "Inputs" at bounding box center [707, 42] width 63 height 19
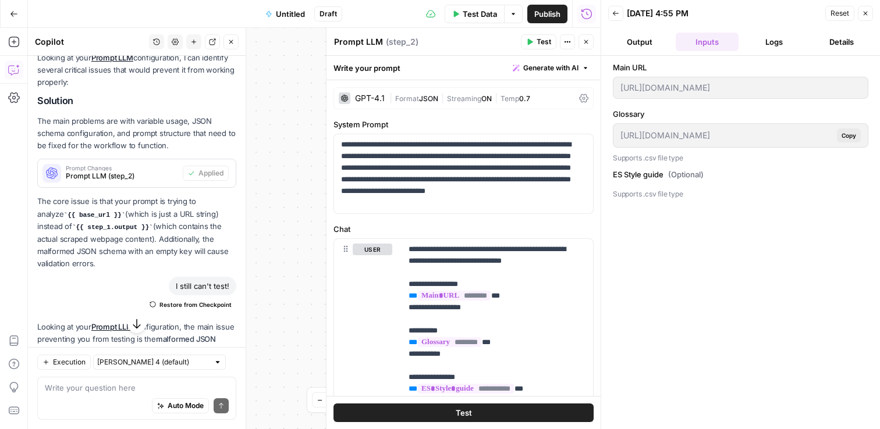
click at [644, 42] on button "Output" at bounding box center [639, 42] width 63 height 19
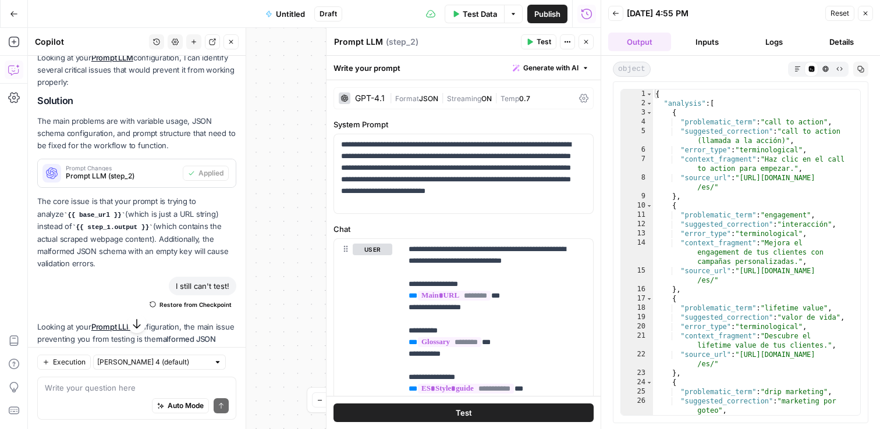
click at [688, 41] on button "Inputs" at bounding box center [707, 42] width 63 height 19
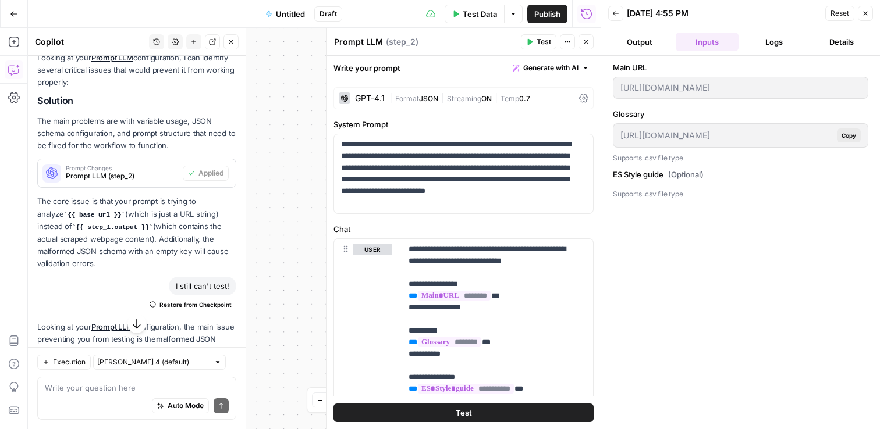
click at [639, 172] on label "ES Style guide (Optional)" at bounding box center [740, 175] width 255 height 12
drag, startPoint x: 651, startPoint y: 174, endPoint x: 688, endPoint y: 173, distance: 37.8
click at [656, 173] on label "ES Style guide (Optional)" at bounding box center [740, 175] width 255 height 12
click at [699, 175] on span "(Optional)" at bounding box center [685, 175] width 35 height 12
click at [768, 38] on button "Logs" at bounding box center [774, 42] width 63 height 19
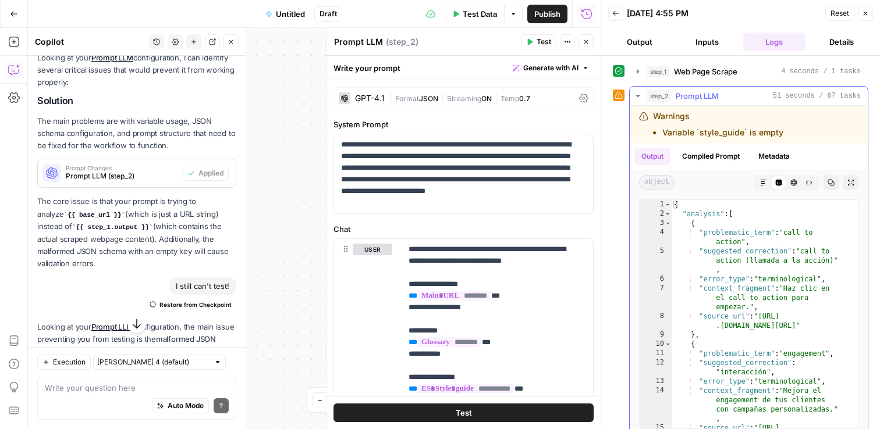
click at [712, 154] on button "Compiled Prompt" at bounding box center [711, 156] width 72 height 17
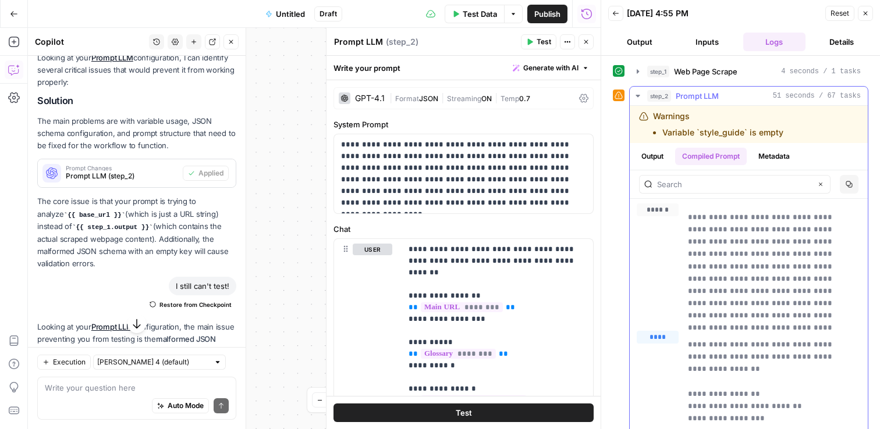
click at [776, 158] on button "Metadata" at bounding box center [773, 156] width 45 height 17
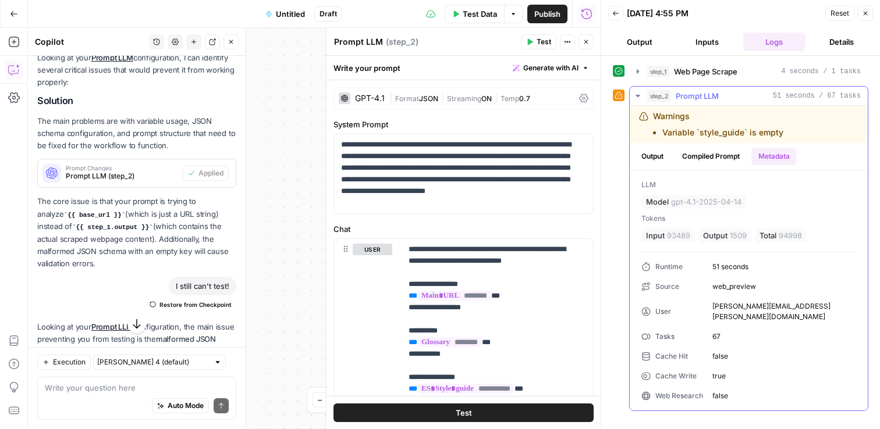
click at [651, 156] on button "Output" at bounding box center [652, 156] width 36 height 17
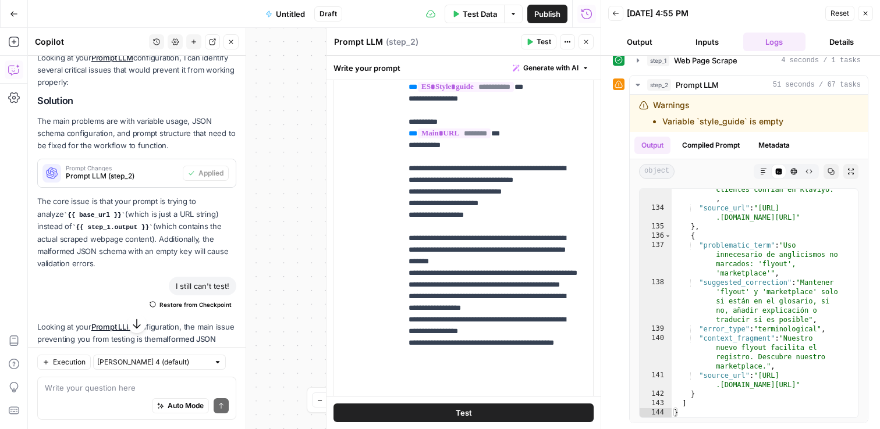
scroll to position [368, 0]
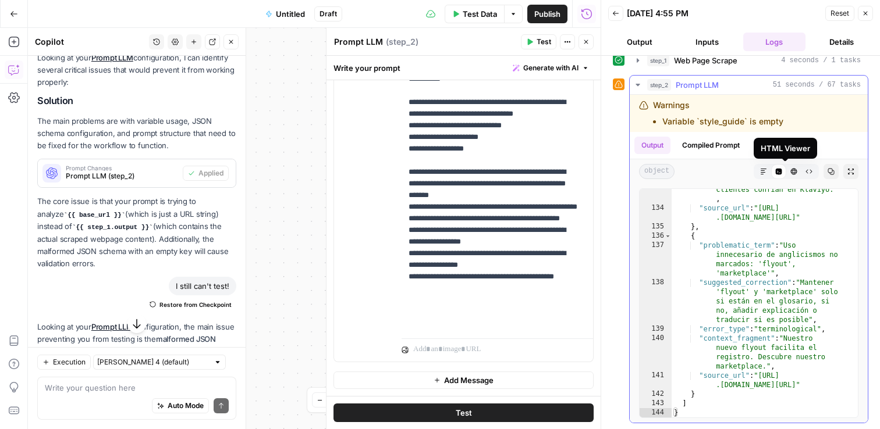
click at [791, 174] on icon "button" at bounding box center [794, 172] width 6 height 6
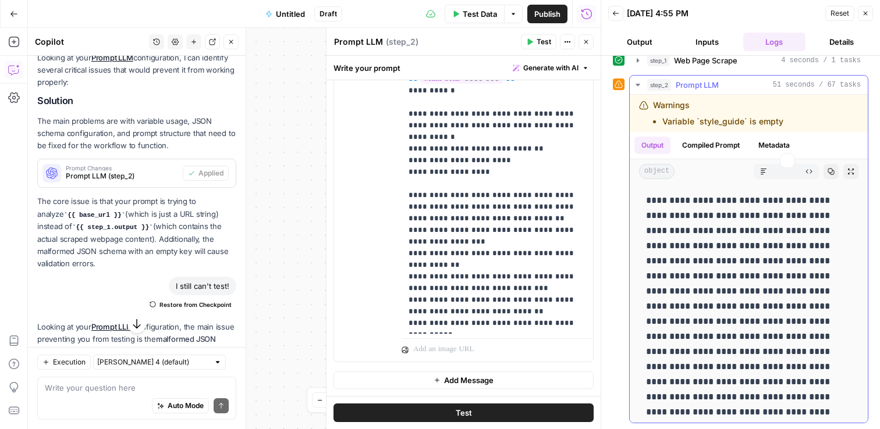
scroll to position [0, 0]
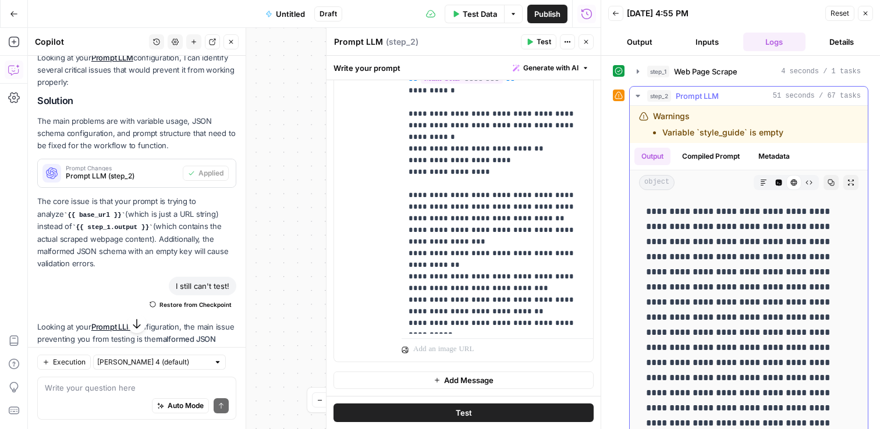
click at [776, 184] on icon "button" at bounding box center [779, 183] width 6 height 6
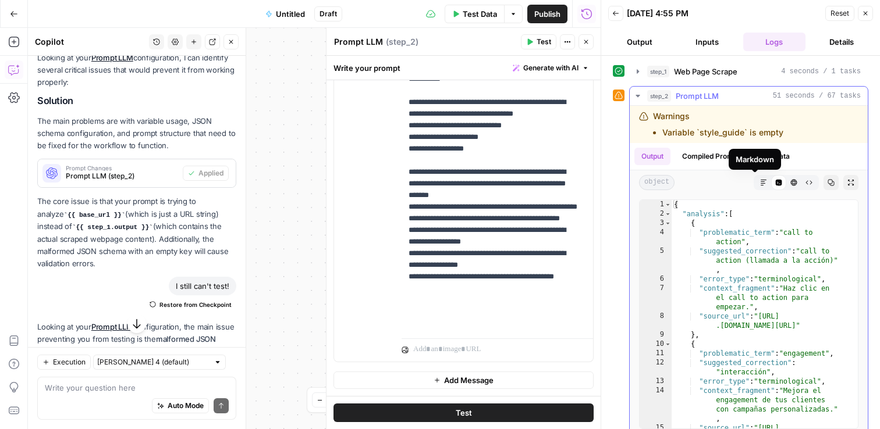
click at [760, 184] on icon "button" at bounding box center [763, 182] width 7 height 7
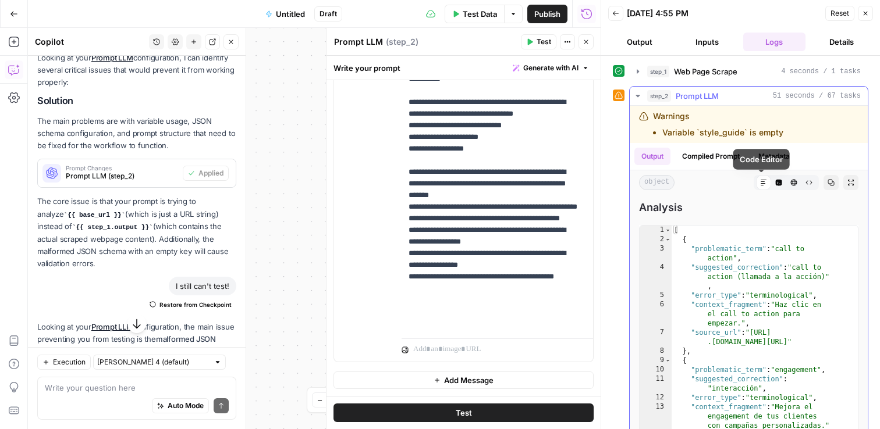
click at [775, 183] on icon "button" at bounding box center [778, 182] width 7 height 7
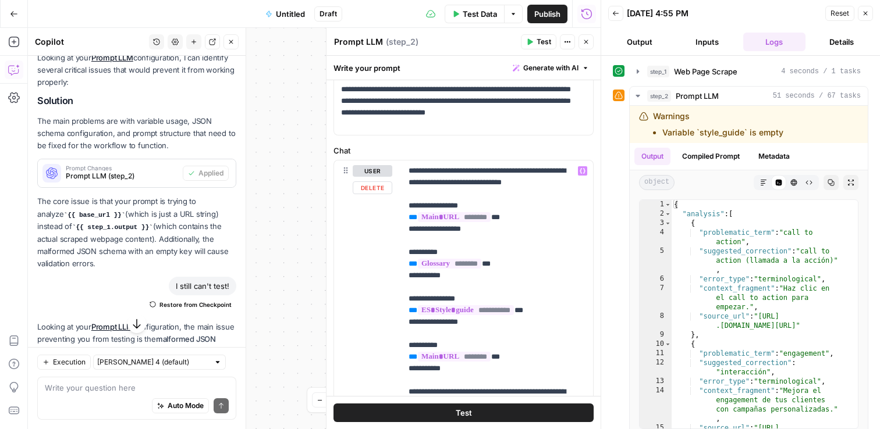
scroll to position [45, 0]
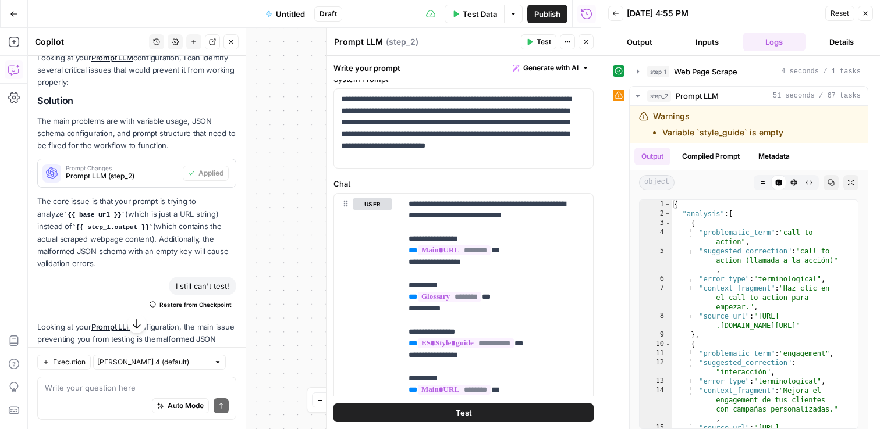
click at [621, 92] on icon at bounding box center [618, 95] width 8 height 8
click at [617, 71] on icon at bounding box center [619, 71] width 8 height 8
click at [635, 47] on button "Output" at bounding box center [639, 42] width 63 height 19
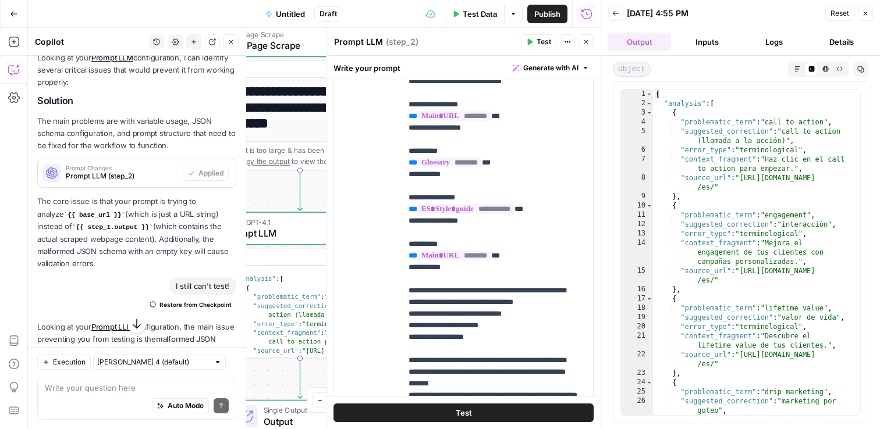
scroll to position [244, 0]
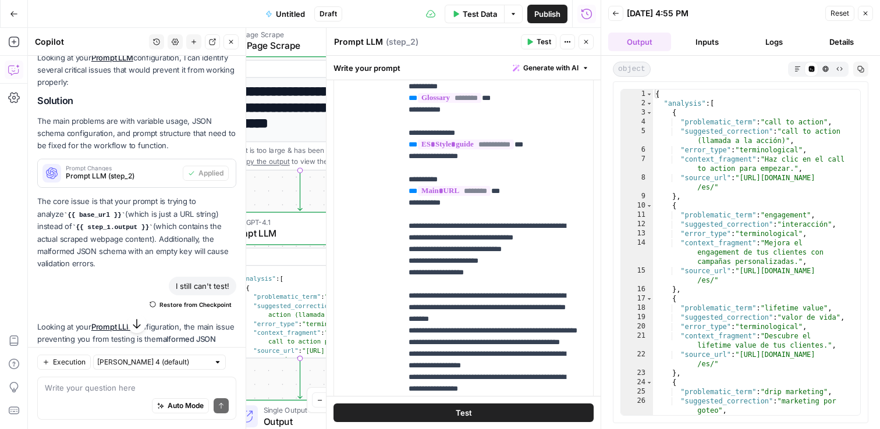
click at [583, 42] on icon "button" at bounding box center [585, 41] width 7 height 7
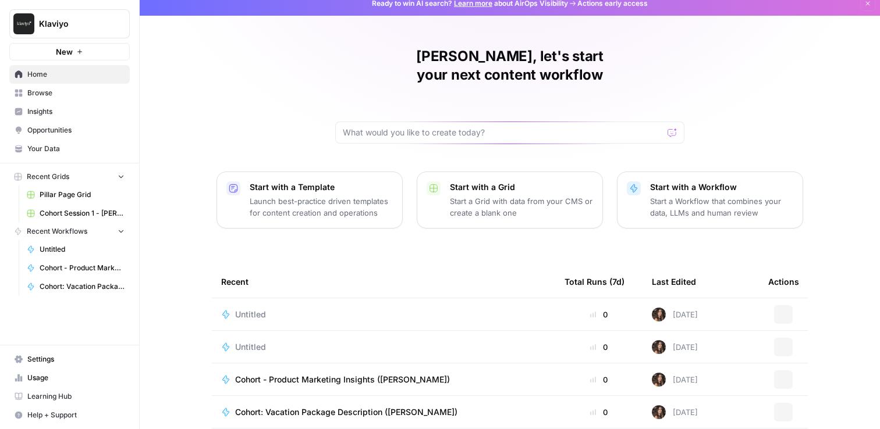
scroll to position [9, 0]
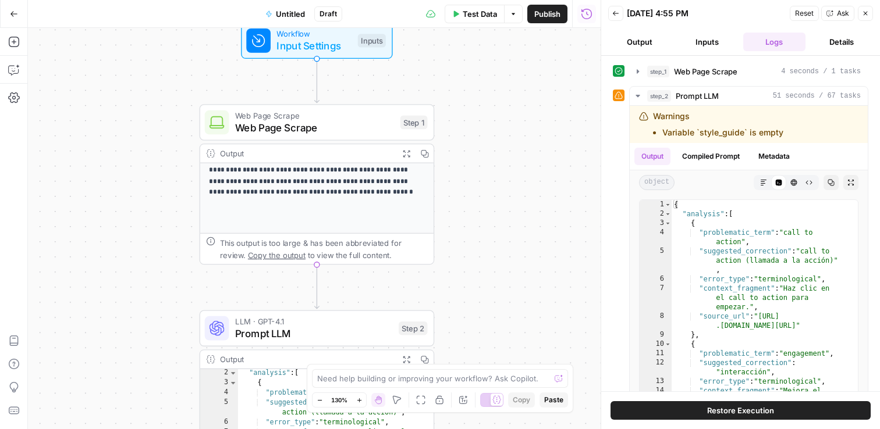
scroll to position [217, 0]
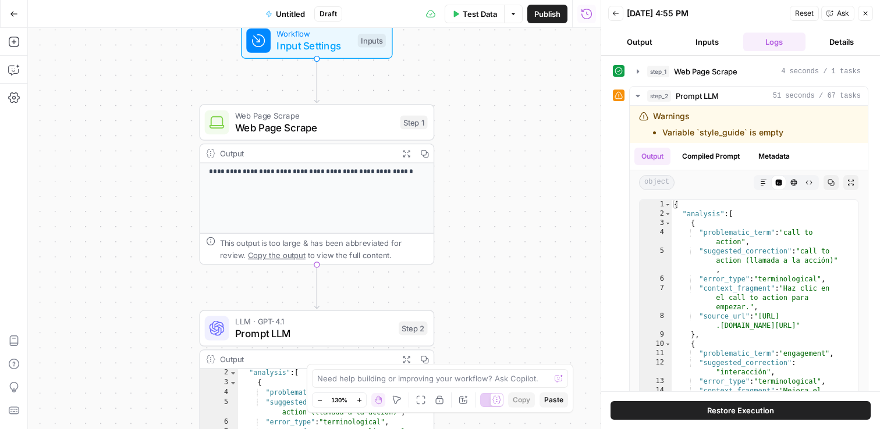
click at [264, 257] on span "Copy the output" at bounding box center [277, 255] width 58 height 9
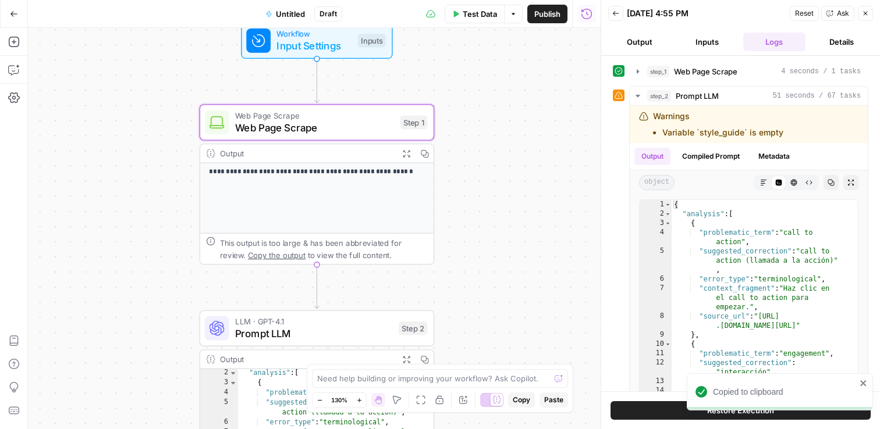
click at [264, 257] on span "Copy the output" at bounding box center [277, 255] width 58 height 9
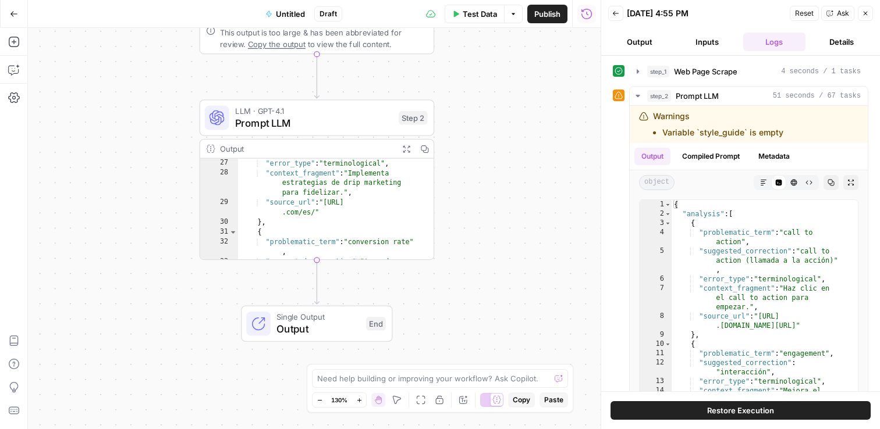
scroll to position [334, 0]
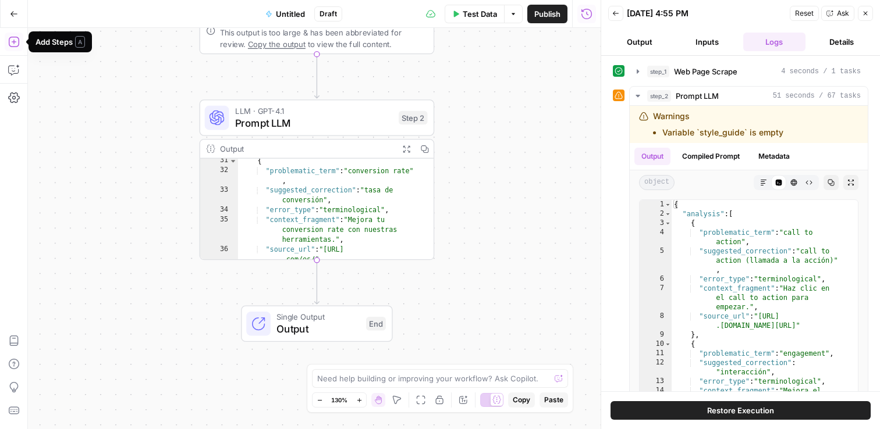
click at [14, 43] on icon "button" at bounding box center [14, 42] width 12 height 12
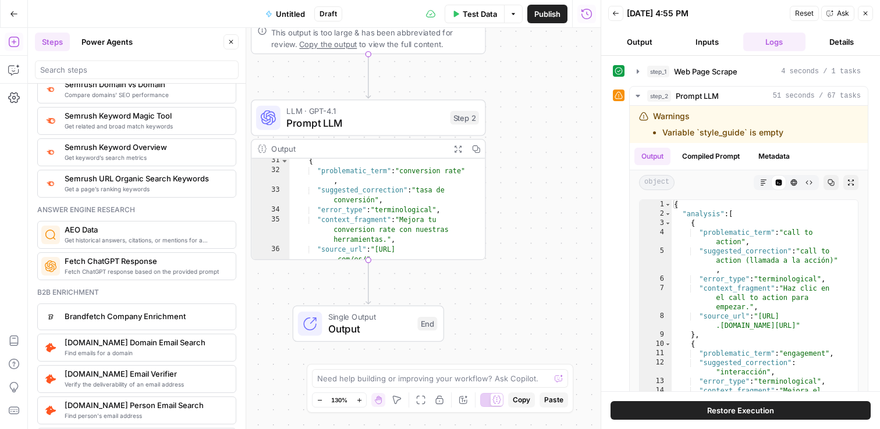
scroll to position [1191, 0]
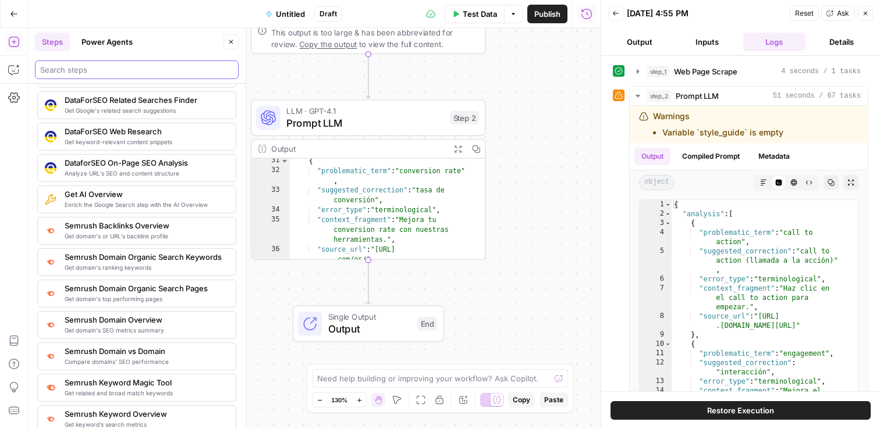
click at [88, 69] on input "search" at bounding box center [136, 70] width 193 height 12
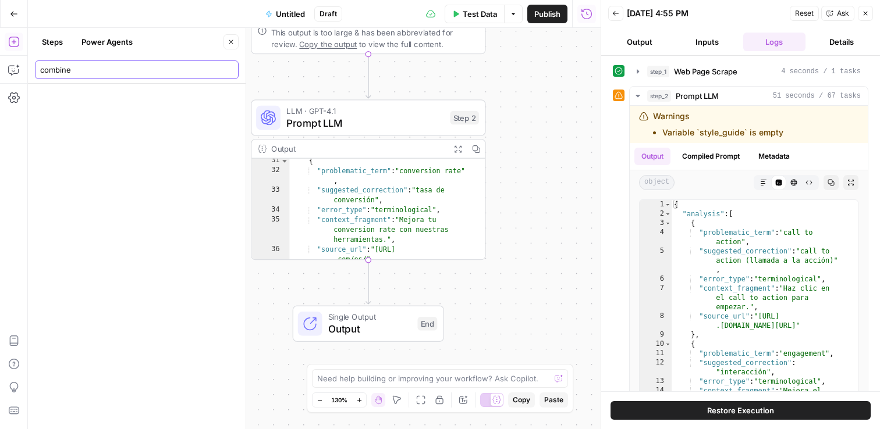
scroll to position [0, 0]
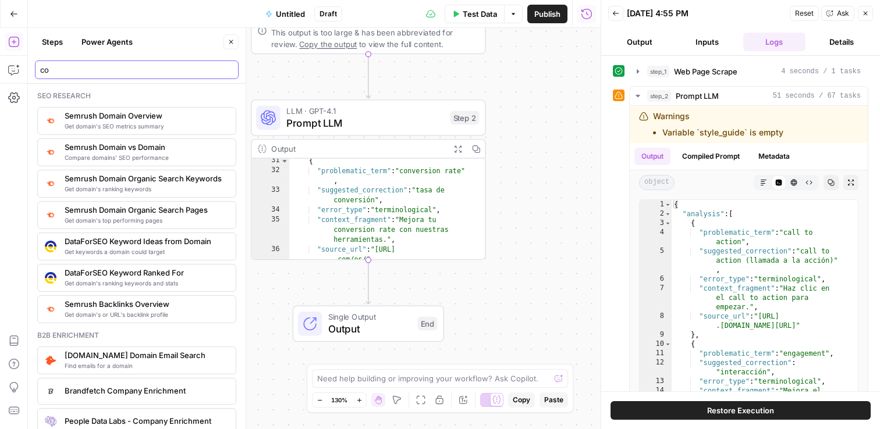
type input "c"
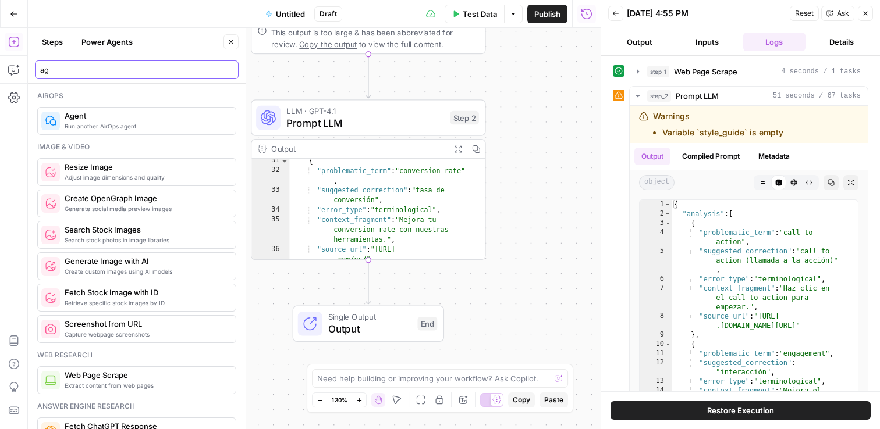
type input "a"
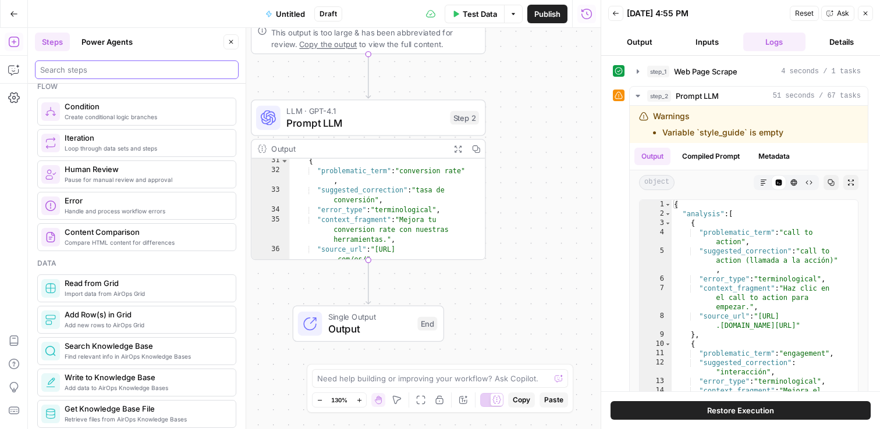
scroll to position [360, 0]
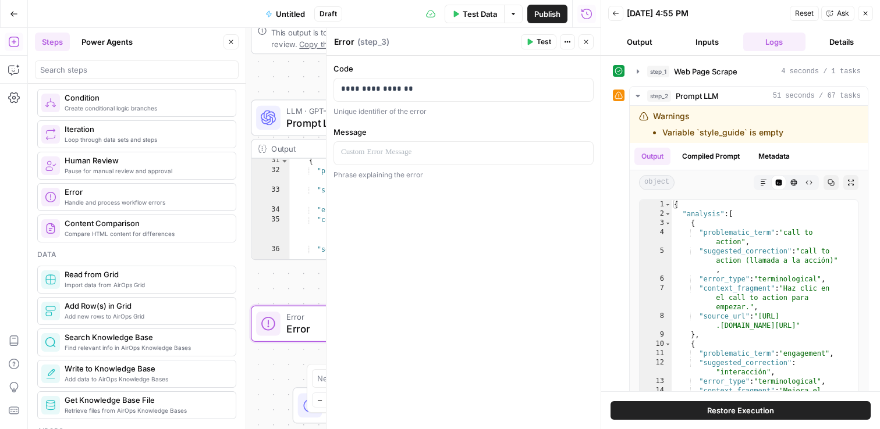
click at [271, 302] on div "**********" at bounding box center [314, 229] width 573 height 402
click at [275, 326] on icon at bounding box center [269, 324] width 14 height 14
click at [589, 42] on button "Close" at bounding box center [585, 41] width 15 height 15
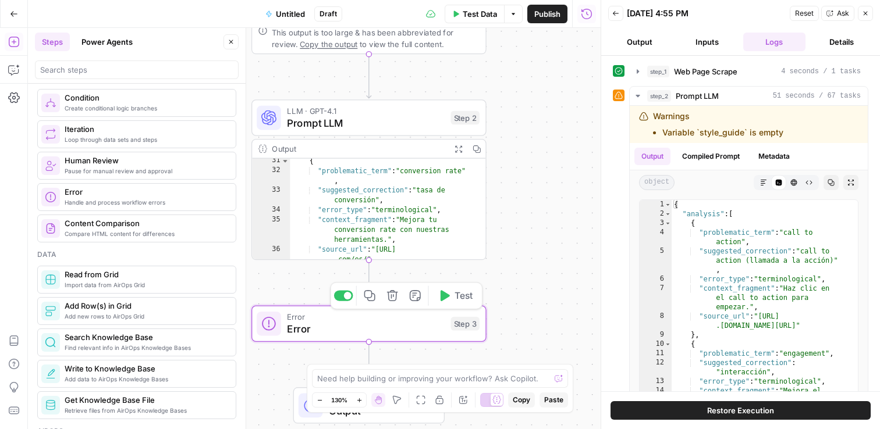
click at [398, 296] on button "Delete step" at bounding box center [392, 296] width 20 height 20
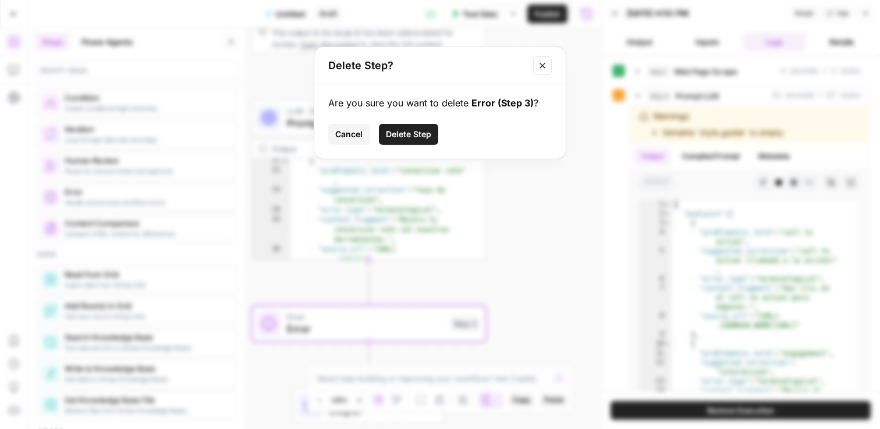
click at [417, 126] on button "Delete Step" at bounding box center [408, 134] width 59 height 21
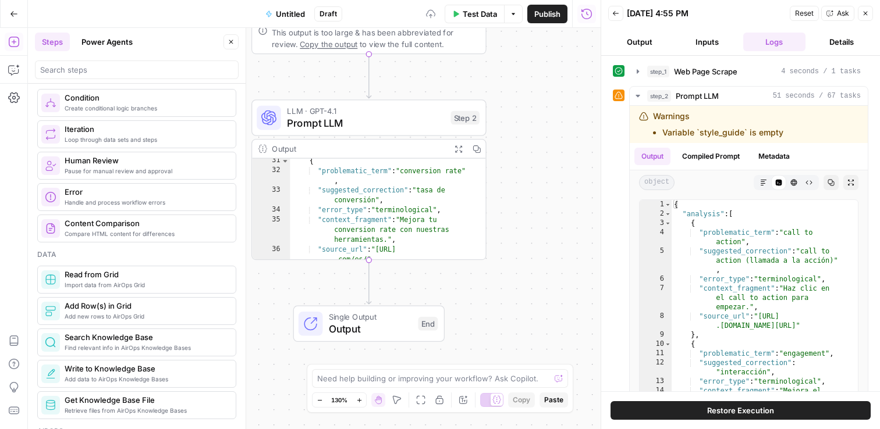
click at [297, 15] on span "Untitled" at bounding box center [290, 14] width 29 height 12
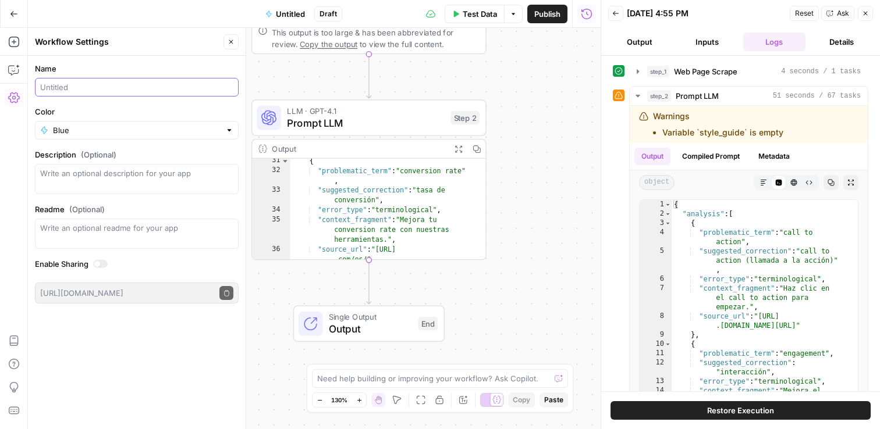
click at [97, 83] on input "Name" at bounding box center [136, 87] width 193 height 12
type input "My test"
click at [91, 121] on div "Blue" at bounding box center [137, 130] width 204 height 19
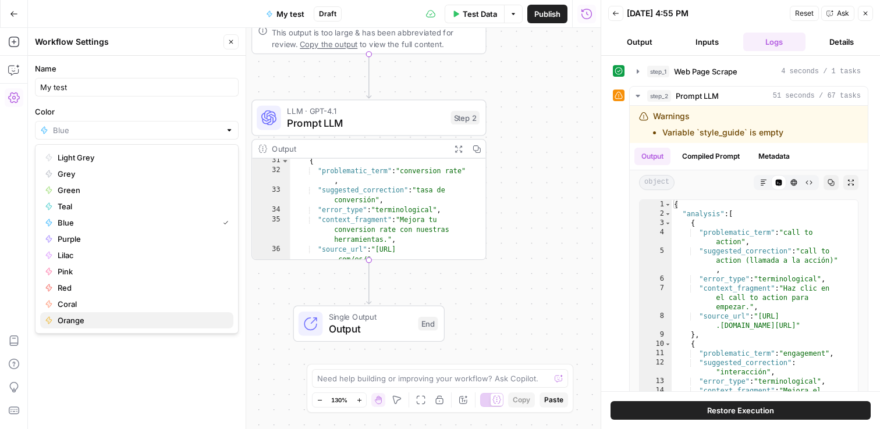
click at [81, 324] on span "Orange" at bounding box center [141, 321] width 166 height 12
type input "Orange"
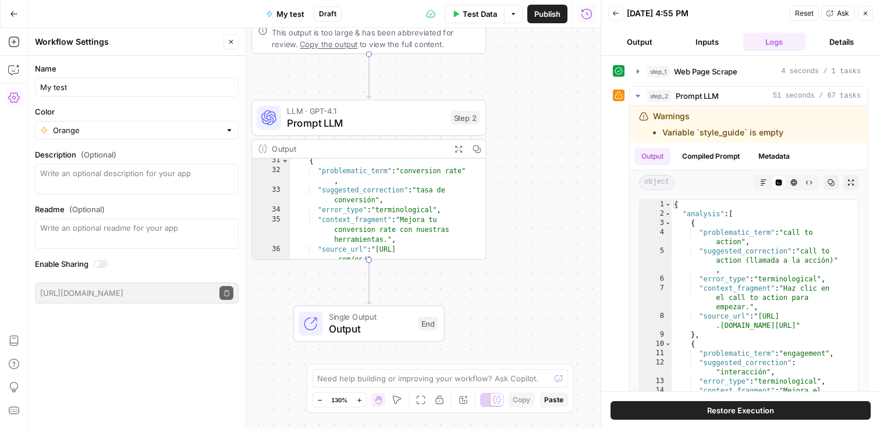
click at [546, 200] on div "**********" at bounding box center [314, 229] width 573 height 402
click at [544, 10] on span "Publish" at bounding box center [547, 14] width 26 height 12
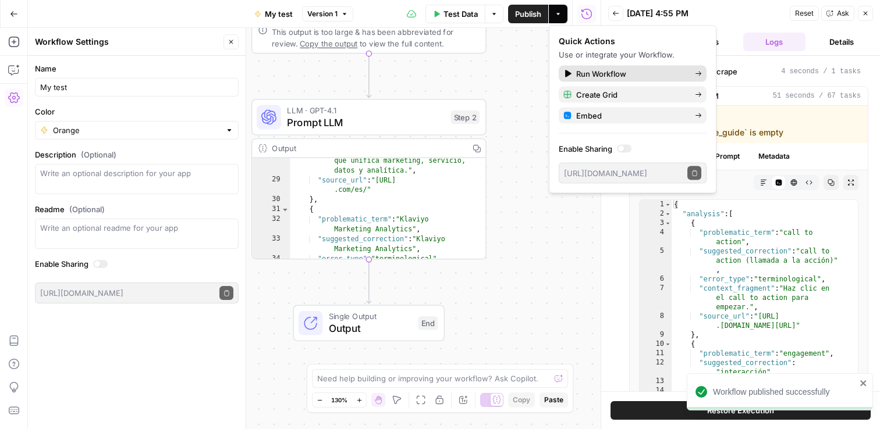
click at [662, 81] on link "Run Workflow" at bounding box center [633, 74] width 148 height 16
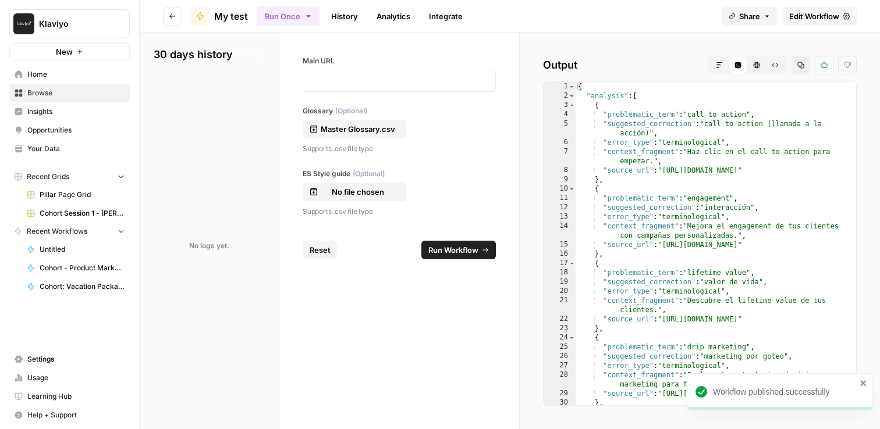
click at [48, 90] on span "Browse" at bounding box center [75, 93] width 97 height 10
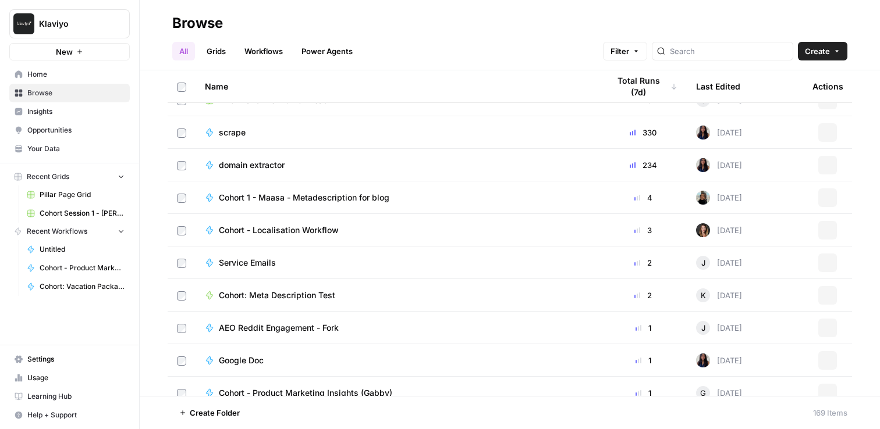
scroll to position [2704, 0]
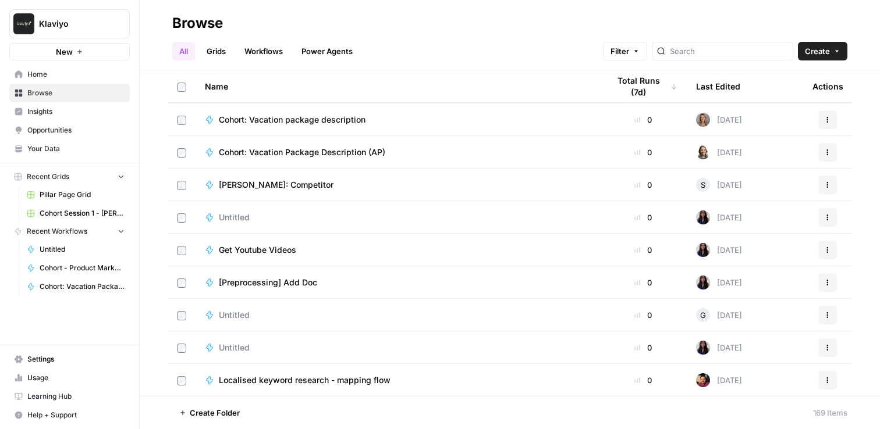
click at [73, 233] on span "Recent Workflows" at bounding box center [57, 231] width 61 height 10
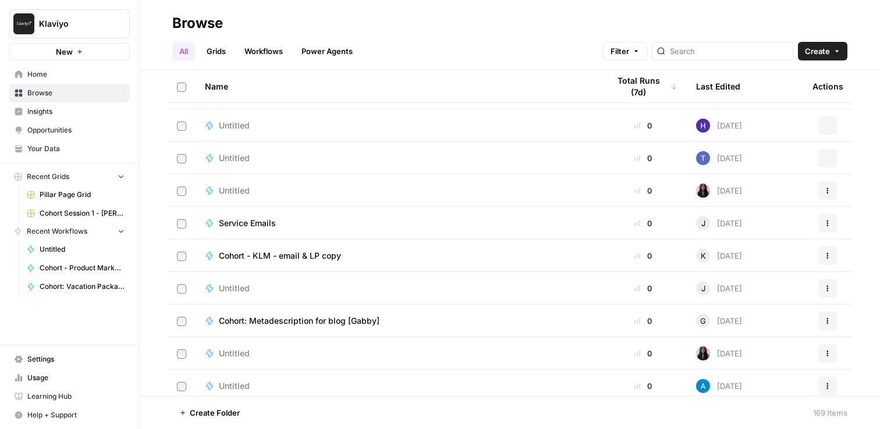
scroll to position [4887, 0]
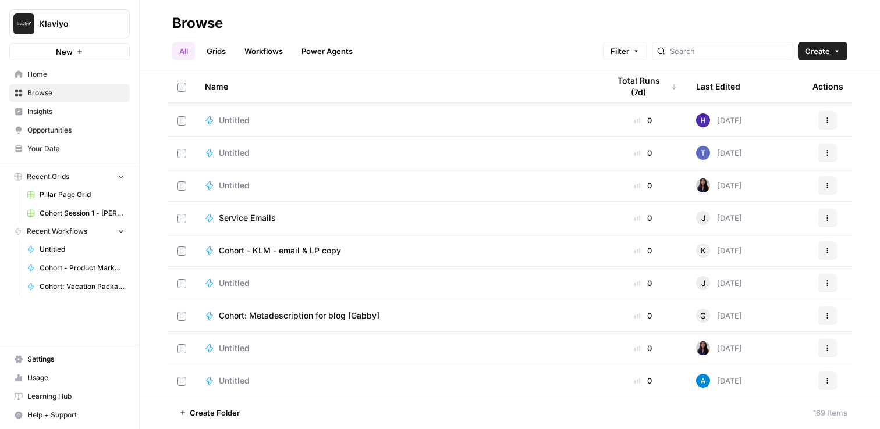
click at [761, 62] on header "Browse All Grids Workflows Power Agents Filter Create" at bounding box center [510, 35] width 740 height 70
click at [761, 52] on input "search" at bounding box center [729, 51] width 118 height 12
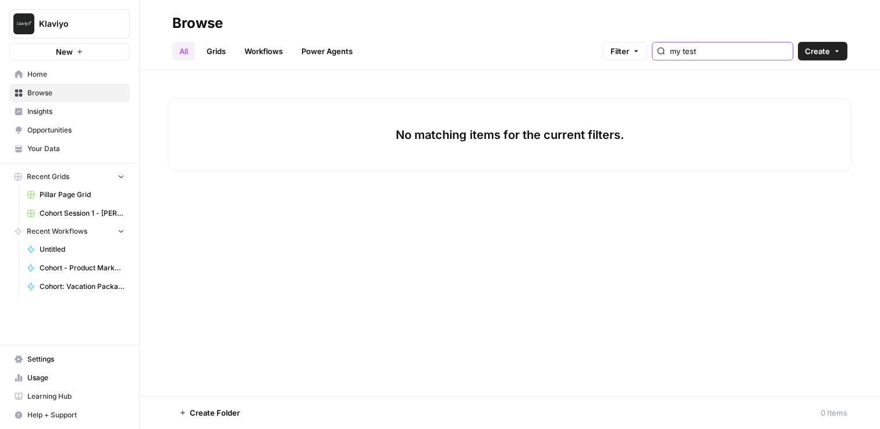
type input "my test"
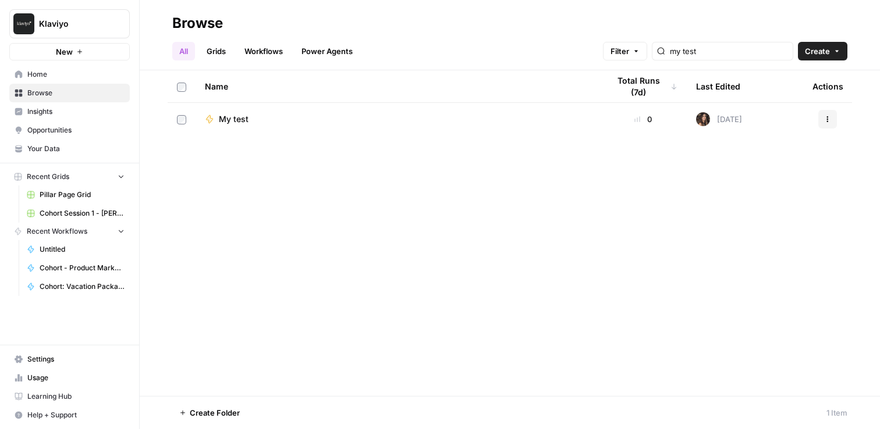
click at [232, 124] on span "My test" at bounding box center [234, 119] width 30 height 12
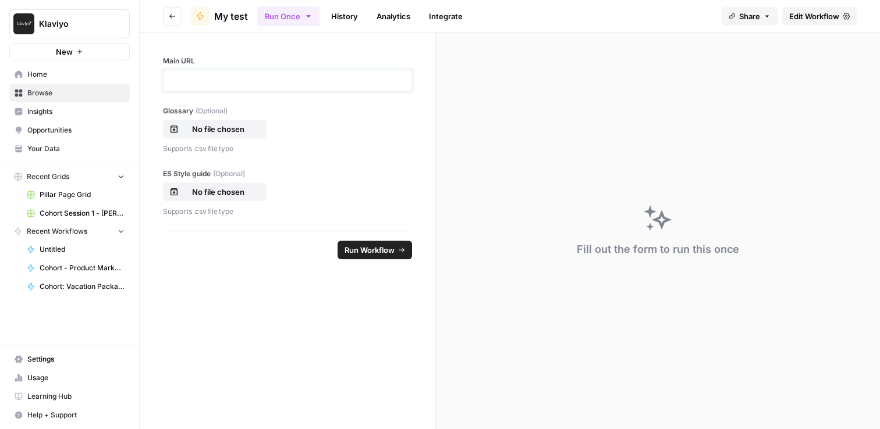
click at [276, 84] on p at bounding box center [287, 81] width 234 height 12
click at [210, 131] on p "No file chosen" at bounding box center [218, 129] width 74 height 12
click at [214, 191] on p "No file chosen" at bounding box center [218, 192] width 74 height 12
click at [388, 261] on footer "Reset Run Workflow" at bounding box center [287, 250] width 249 height 38
click at [391, 253] on span "Run Workflow" at bounding box center [369, 250] width 50 height 12
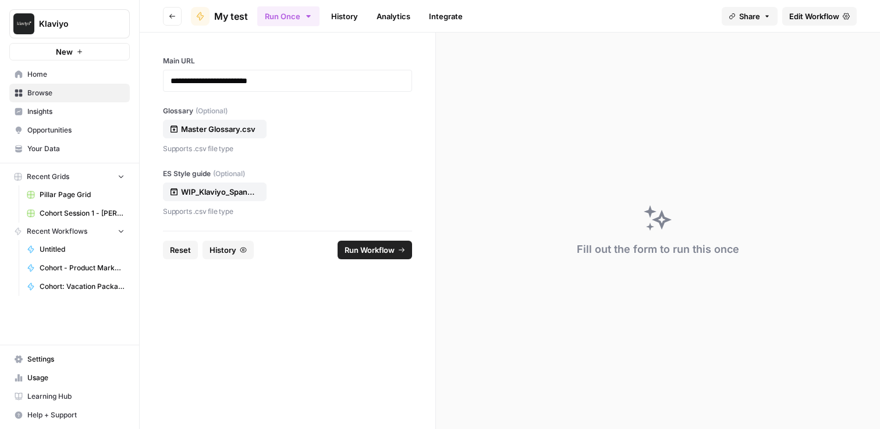
click at [378, 247] on span "Run Workflow" at bounding box center [369, 250] width 50 height 12
click at [241, 126] on p "Master Glossary.csv" at bounding box center [218, 129] width 74 height 12
click at [244, 126] on p "Master Glossary.csv" at bounding box center [218, 129] width 74 height 12
click at [174, 245] on span "Reset" at bounding box center [180, 250] width 21 height 12
click at [215, 92] on div "Main URL Glossary (Optional) No file chosen Supports .csv file type ES Style gu…" at bounding box center [288, 132] width 296 height 198
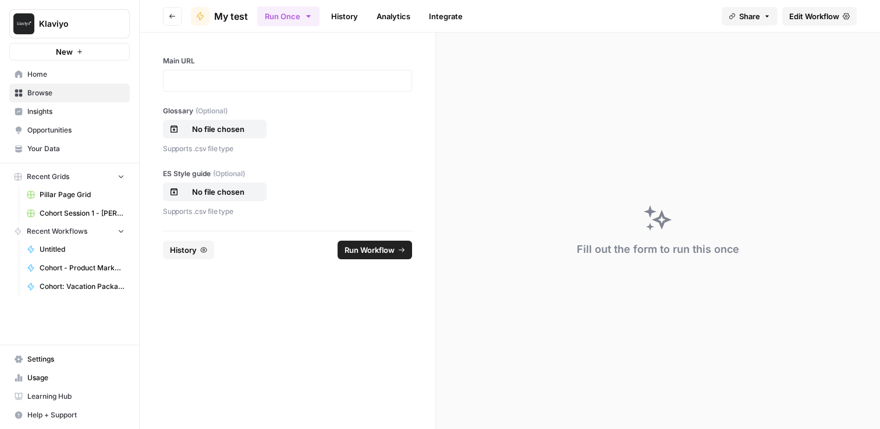
click at [222, 70] on div at bounding box center [287, 81] width 249 height 22
click at [237, 83] on p at bounding box center [287, 81] width 234 height 12
click at [214, 192] on p "No file chosen" at bounding box center [218, 192] width 74 height 12
click at [385, 250] on span "Run Workflow" at bounding box center [369, 250] width 50 height 12
click at [830, 22] on span "Edit Workflow" at bounding box center [814, 16] width 50 height 12
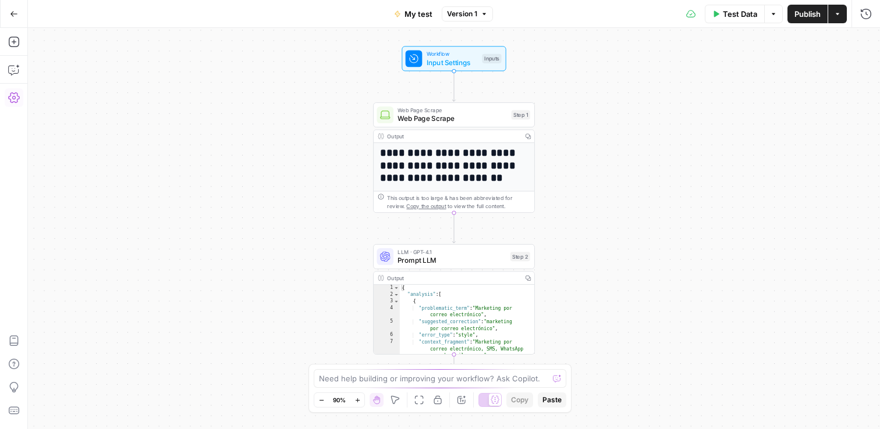
click at [10, 101] on icon "button" at bounding box center [14, 98] width 12 height 10
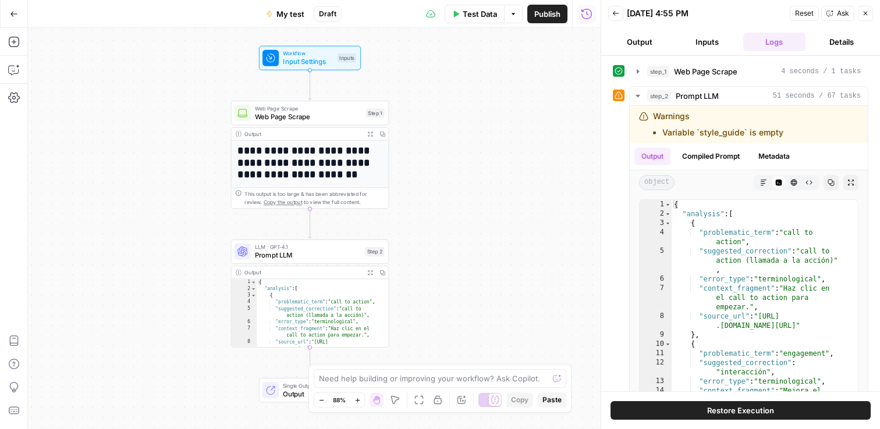
click at [837, 38] on button "Details" at bounding box center [841, 42] width 63 height 19
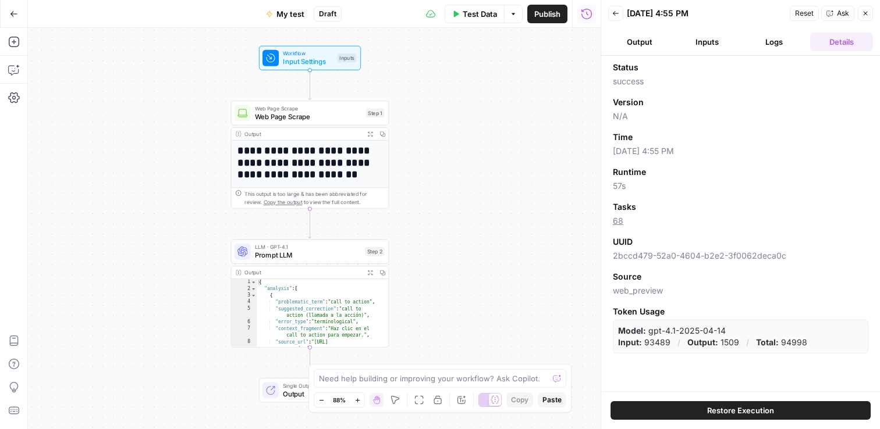
click at [788, 41] on button "Logs" at bounding box center [774, 42] width 63 height 19
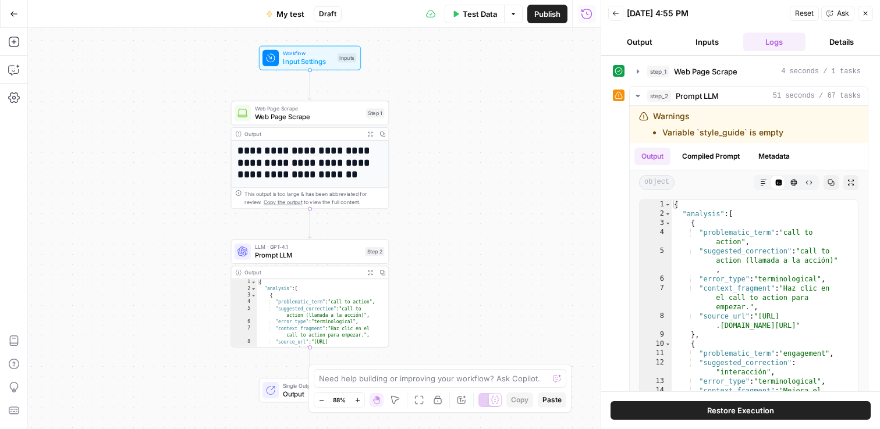
click at [713, 48] on button "Inputs" at bounding box center [707, 42] width 63 height 19
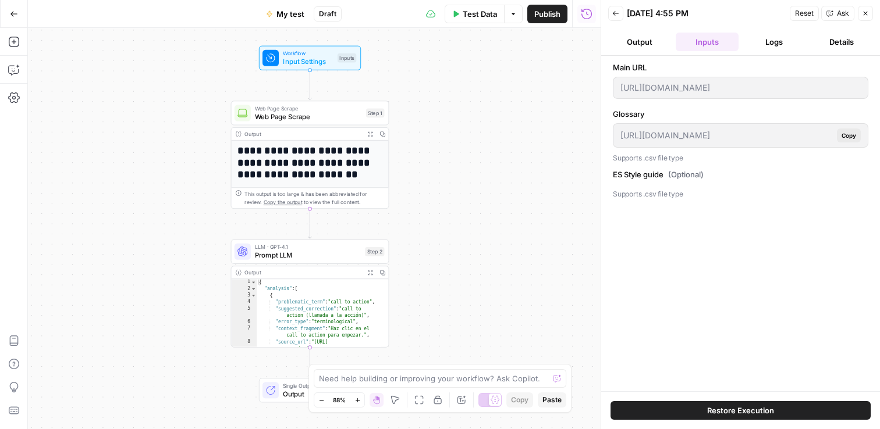
click at [719, 414] on span "Restore Execution" at bounding box center [740, 411] width 67 height 12
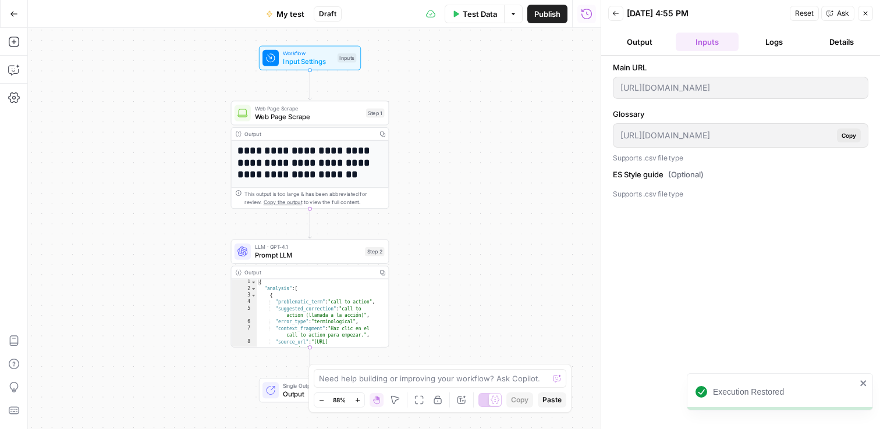
click at [705, 226] on div "Main URL [URL][DOMAIN_NAME] Glossary [URL][DOMAIN_NAME] Copy Supports .csv file…" at bounding box center [740, 243] width 255 height 362
click at [845, 137] on span "Copy" at bounding box center [848, 135] width 15 height 9
click at [631, 44] on button "Output" at bounding box center [639, 42] width 63 height 19
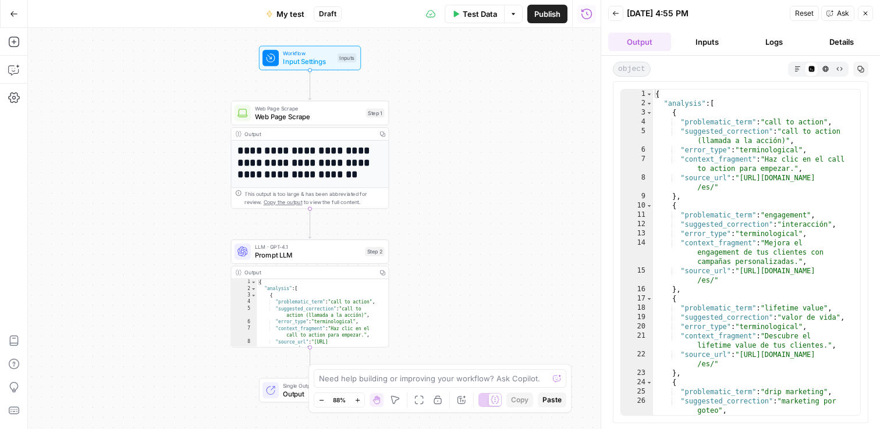
click at [15, 22] on button "Go Back" at bounding box center [13, 13] width 21 height 21
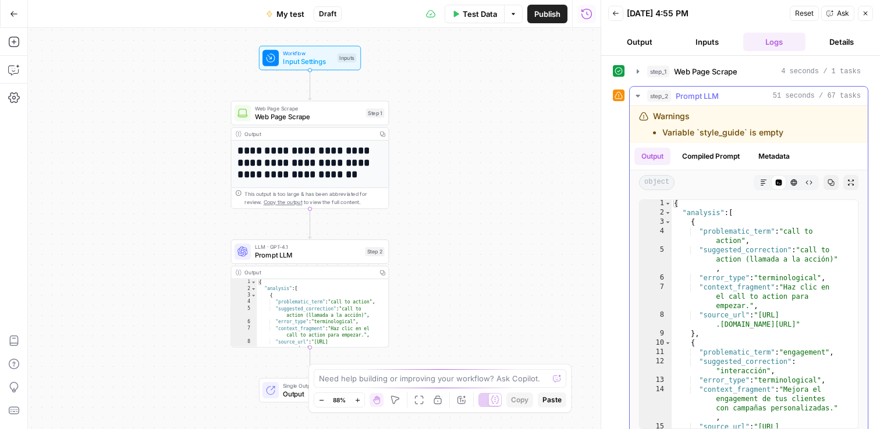
scroll to position [3, 0]
click at [637, 69] on icon "button" at bounding box center [637, 71] width 9 height 9
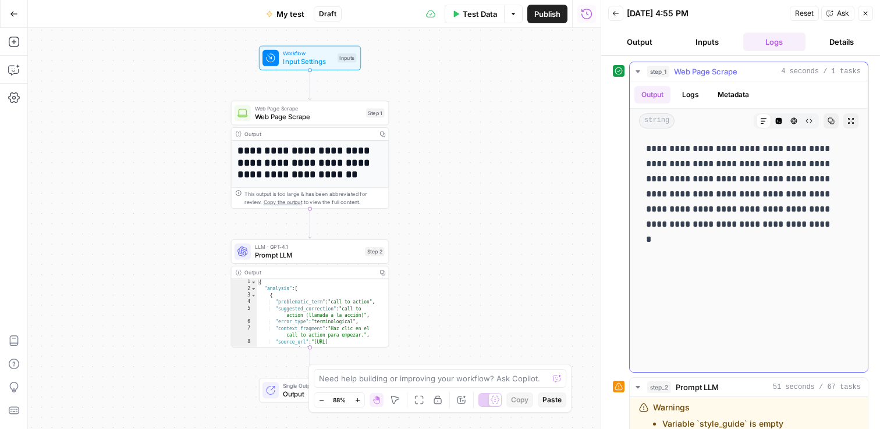
scroll to position [0, 0]
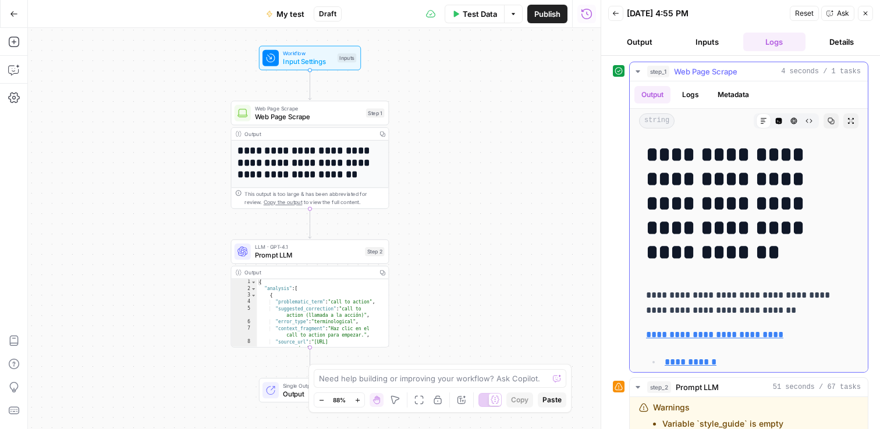
click at [691, 102] on button "Logs" at bounding box center [690, 94] width 31 height 17
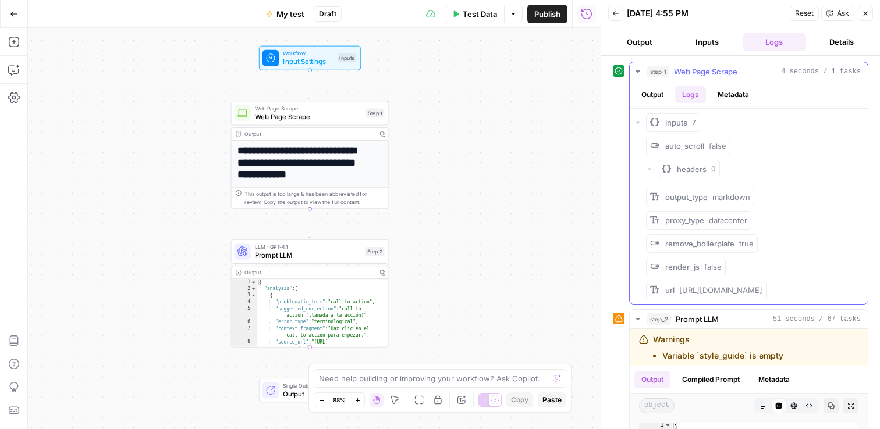
click at [737, 95] on button "Metadata" at bounding box center [732, 94] width 45 height 17
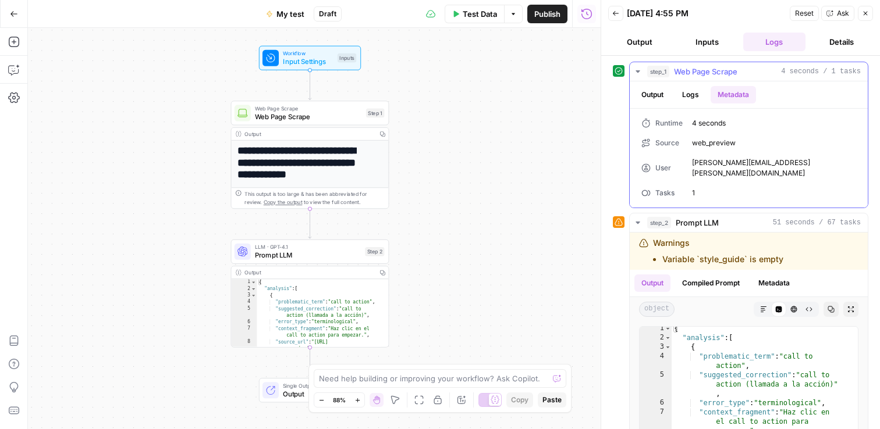
click at [637, 74] on icon "button" at bounding box center [637, 71] width 9 height 9
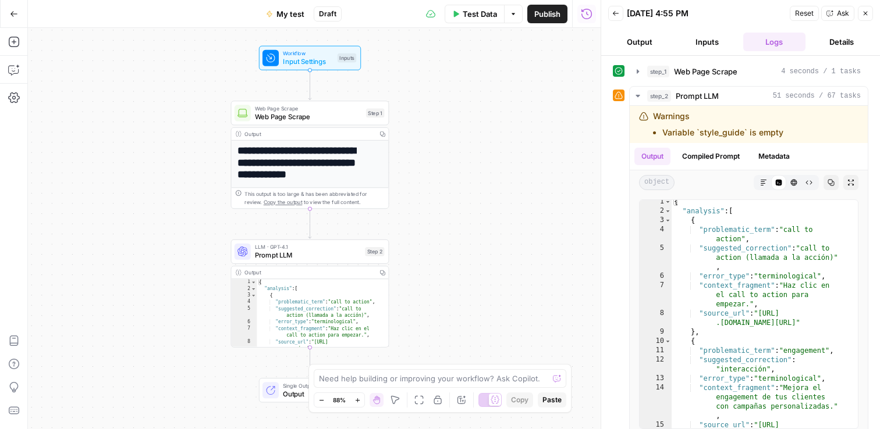
click at [710, 40] on button "Inputs" at bounding box center [707, 42] width 63 height 19
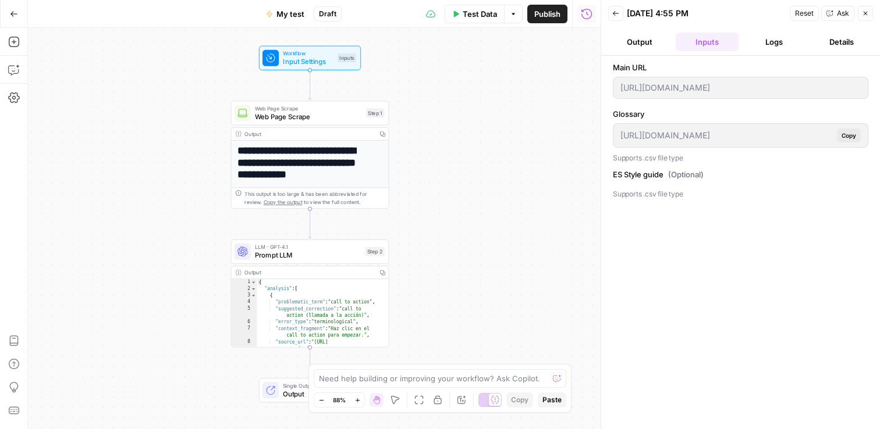
click at [682, 172] on span "(Optional)" at bounding box center [685, 175] width 35 height 12
click at [275, 54] on icon at bounding box center [270, 58] width 10 height 10
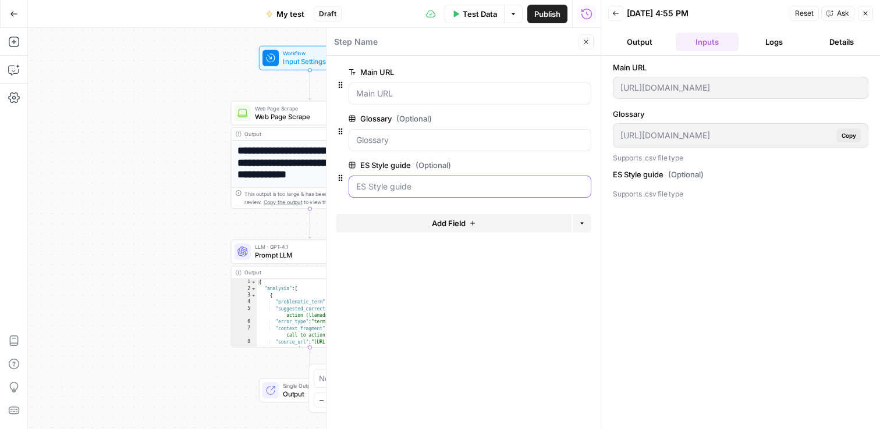
click at [428, 188] on guide "ES Style guide (Optional)" at bounding box center [470, 187] width 228 height 12
click at [550, 168] on span "edit field" at bounding box center [548, 165] width 26 height 9
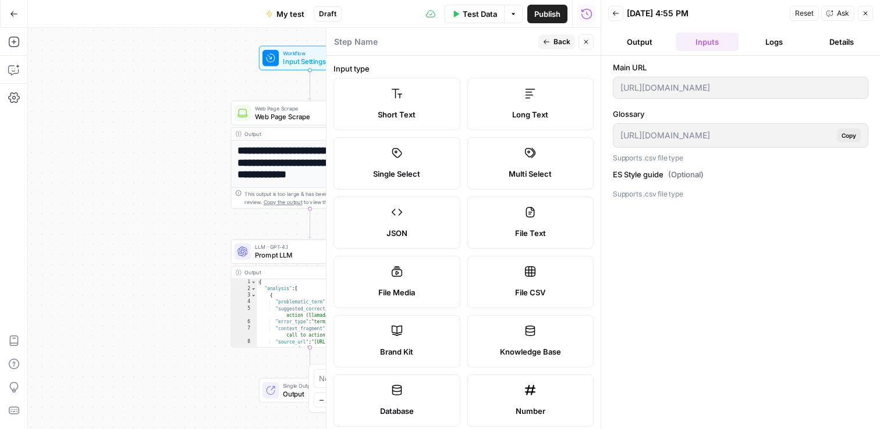
click at [549, 41] on icon "button" at bounding box center [546, 41] width 7 height 7
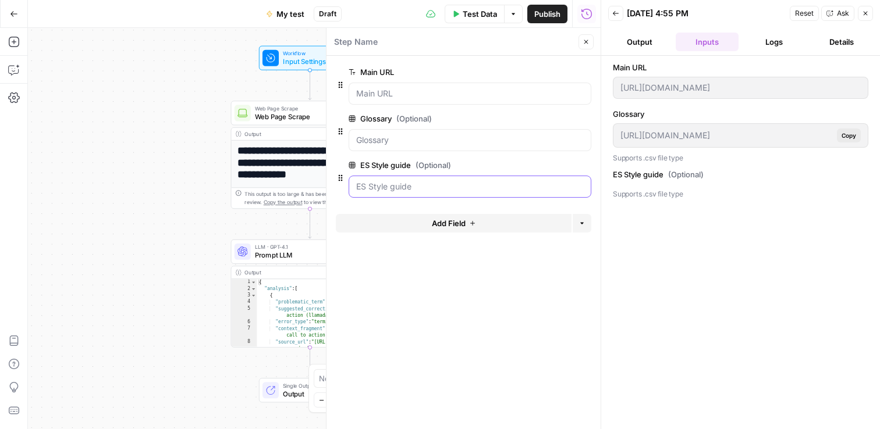
click at [398, 186] on guide "ES Style guide (Optional)" at bounding box center [470, 187] width 228 height 12
click at [536, 161] on span "edit field" at bounding box center [548, 165] width 26 height 9
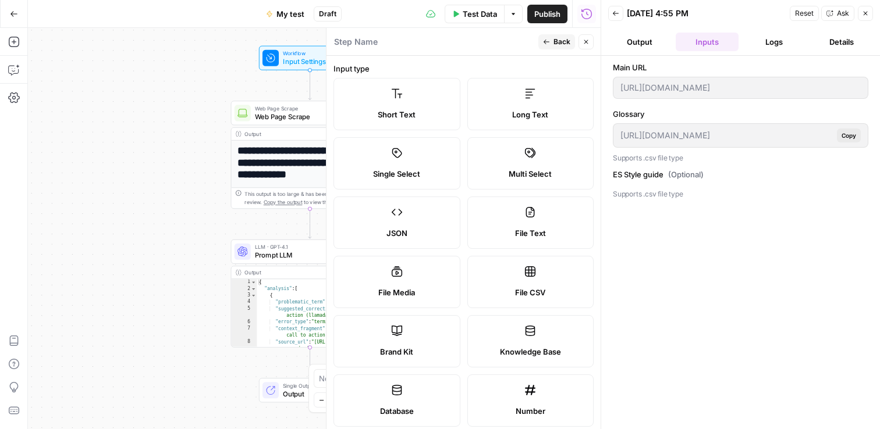
click at [556, 46] on span "Back" at bounding box center [561, 42] width 17 height 10
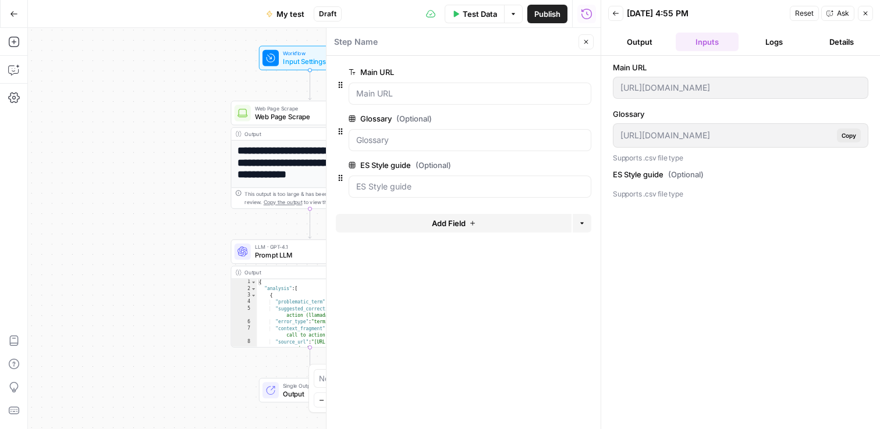
click at [377, 162] on label "ES Style guide (Optional)" at bounding box center [437, 165] width 177 height 12
click at [377, 181] on guide "ES Style guide (Optional)" at bounding box center [470, 187] width 228 height 12
click at [566, 164] on icon "button" at bounding box center [567, 165] width 6 height 6
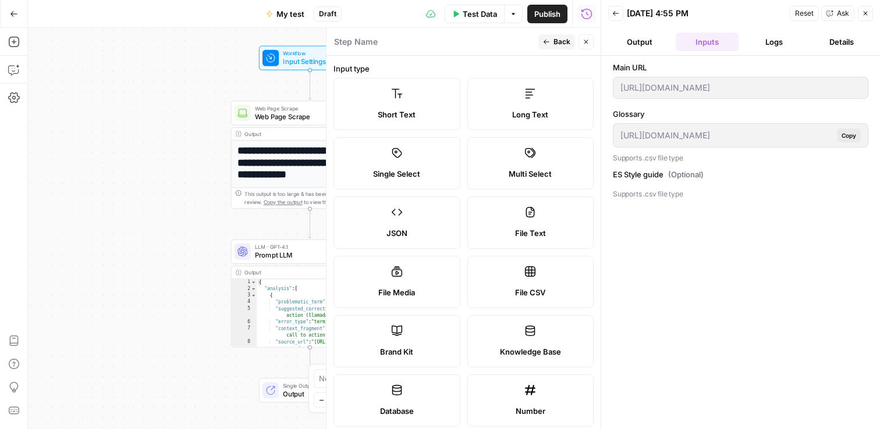
click at [527, 101] on label "Long Text" at bounding box center [530, 104] width 127 height 52
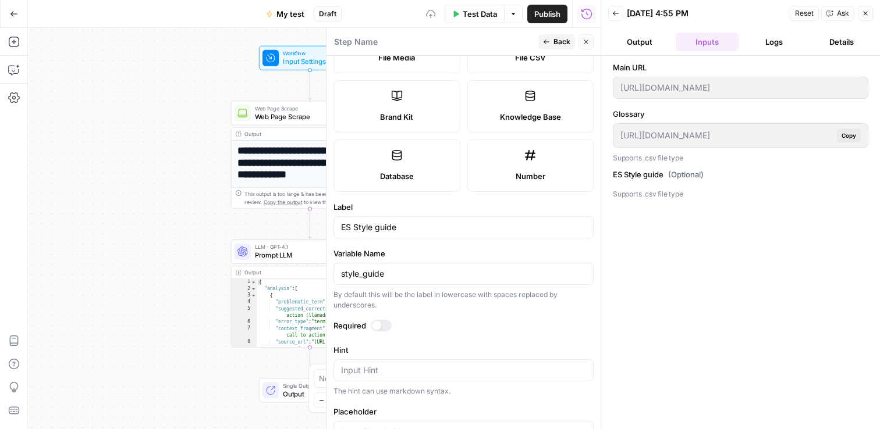
scroll to position [357, 0]
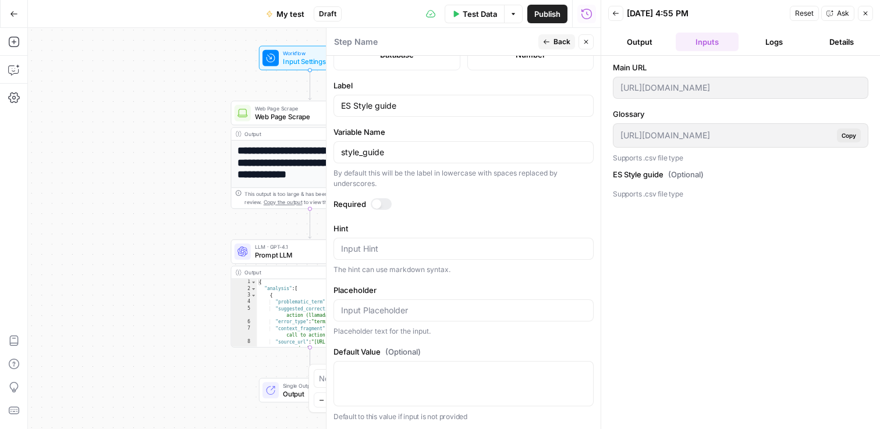
click at [396, 381] on div at bounding box center [463, 383] width 260 height 45
click at [426, 385] on div at bounding box center [463, 383] width 260 height 45
paste textarea "Style Guidelines for Klaviyo Translations Language: Spanish ([GEOGRAPHIC_DATA])…"
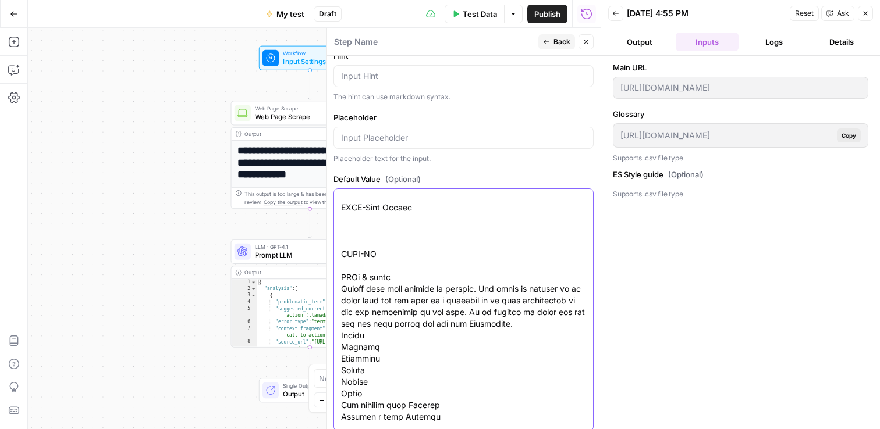
scroll to position [529, 0]
type textarea "Style Guidelines for Klaviyo Translations Language: Spanish ([GEOGRAPHIC_DATA])…"
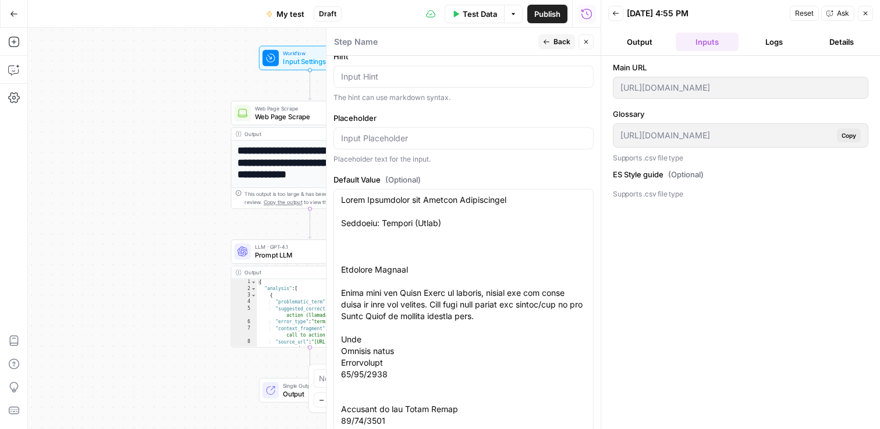
click at [555, 42] on span "Back" at bounding box center [561, 42] width 17 height 10
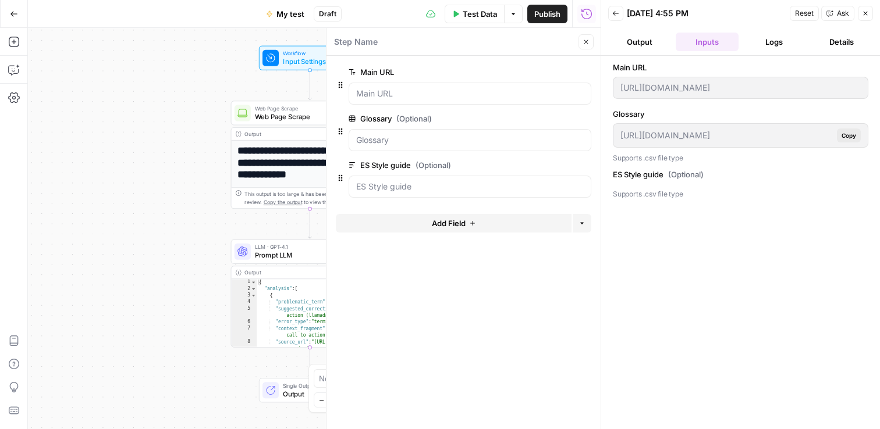
click at [520, 324] on form "Main URL edit field Delete group Glossary (Optional) edit field Delete group ES…" at bounding box center [463, 243] width 274 height 374
click at [680, 236] on div "Main URL https://www.klaviyo.com/es/ Glossary https://app.airops.com/api/worksp…" at bounding box center [740, 243] width 255 height 362
click at [782, 42] on button "Logs" at bounding box center [774, 42] width 63 height 19
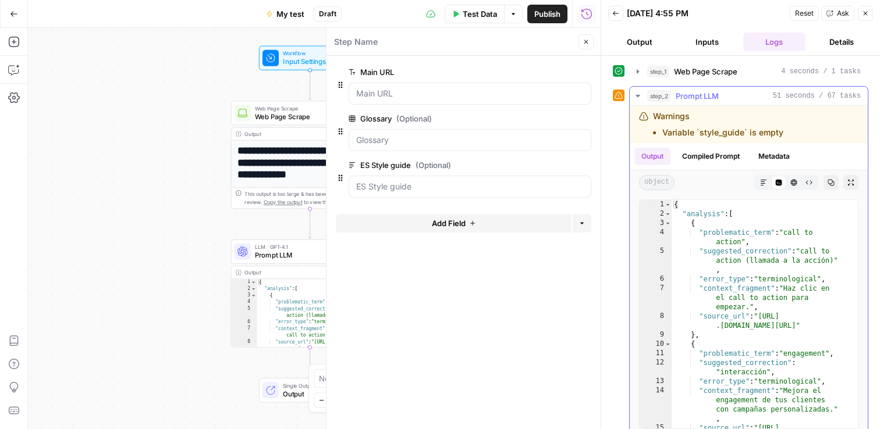
click at [779, 137] on li "Variable `style_guide` is empty" at bounding box center [722, 133] width 121 height 12
click at [507, 283] on form "Main URL edit field Delete group Glossary (Optional) edit field Delete group ES…" at bounding box center [463, 243] width 274 height 374
click at [163, 182] on div "**********" at bounding box center [314, 229] width 573 height 402
click at [168, 177] on div "**********" at bounding box center [314, 229] width 573 height 402
click at [613, 13] on icon "button" at bounding box center [615, 13] width 7 height 7
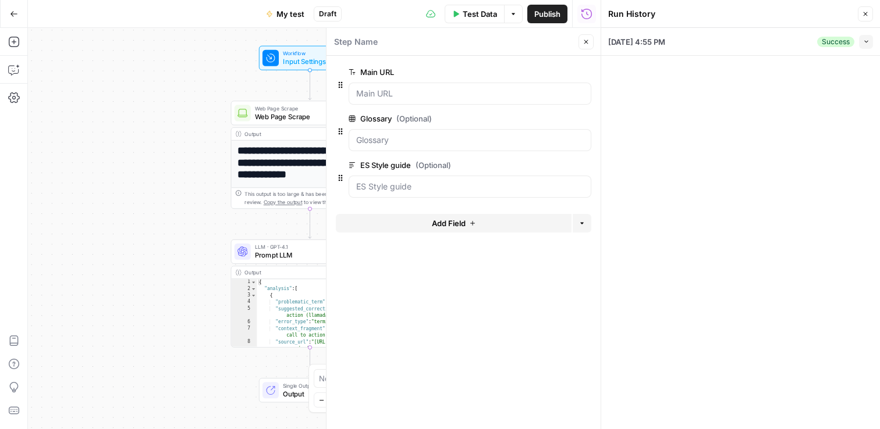
click at [860, 11] on button "Close" at bounding box center [865, 13] width 15 height 15
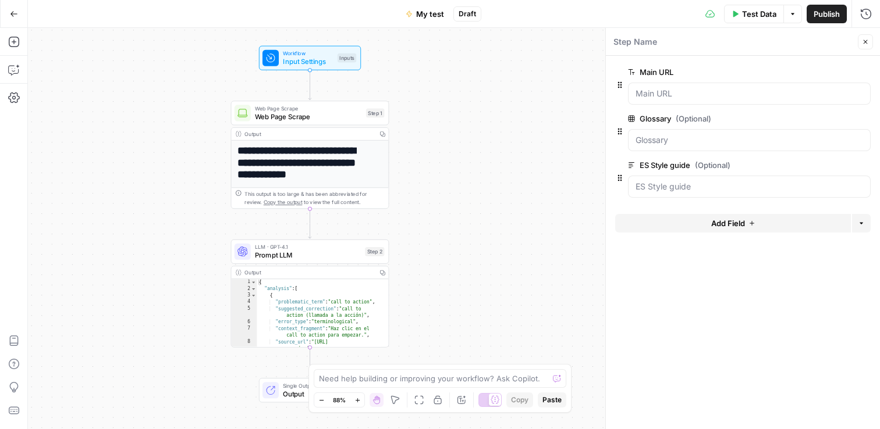
click at [750, 12] on span "Test Data" at bounding box center [759, 14] width 34 height 12
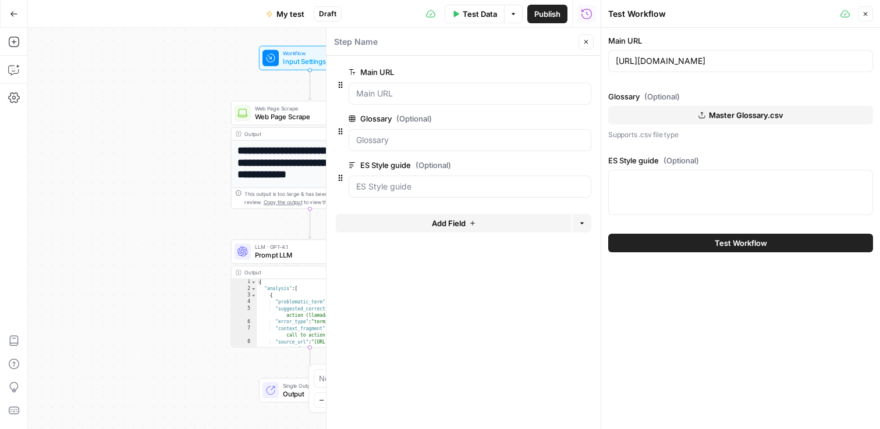
click at [704, 187] on div at bounding box center [740, 192] width 265 height 45
paste textarea "Style Guidelines for Klaviyo Translations Language: Spanish ([GEOGRAPHIC_DATA])…"
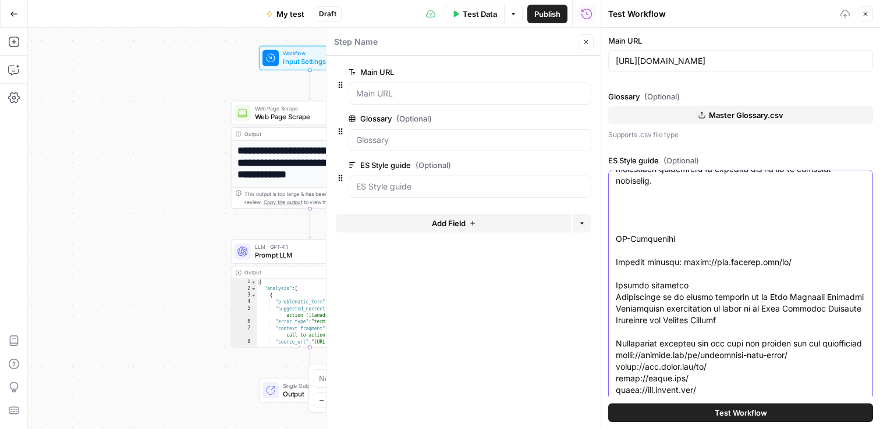
scroll to position [2, 0]
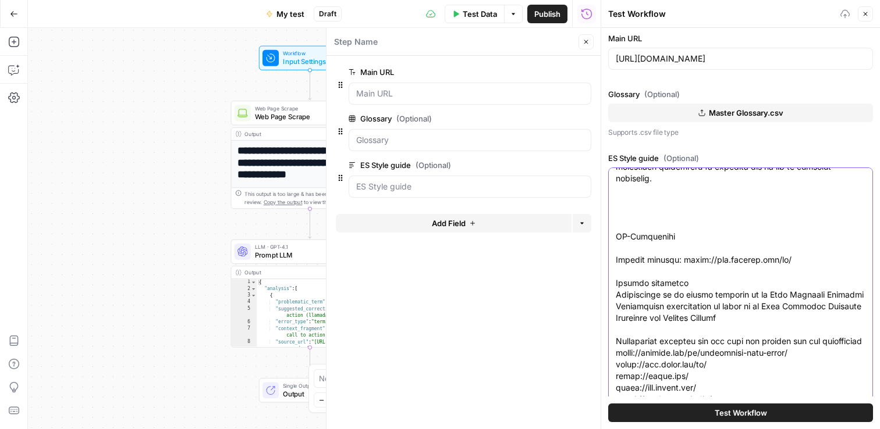
type textarea "Style Guidelines for Klaviyo Translations Language: Spanish ([GEOGRAPHIC_DATA])…"
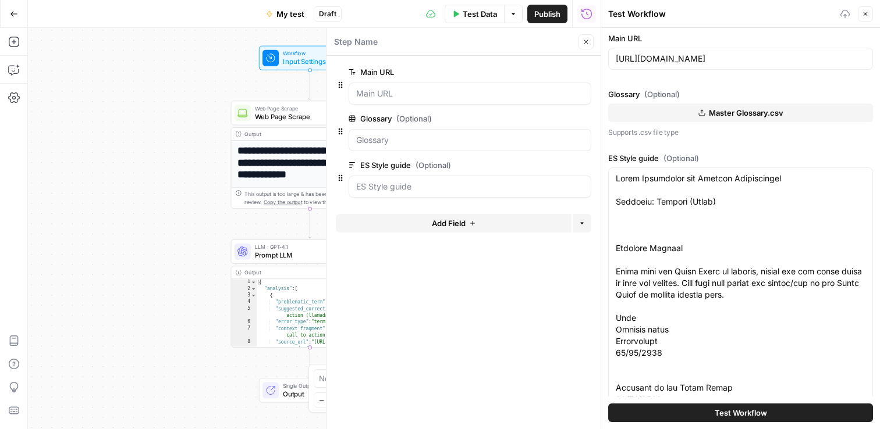
click at [745, 411] on span "Test Workflow" at bounding box center [741, 413] width 52 height 12
click at [476, 13] on span "Test Data" at bounding box center [480, 14] width 34 height 12
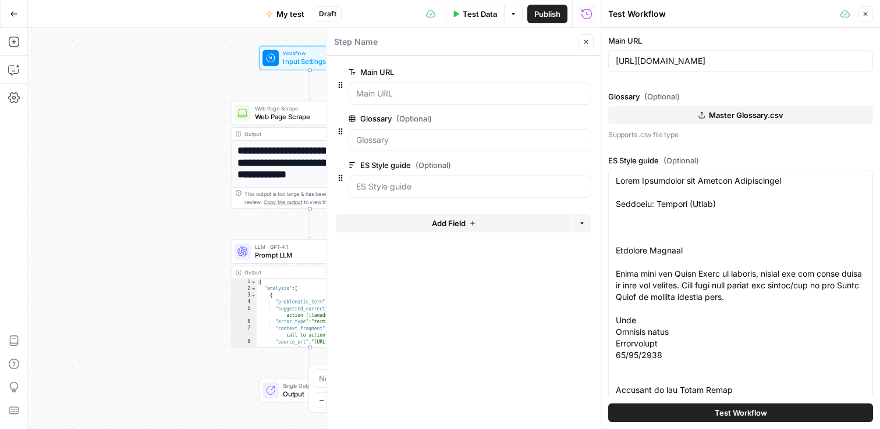
click at [589, 42] on button "Close" at bounding box center [585, 41] width 15 height 15
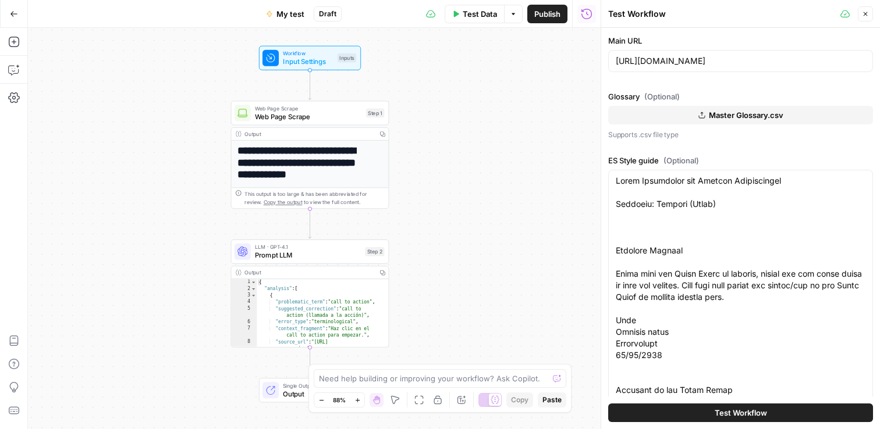
click at [843, 14] on icon at bounding box center [844, 13] width 9 height 9
click at [860, 11] on button "Close" at bounding box center [865, 13] width 15 height 15
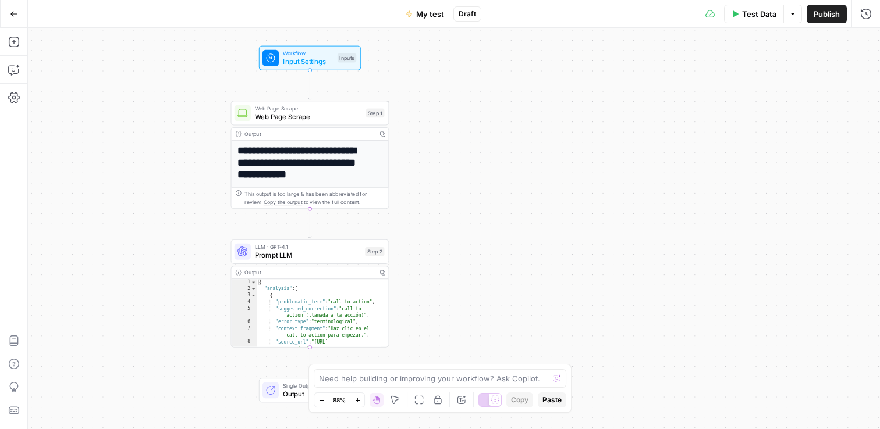
click at [731, 12] on icon "button" at bounding box center [734, 13] width 7 height 7
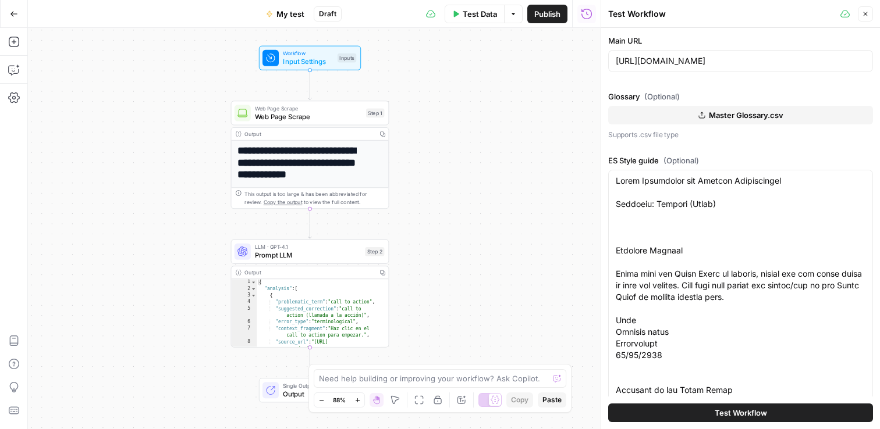
click at [468, 15] on span "Test Data" at bounding box center [480, 14] width 34 height 12
click at [507, 10] on button "Options" at bounding box center [513, 14] width 19 height 19
click at [546, 125] on div "**********" at bounding box center [314, 229] width 573 height 402
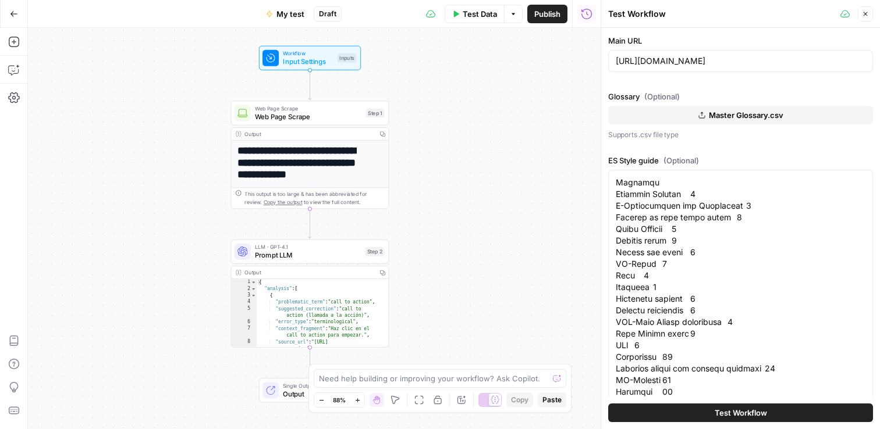
scroll to position [428, 0]
click at [730, 413] on span "Test Workflow" at bounding box center [741, 413] width 52 height 12
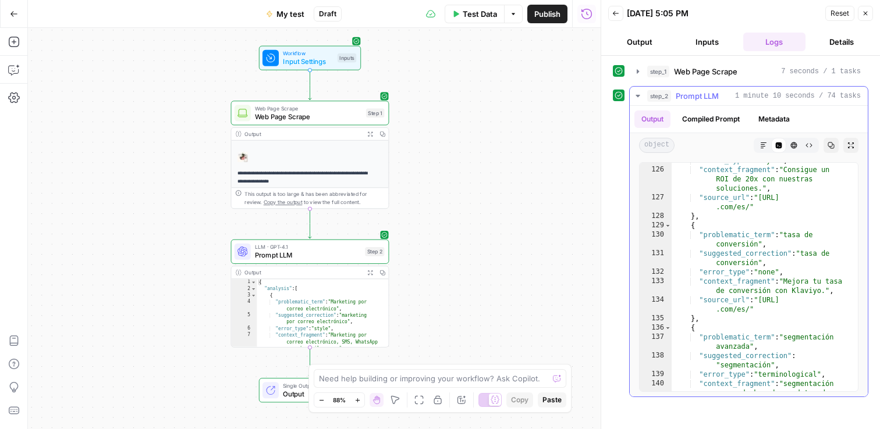
scroll to position [1927, 0]
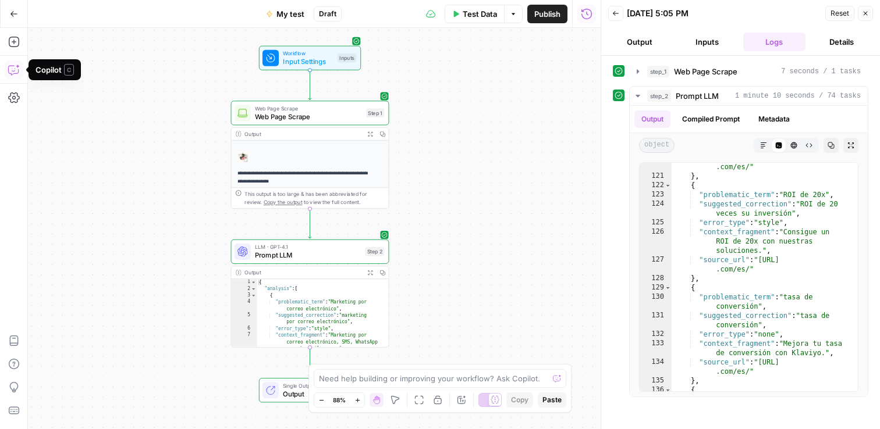
click at [15, 70] on icon "button" at bounding box center [14, 70] width 12 height 12
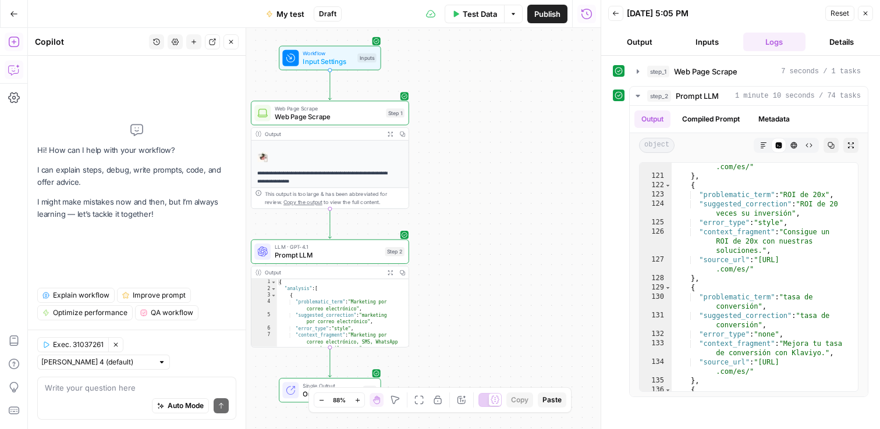
click at [15, 42] on icon "button" at bounding box center [14, 42] width 12 height 12
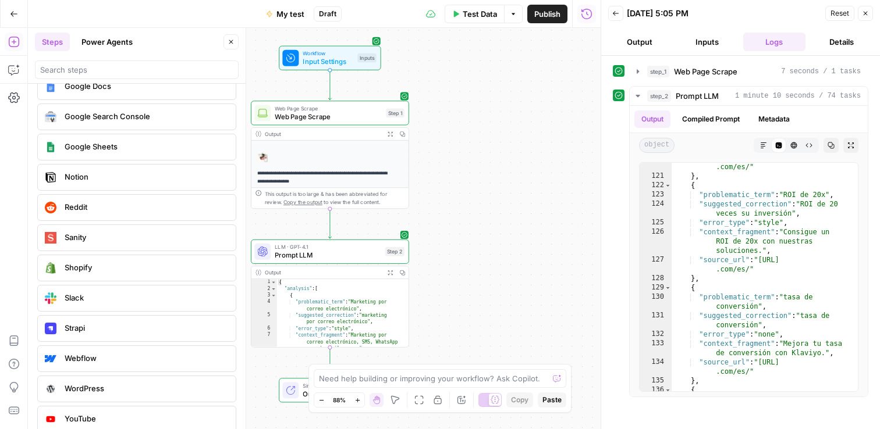
scroll to position [2496, 0]
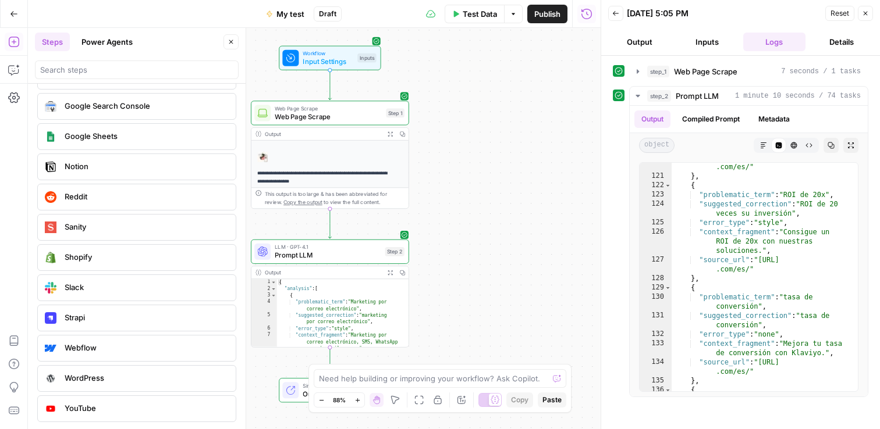
click at [87, 289] on span "Slack" at bounding box center [146, 288] width 162 height 12
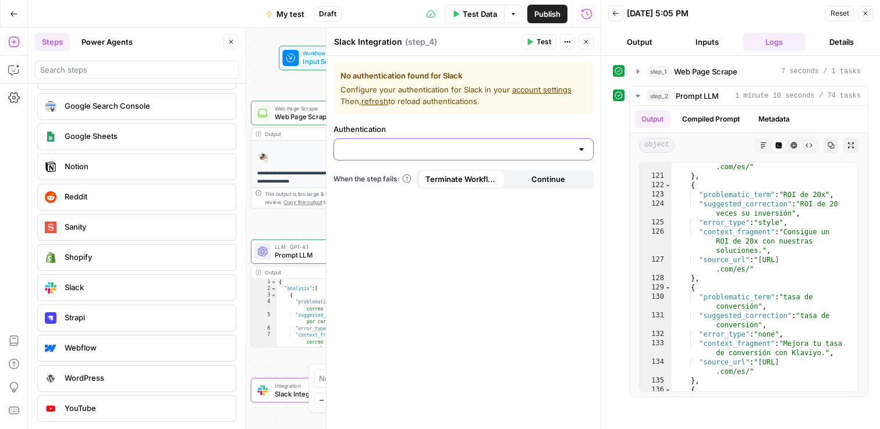
click at [369, 144] on input "Authentication" at bounding box center [456, 150] width 231 height 12
click at [371, 179] on span "﹢ Create New" at bounding box center [461, 179] width 236 height 12
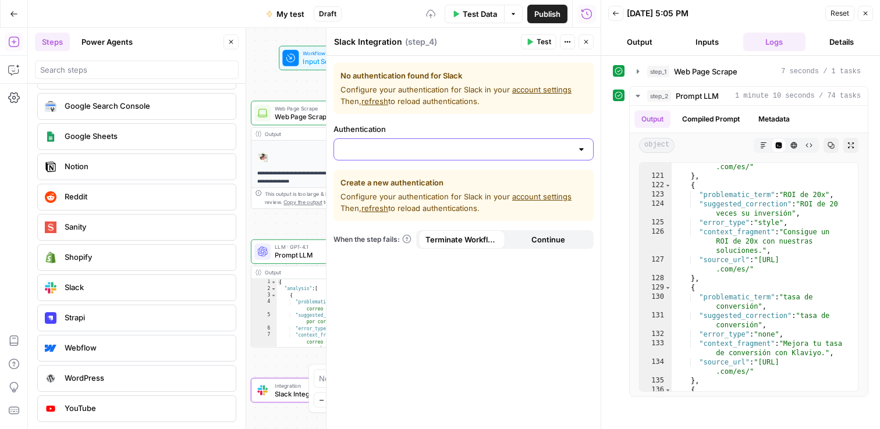
click at [400, 149] on input "Authentication" at bounding box center [456, 150] width 231 height 12
click at [585, 150] on div at bounding box center [581, 150] width 9 height 12
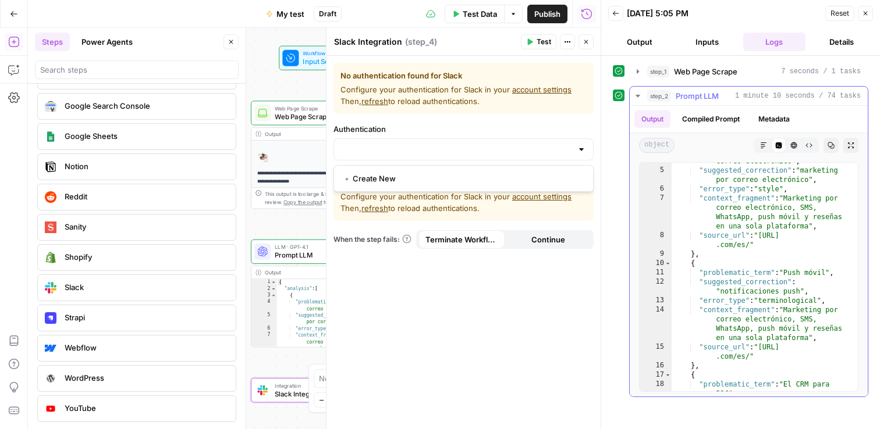
scroll to position [0, 0]
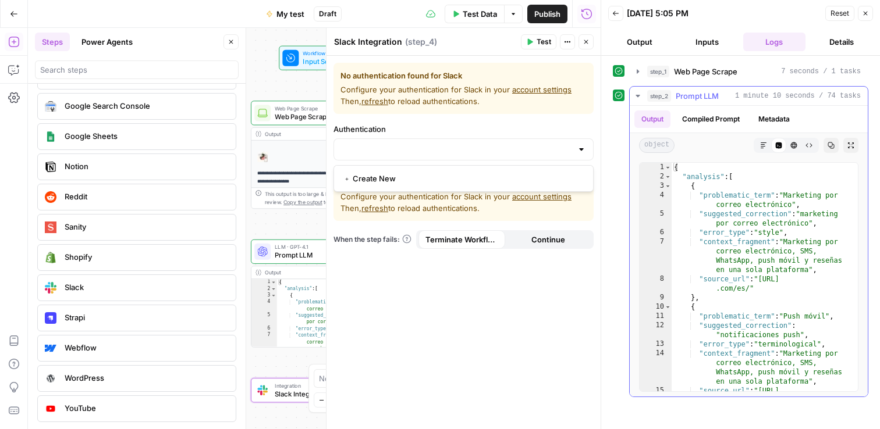
click at [710, 115] on button "Compiled Prompt" at bounding box center [711, 119] width 72 height 17
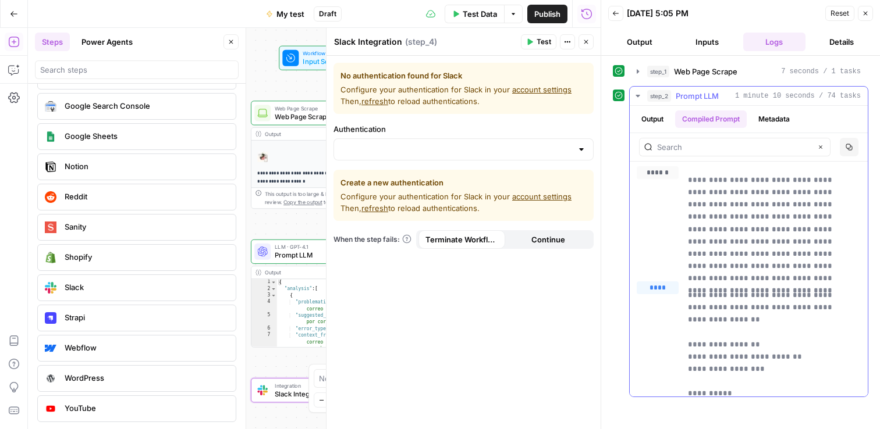
click at [782, 113] on button "Metadata" at bounding box center [773, 119] width 45 height 17
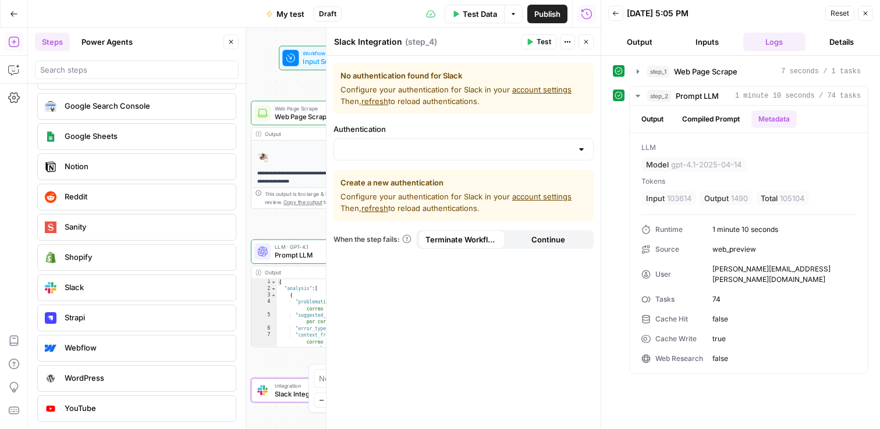
click at [482, 350] on div "No authentication found for Slack Configure your authentication for Slack in yo…" at bounding box center [463, 243] width 274 height 374
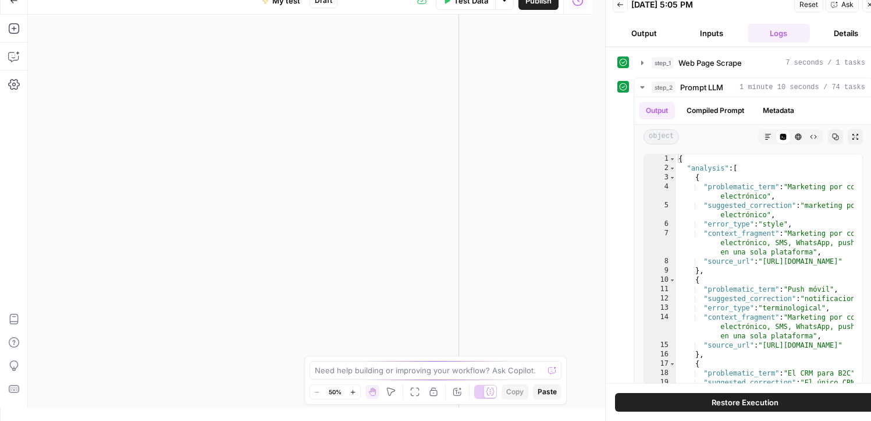
scroll to position [1210, 0]
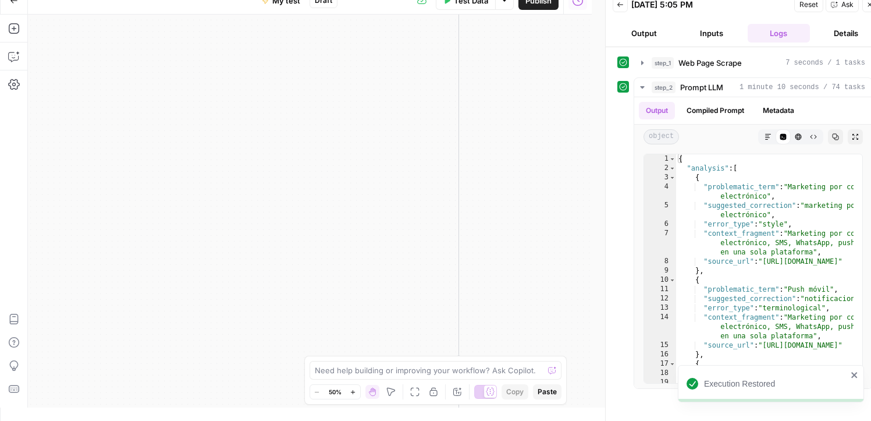
scroll to position [7395, 0]
